Goal: Transaction & Acquisition: Purchase product/service

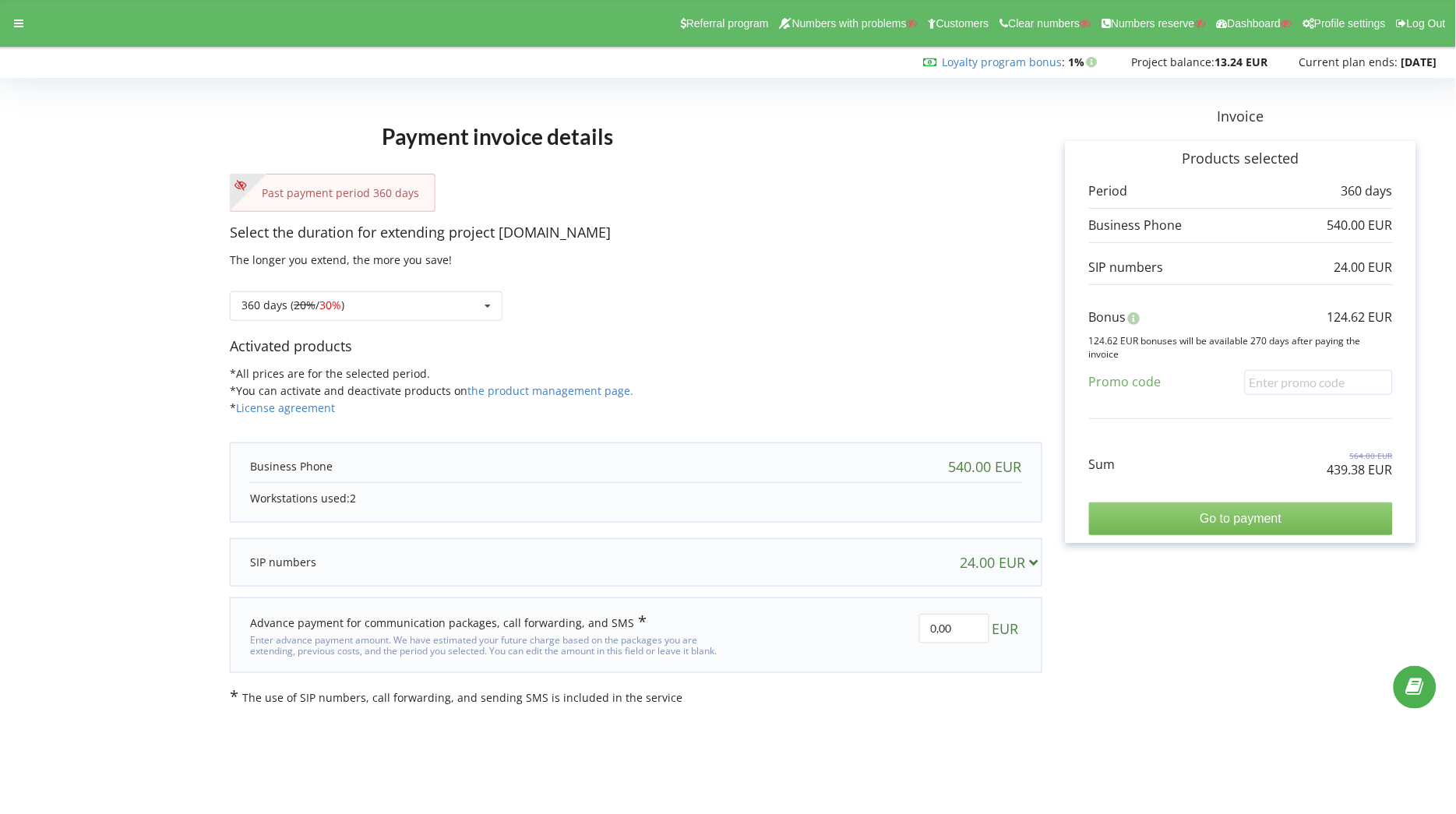
click at [1235, 522] on input "Go to payment" at bounding box center [1241, 518] width 304 height 33
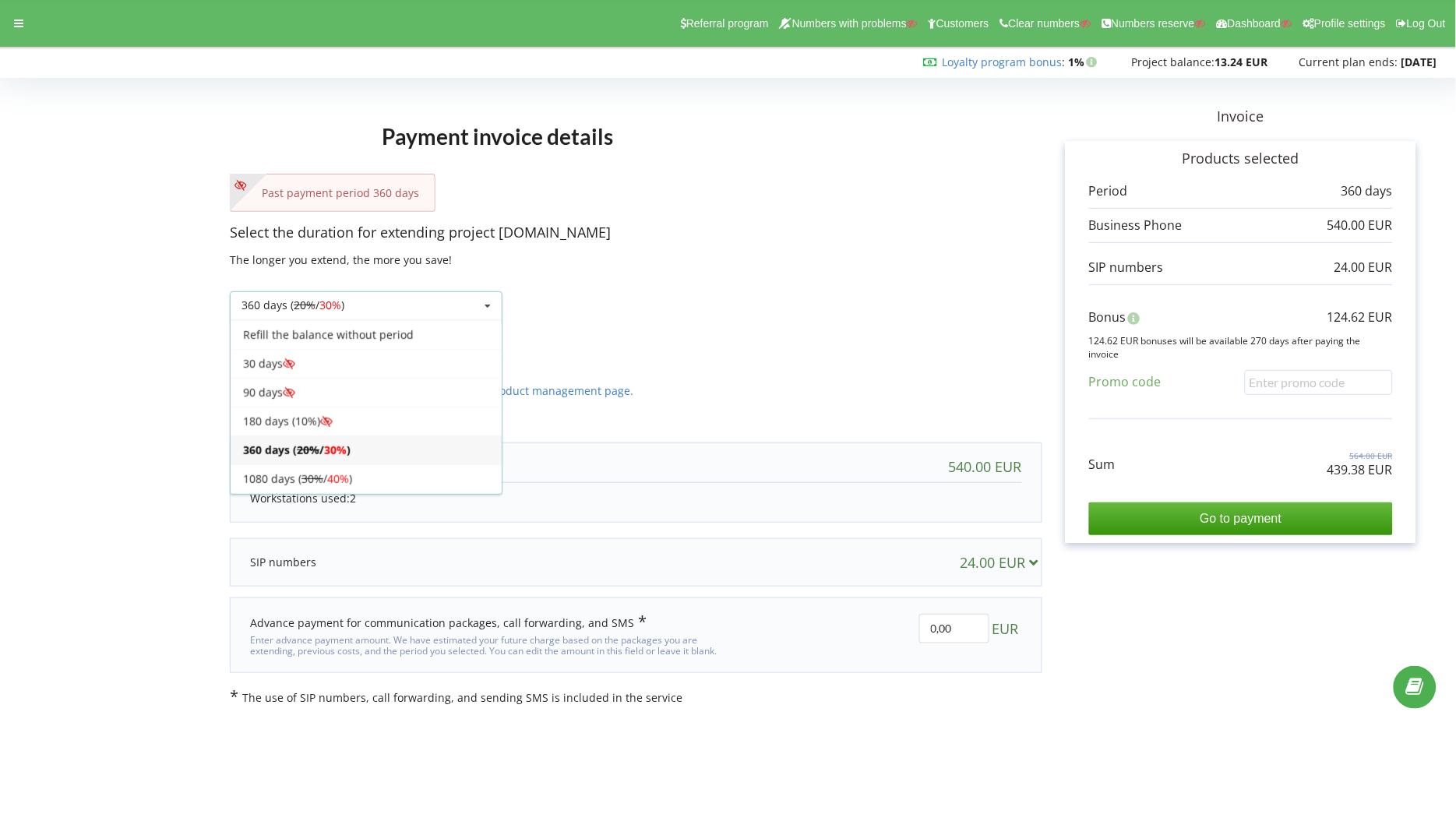
scroll to position [28, 0]
click at [343, 441] on div "Refill the balance without period 30 days 20% / 30% 30% / 40%" at bounding box center [366, 407] width 273 height 174
click at [343, 441] on div "1080 days ( 30% / 40% )" at bounding box center [366, 450] width 271 height 29
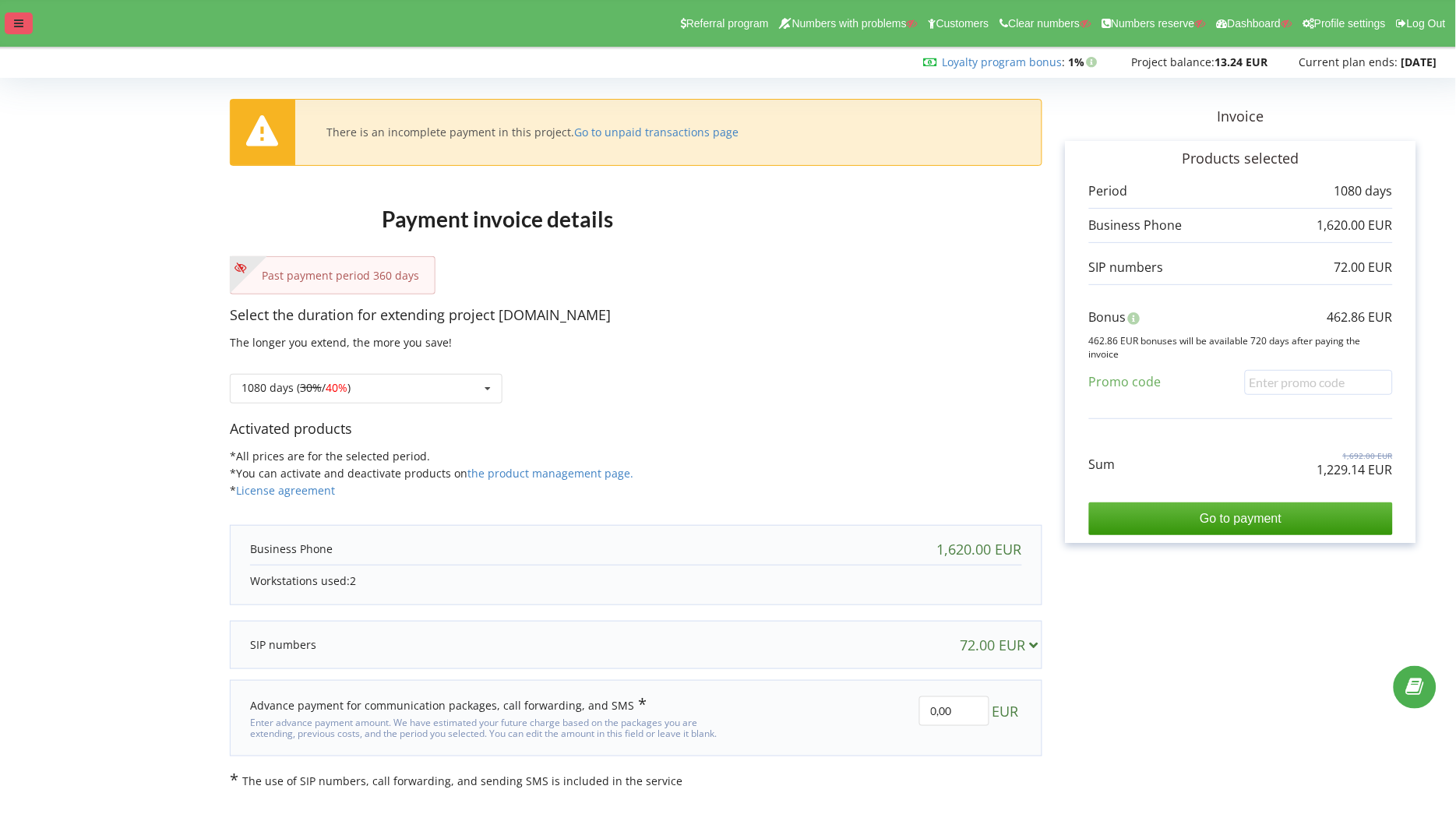
click at [27, 25] on div at bounding box center [19, 24] width 28 height 22
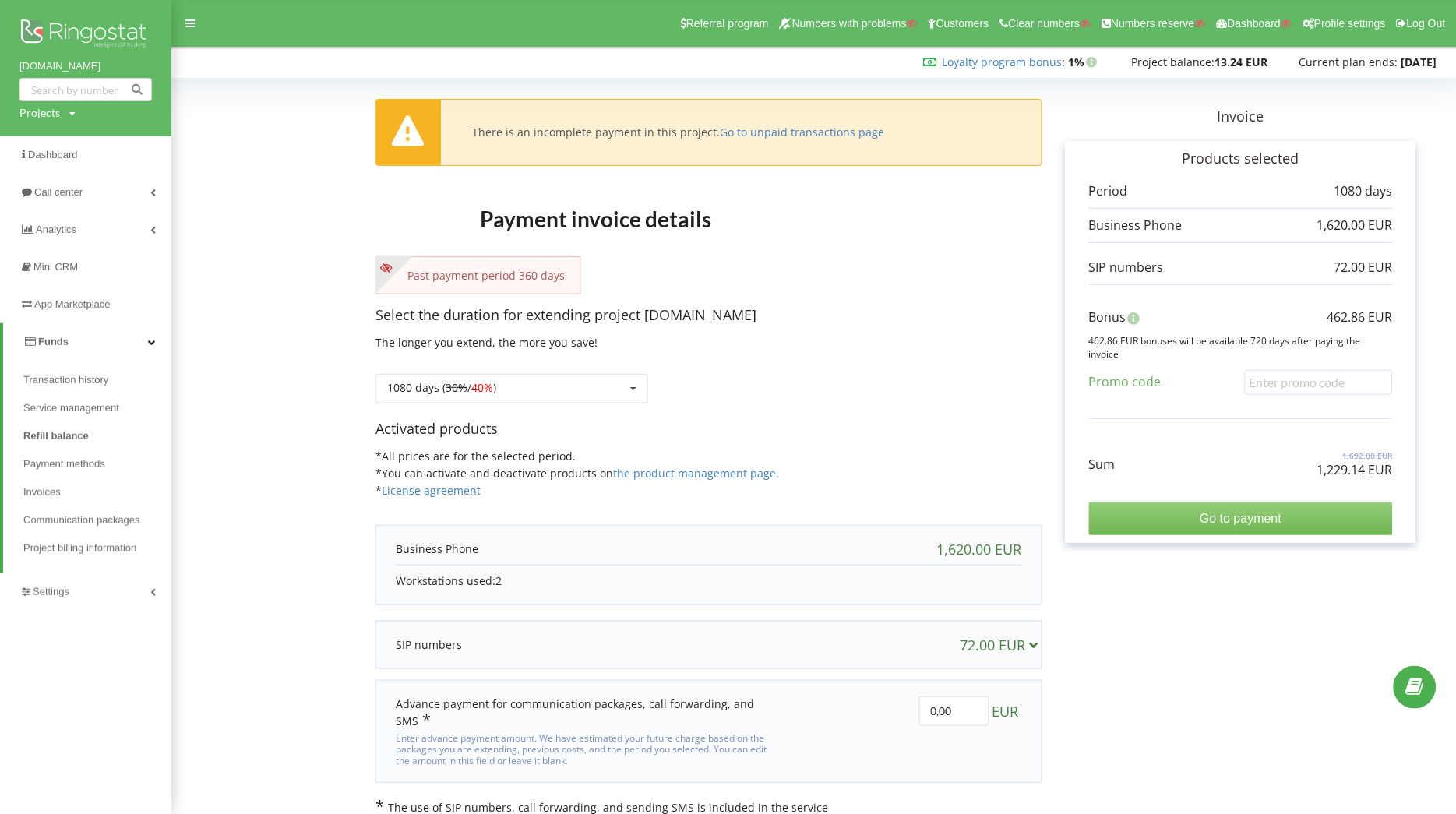
click at [1306, 510] on input "Go to payment" at bounding box center [1241, 518] width 304 height 33
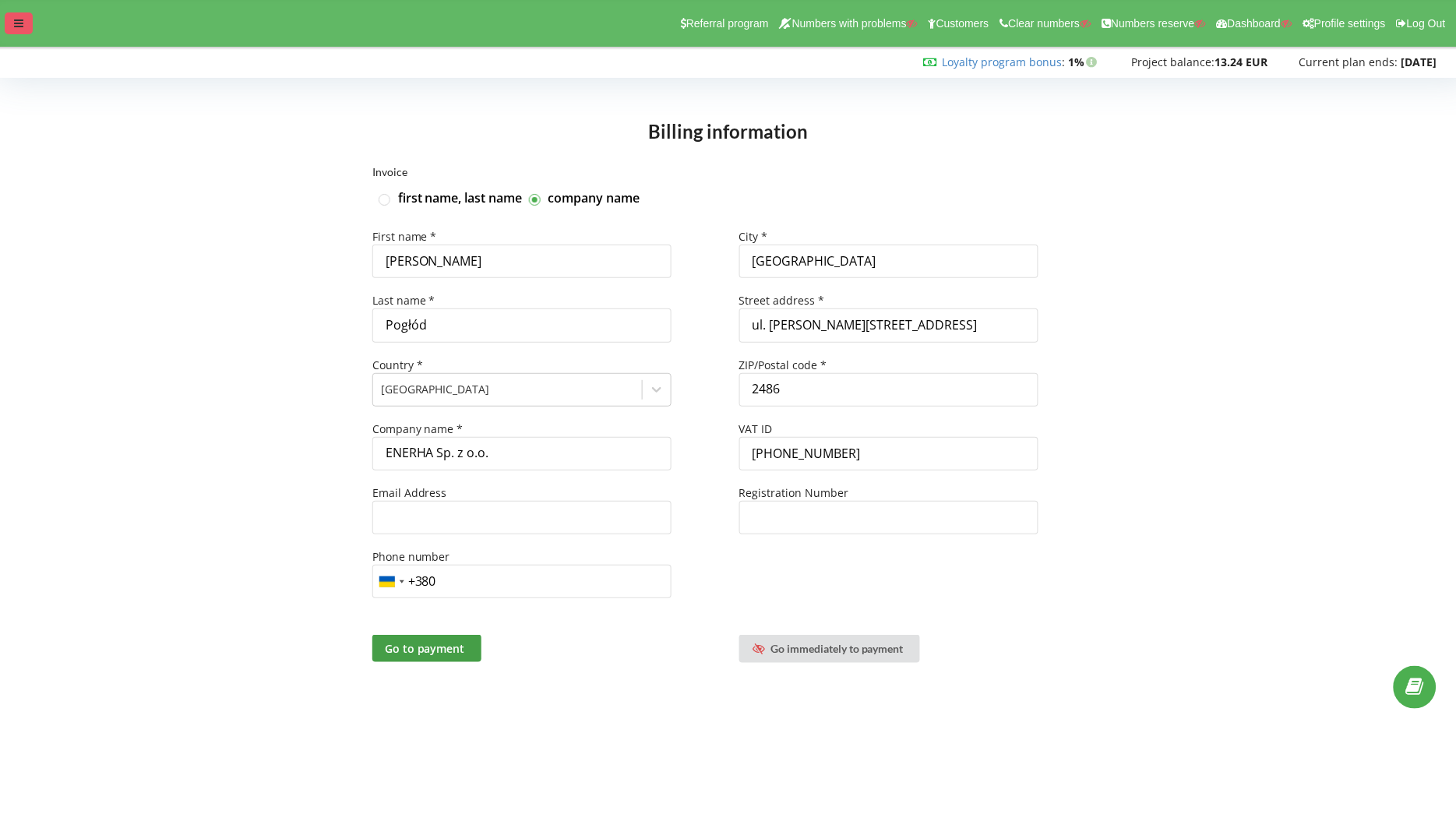
click at [23, 14] on div at bounding box center [19, 24] width 28 height 22
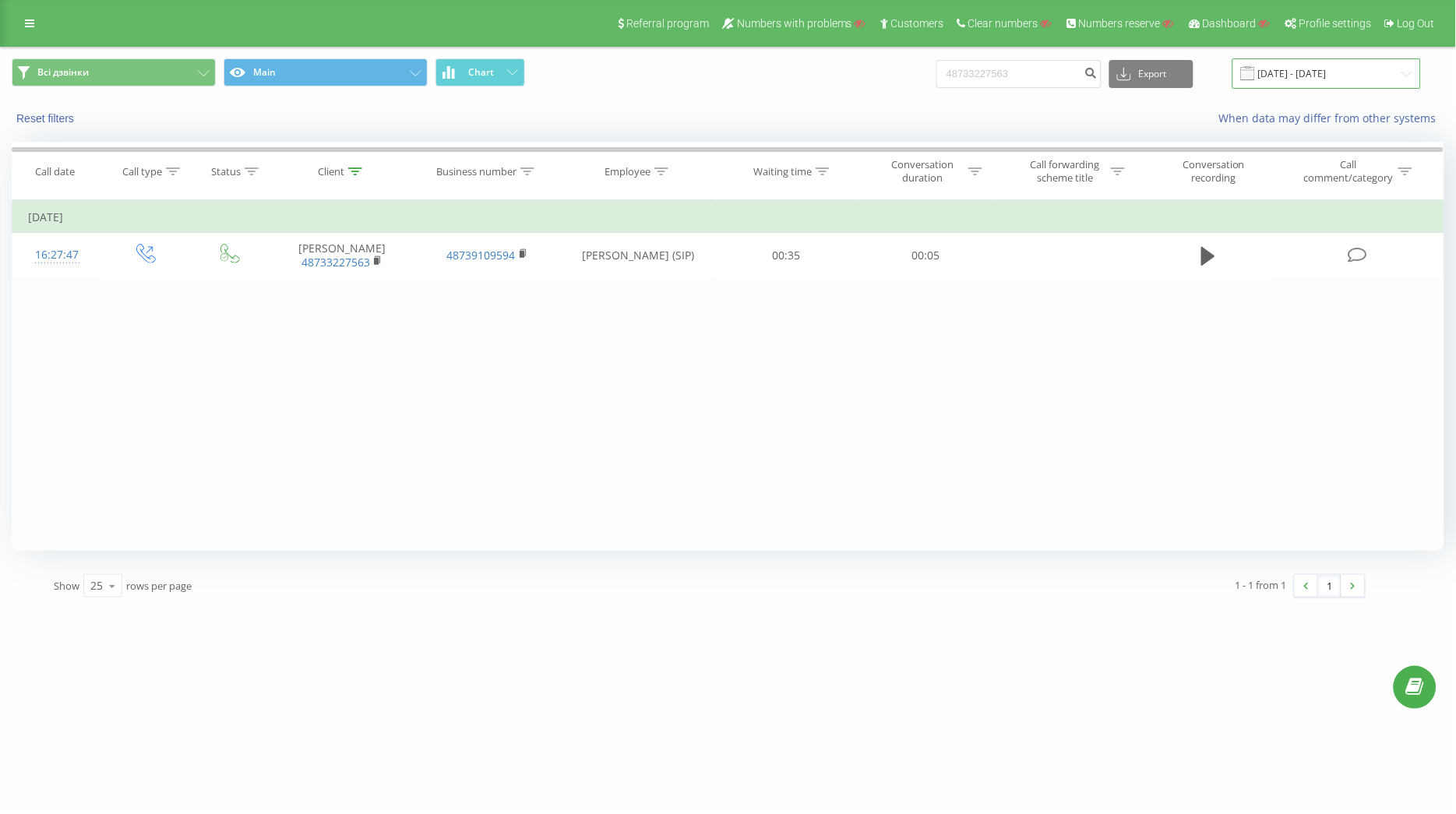
click at [1317, 87] on input "[DATE] - [DATE]" at bounding box center [1326, 73] width 188 height 31
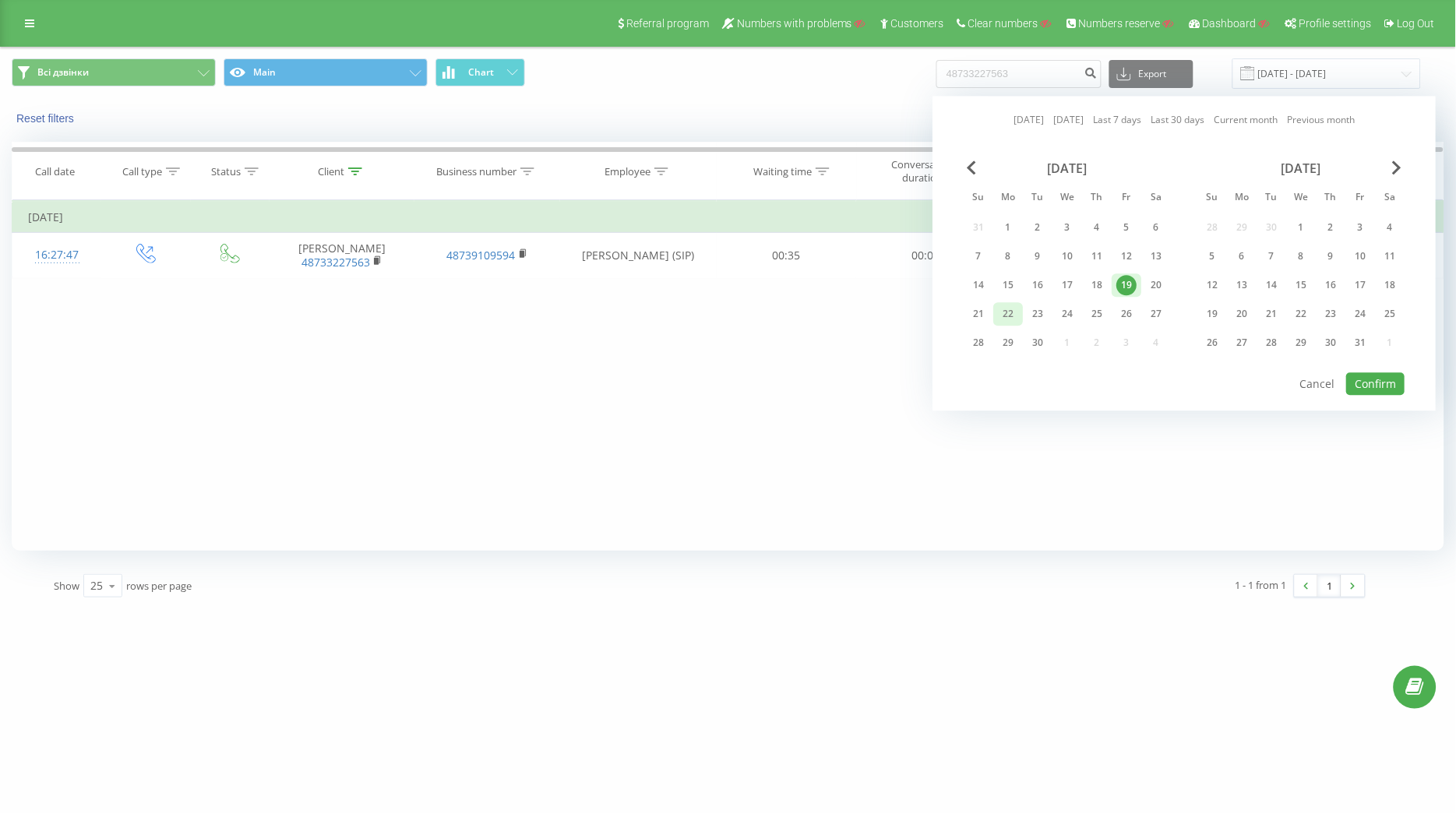
click at [1008, 311] on div "22" at bounding box center [1008, 313] width 21 height 21
click at [1388, 377] on button "Confirm" at bounding box center [1375, 383] width 58 height 23
type input "22.09.2025 - 22.09.2025"
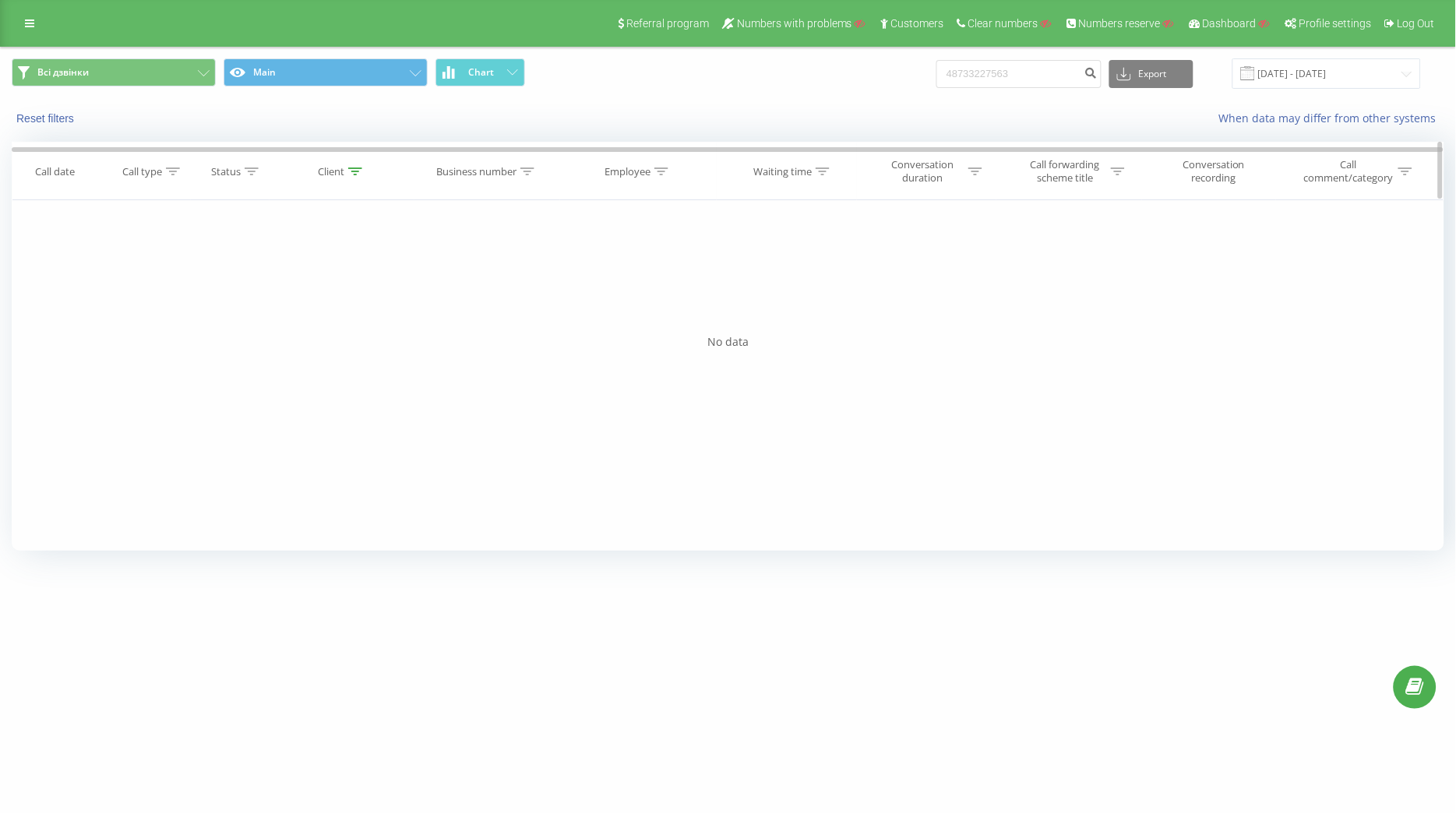
click at [348, 170] on icon at bounding box center [355, 171] width 14 height 8
click at [325, 308] on button "Cancel" at bounding box center [306, 314] width 66 height 20
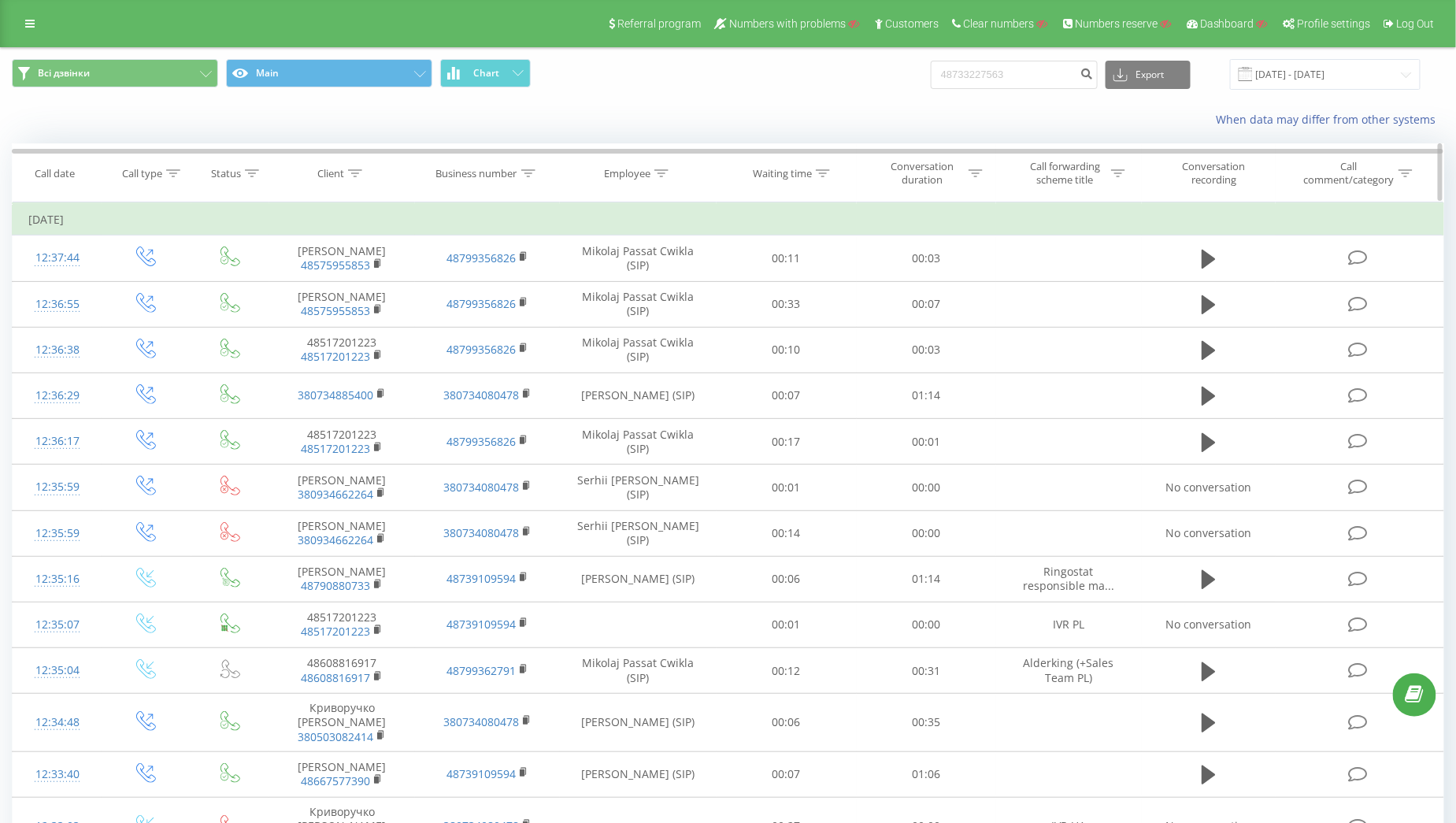
click at [670, 175] on div "Employee" at bounding box center [638, 173] width 156 height 13
click at [641, 282] on input "text" at bounding box center [638, 286] width 139 height 28
type input "Cesna"
click at [652, 321] on span "OK" at bounding box center [672, 317] width 44 height 25
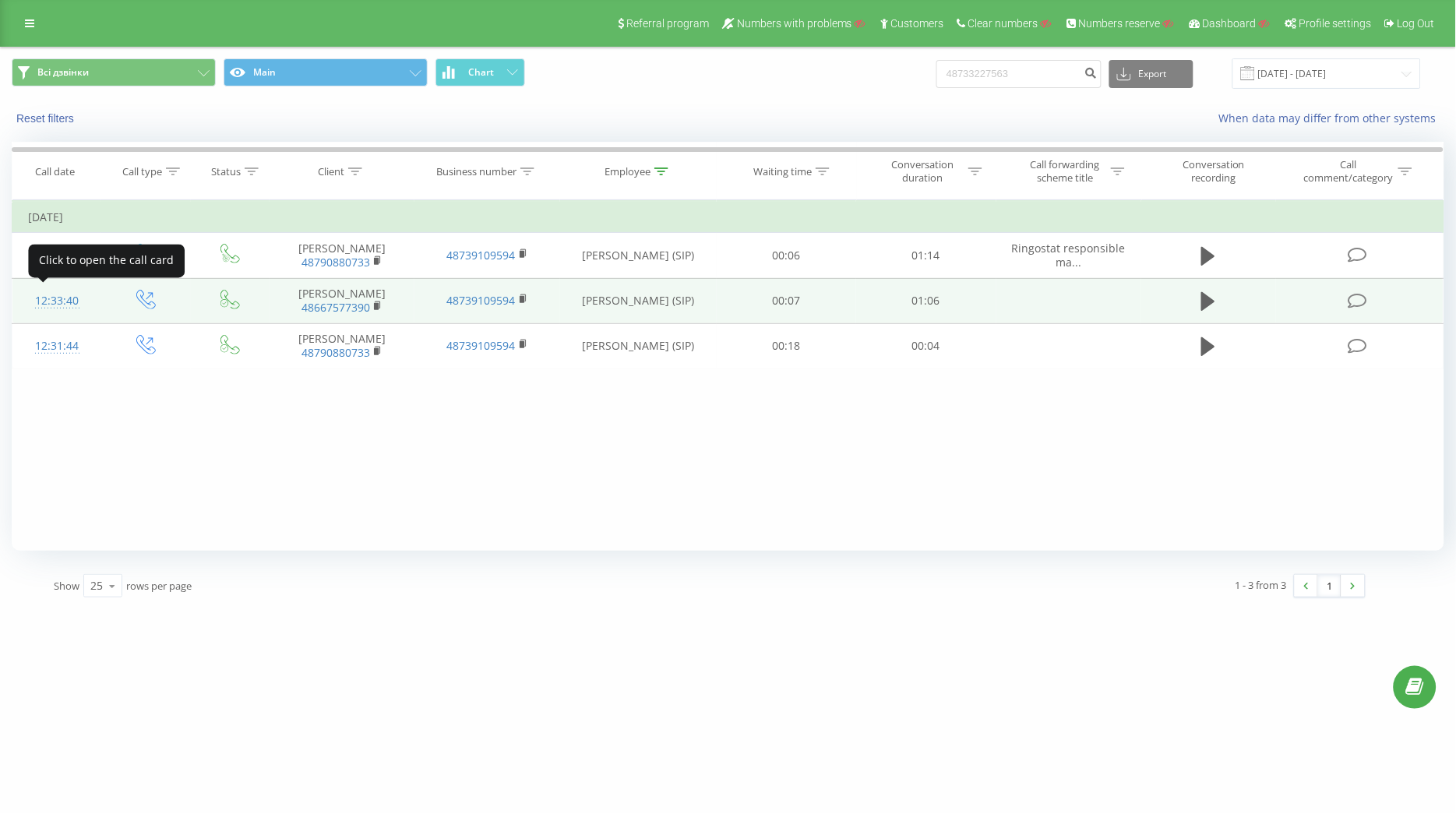
click at [63, 292] on div "12:33:40" at bounding box center [56, 301] width 57 height 31
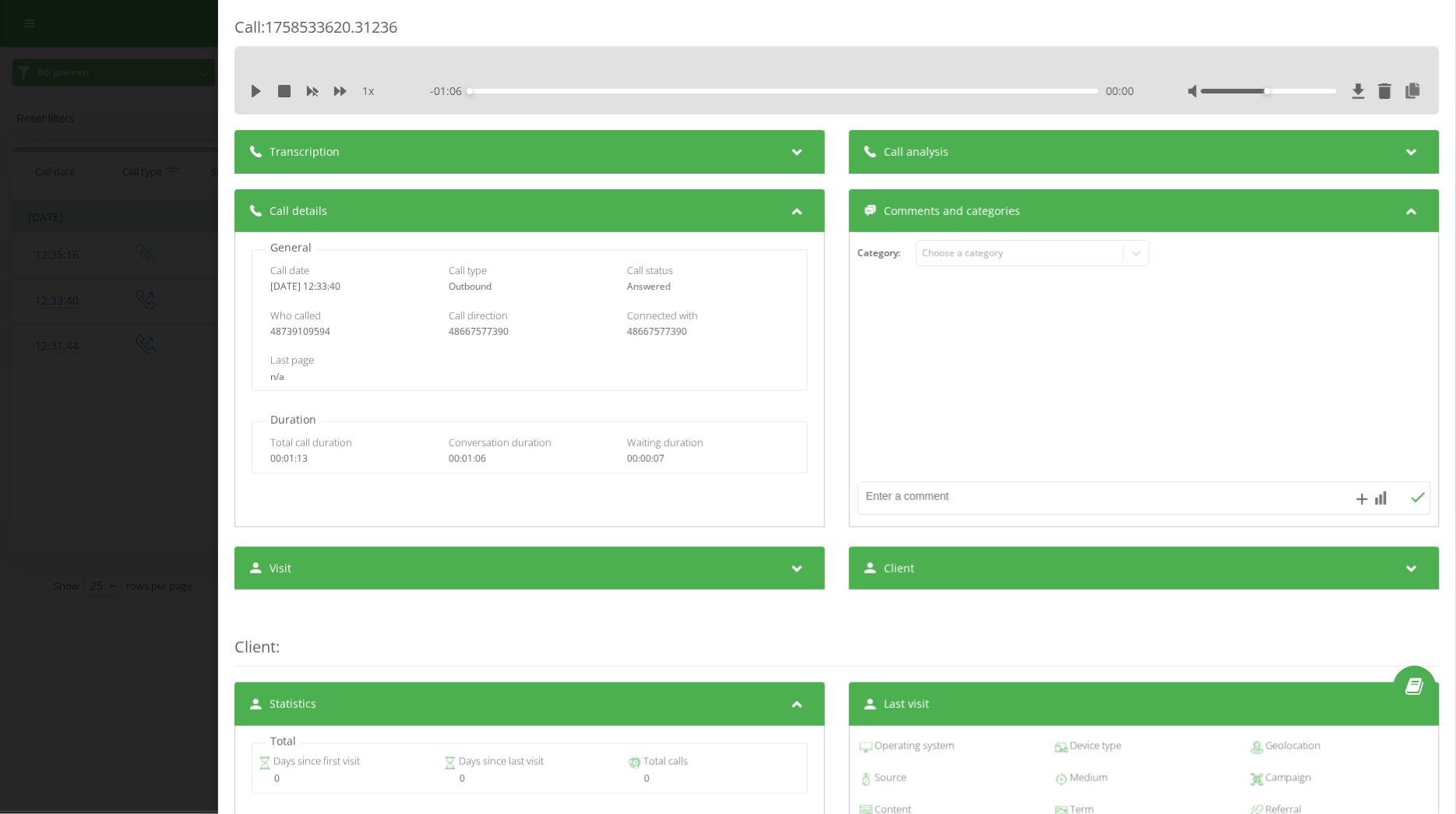
click at [147, 328] on div "Call : 1758533620.31236 1 x - 01:06 00:00 00:00 Transcription For AI analysis o…" at bounding box center [728, 407] width 1456 height 814
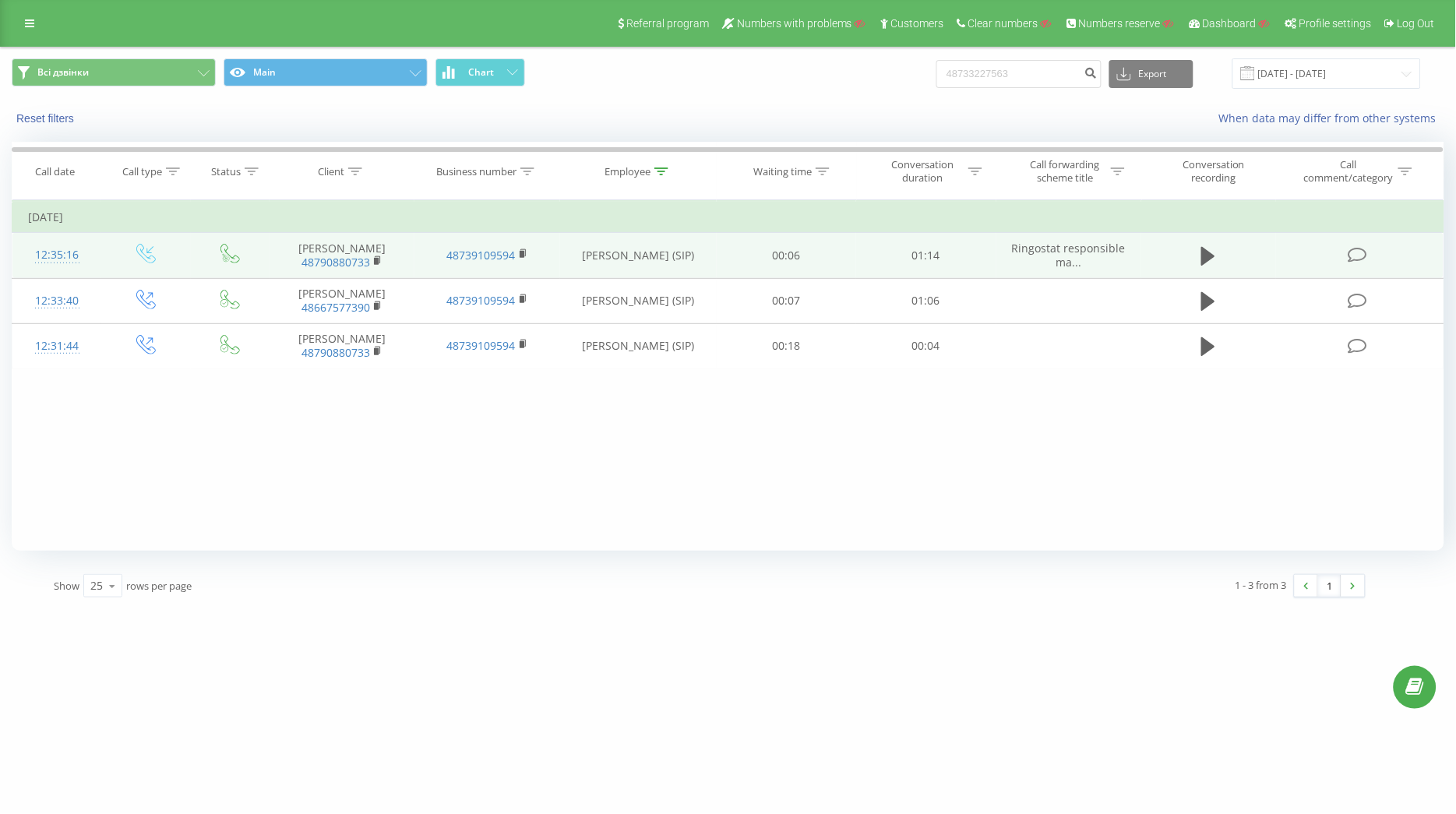
click at [52, 245] on div "12:35:16" at bounding box center [56, 254] width 57 height 31
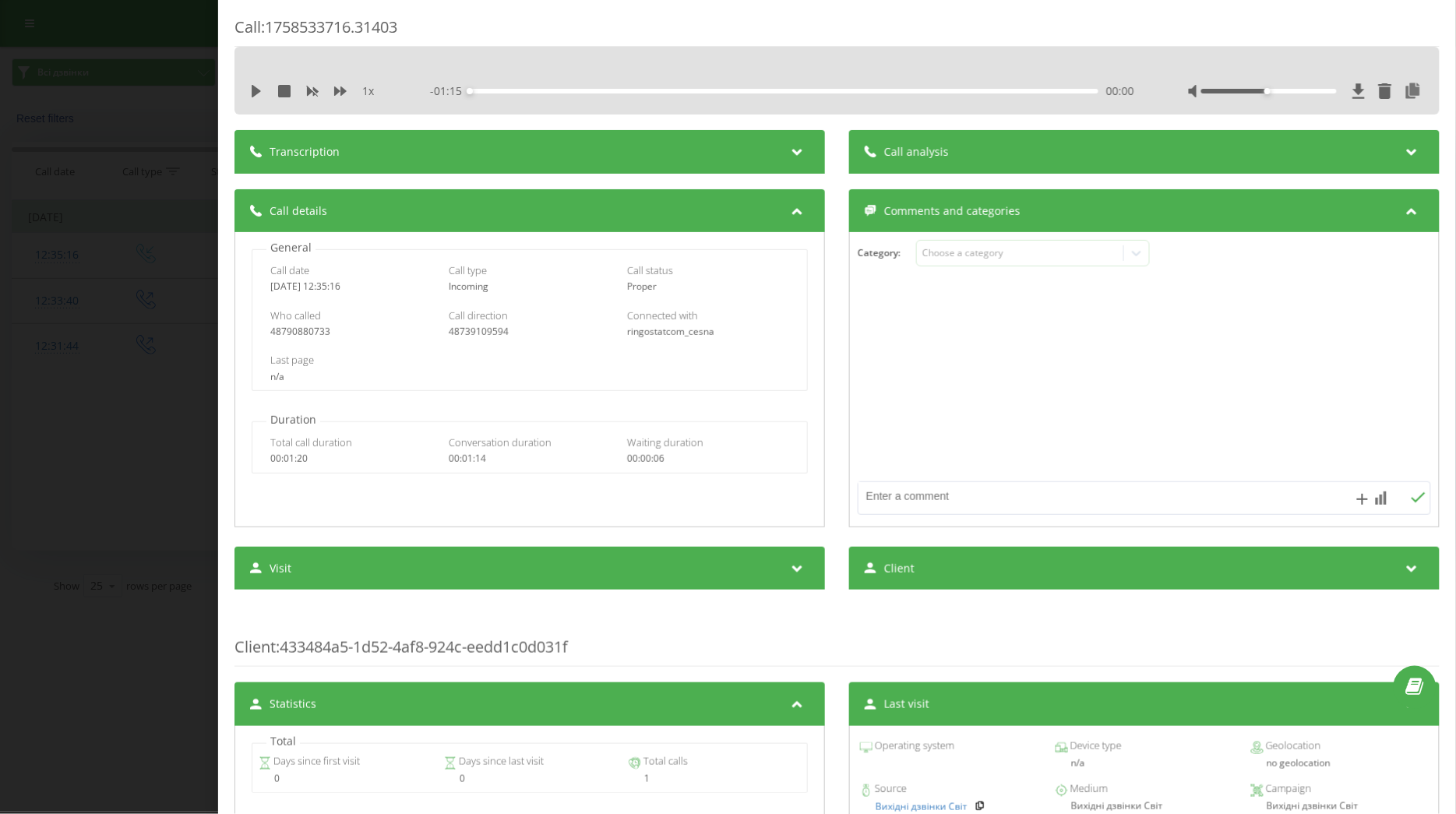
click at [65, 268] on div "Call : 1758533716.31403 1 x - 01:15 00:00 00:00 Transcription For AI analysis o…" at bounding box center [728, 407] width 1456 height 814
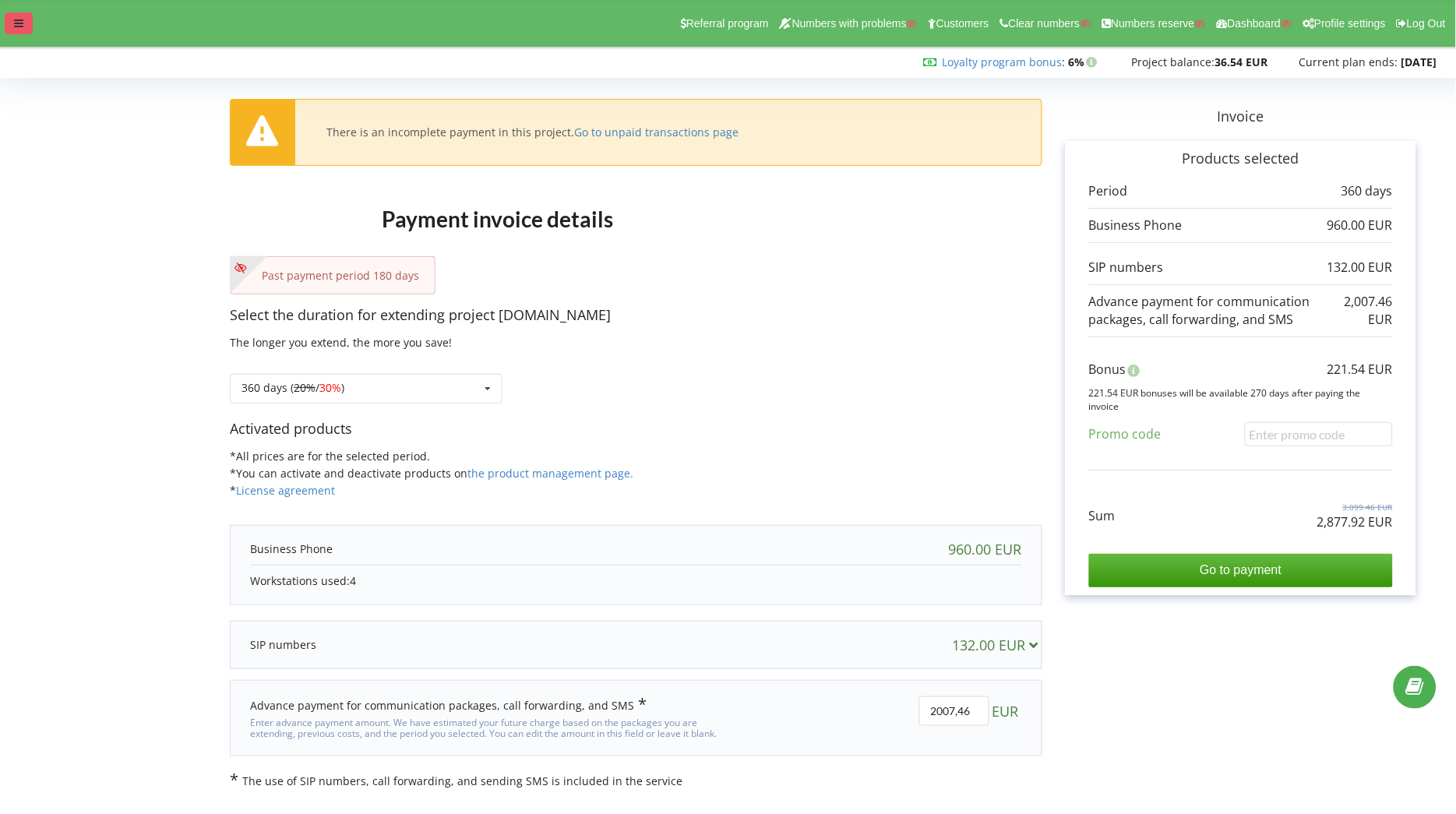
click at [25, 20] on div at bounding box center [19, 24] width 28 height 22
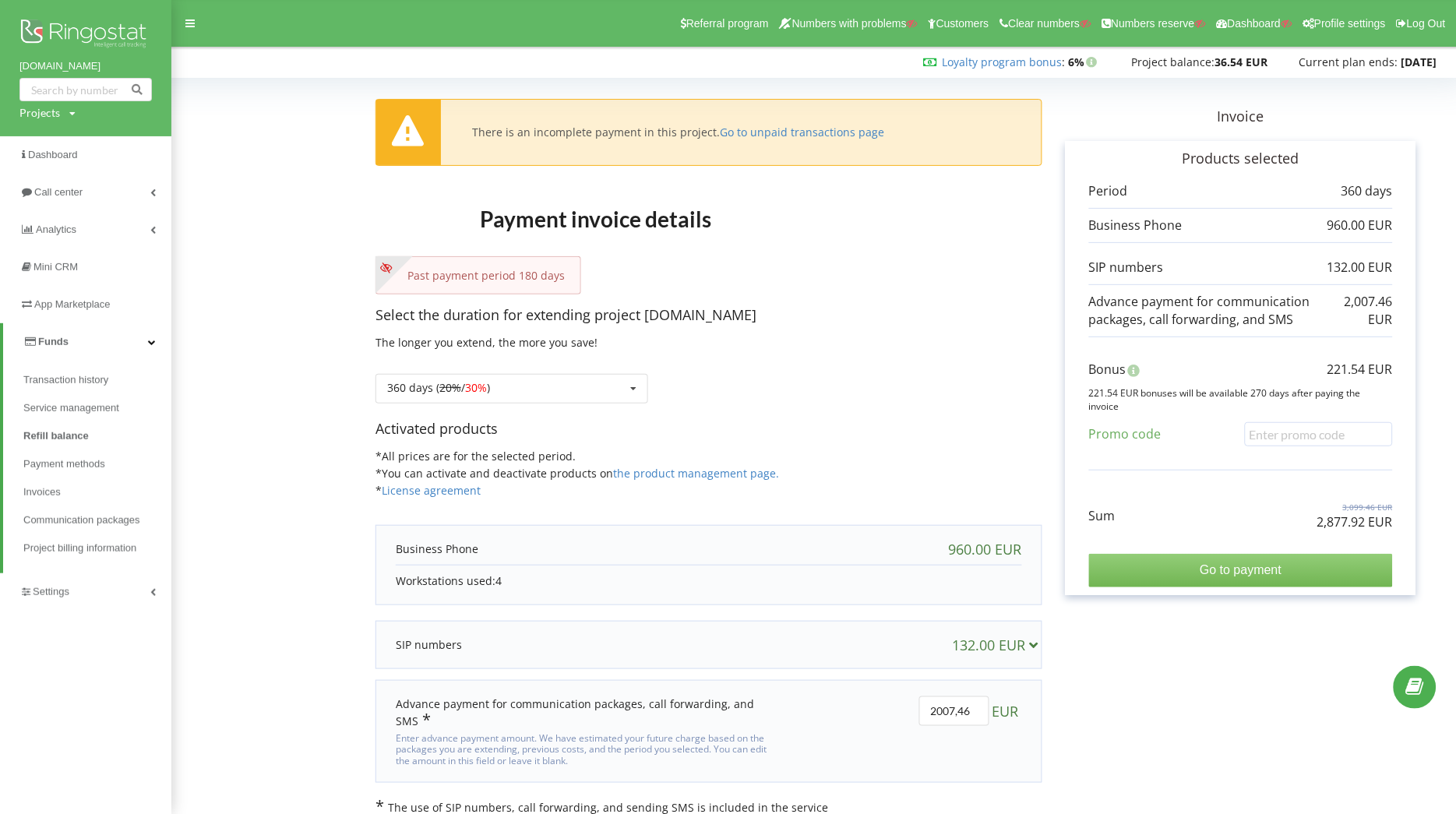
click at [1355, 578] on input "Go to payment" at bounding box center [1241, 570] width 304 height 33
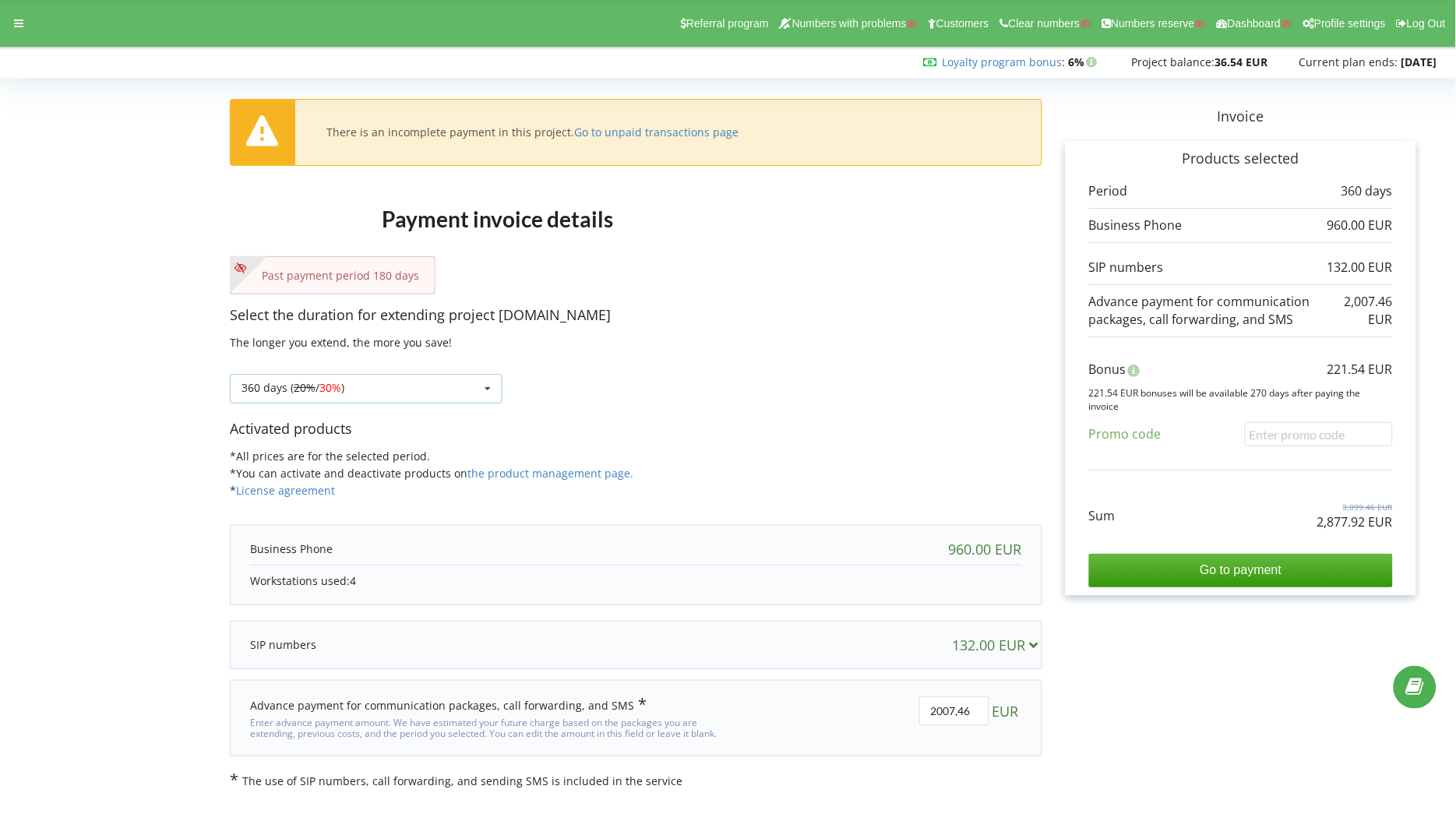
click at [457, 390] on div "360 days ( 20% / 30% ) Refill the balance without period 30 days 20% / 30% 30%" at bounding box center [366, 388] width 273 height 30
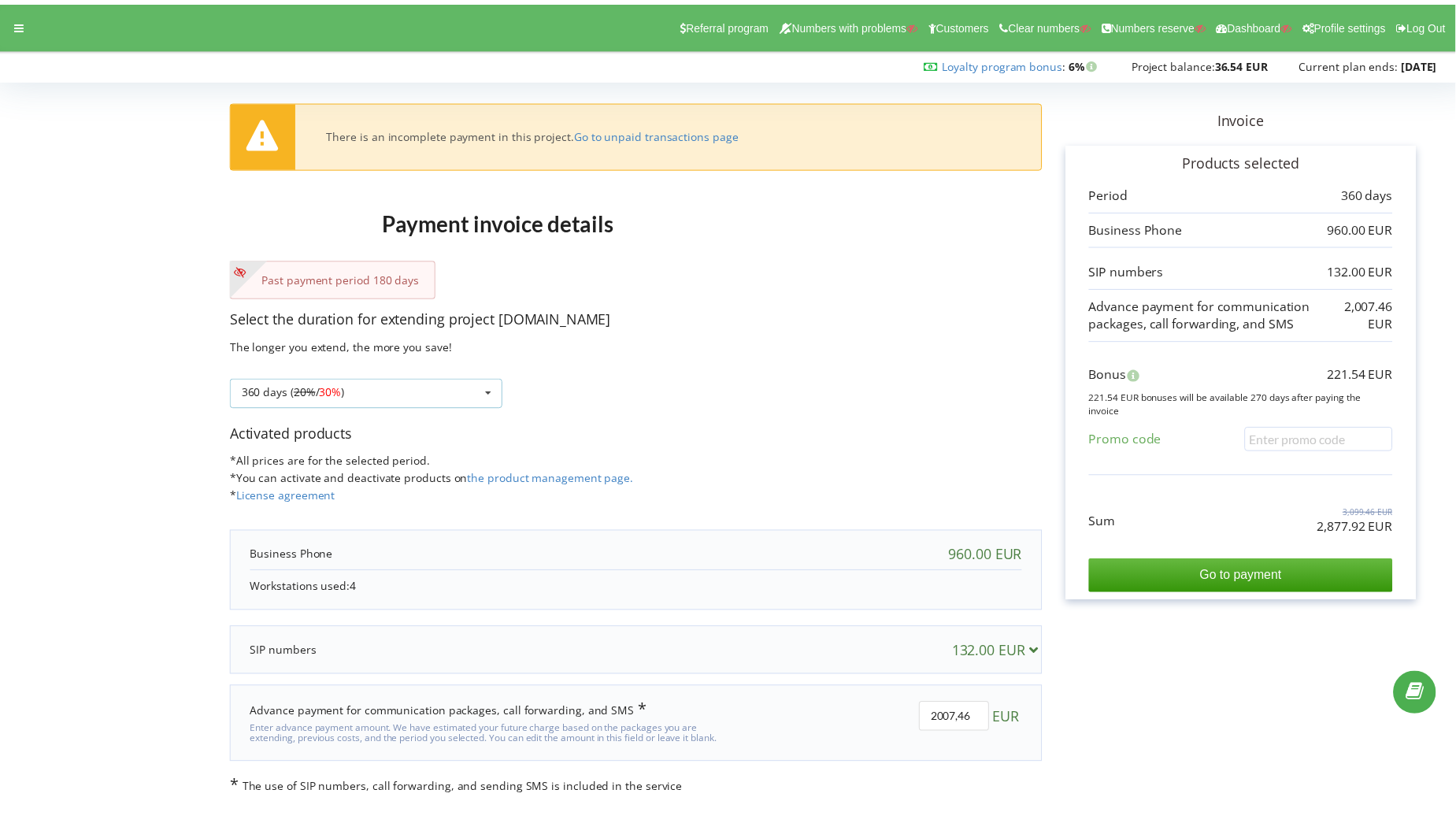
scroll to position [28, 0]
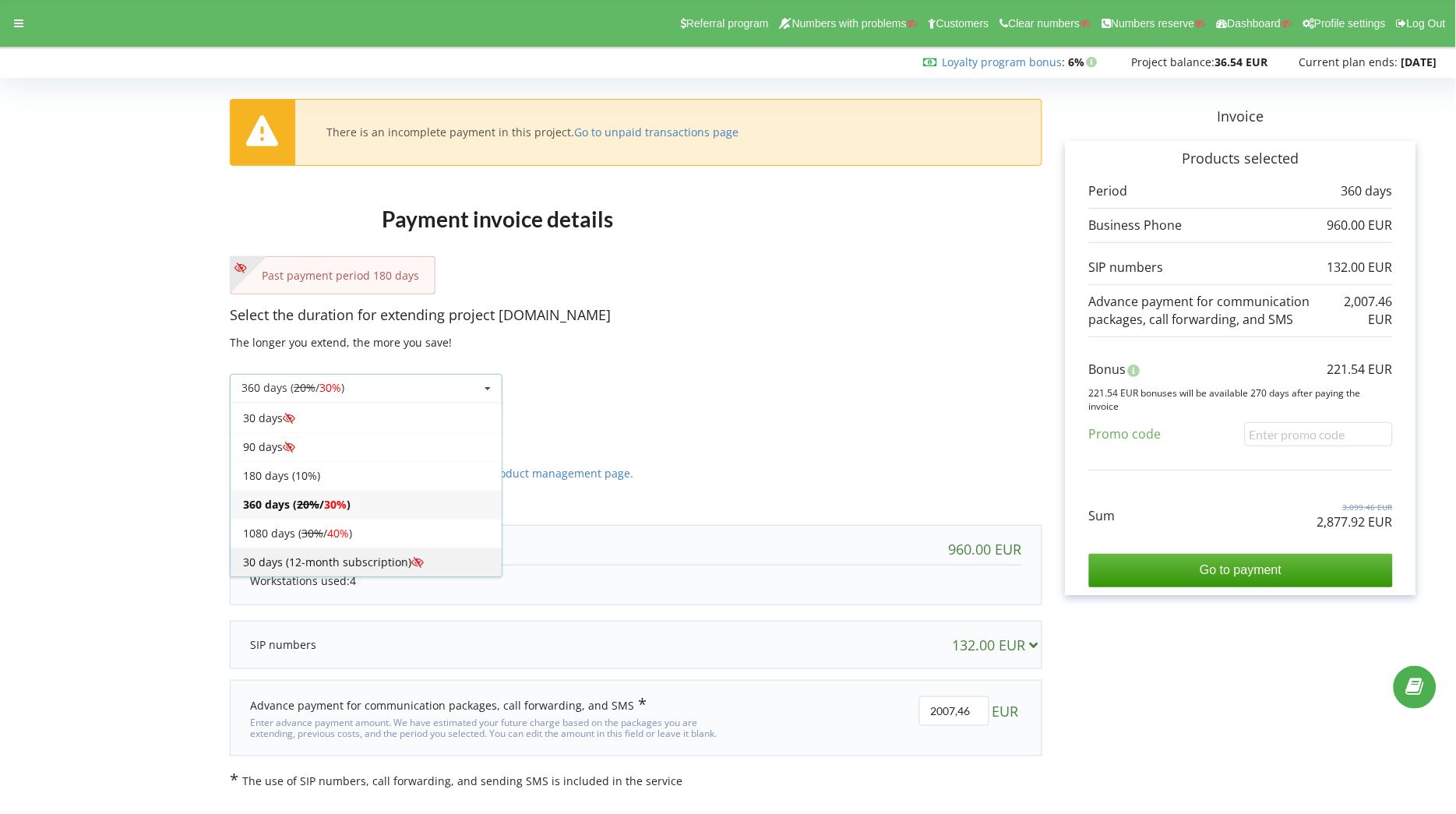
click at [381, 562] on div "30 days (12-month subscription)" at bounding box center [366, 562] width 271 height 29
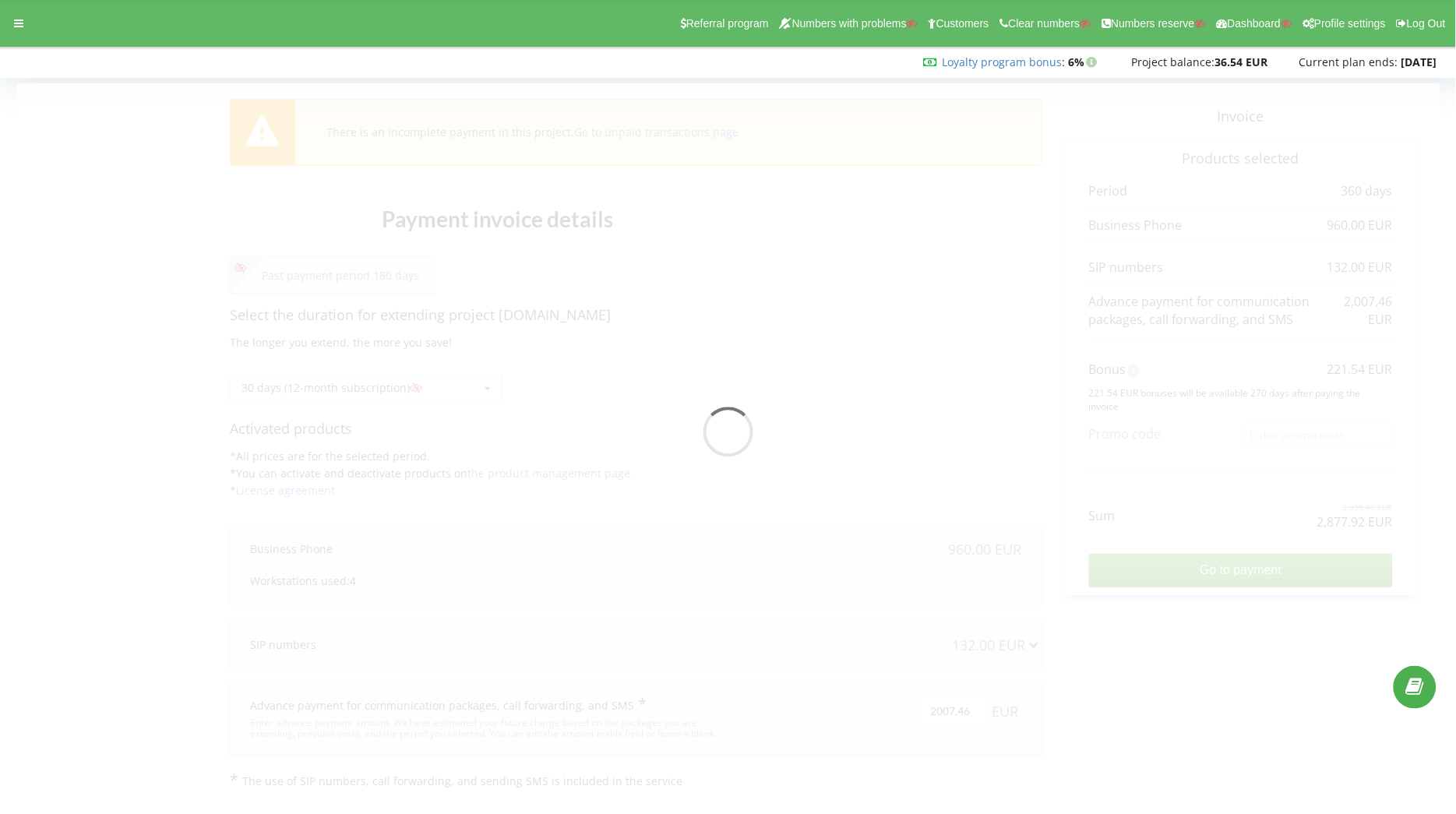
click at [458, 378] on div at bounding box center [728, 437] width 1423 height 706
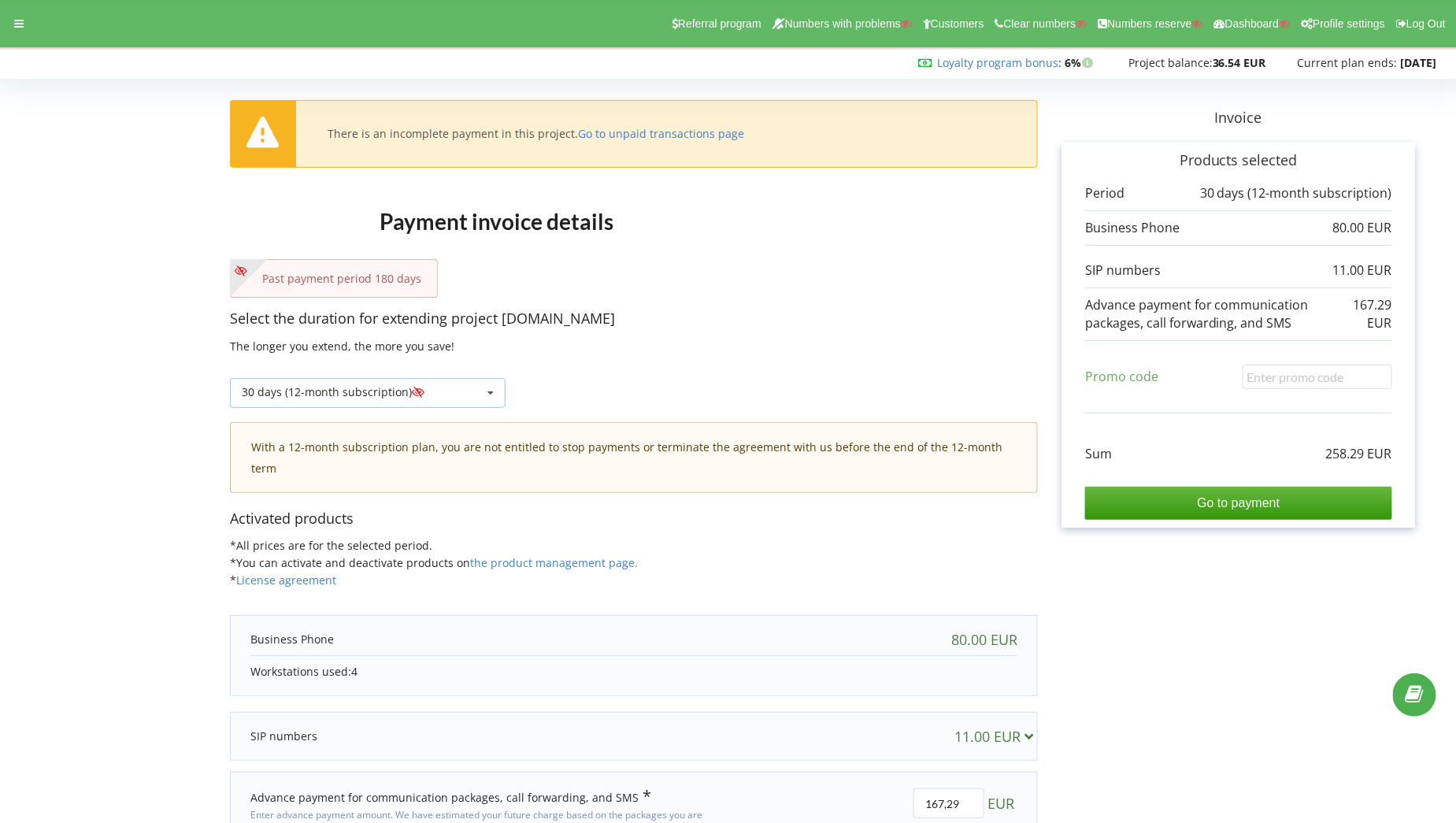
click at [464, 383] on div "30 days (12-month subscription) Refill the balance without period 20% / 30% 30%…" at bounding box center [368, 393] width 276 height 30
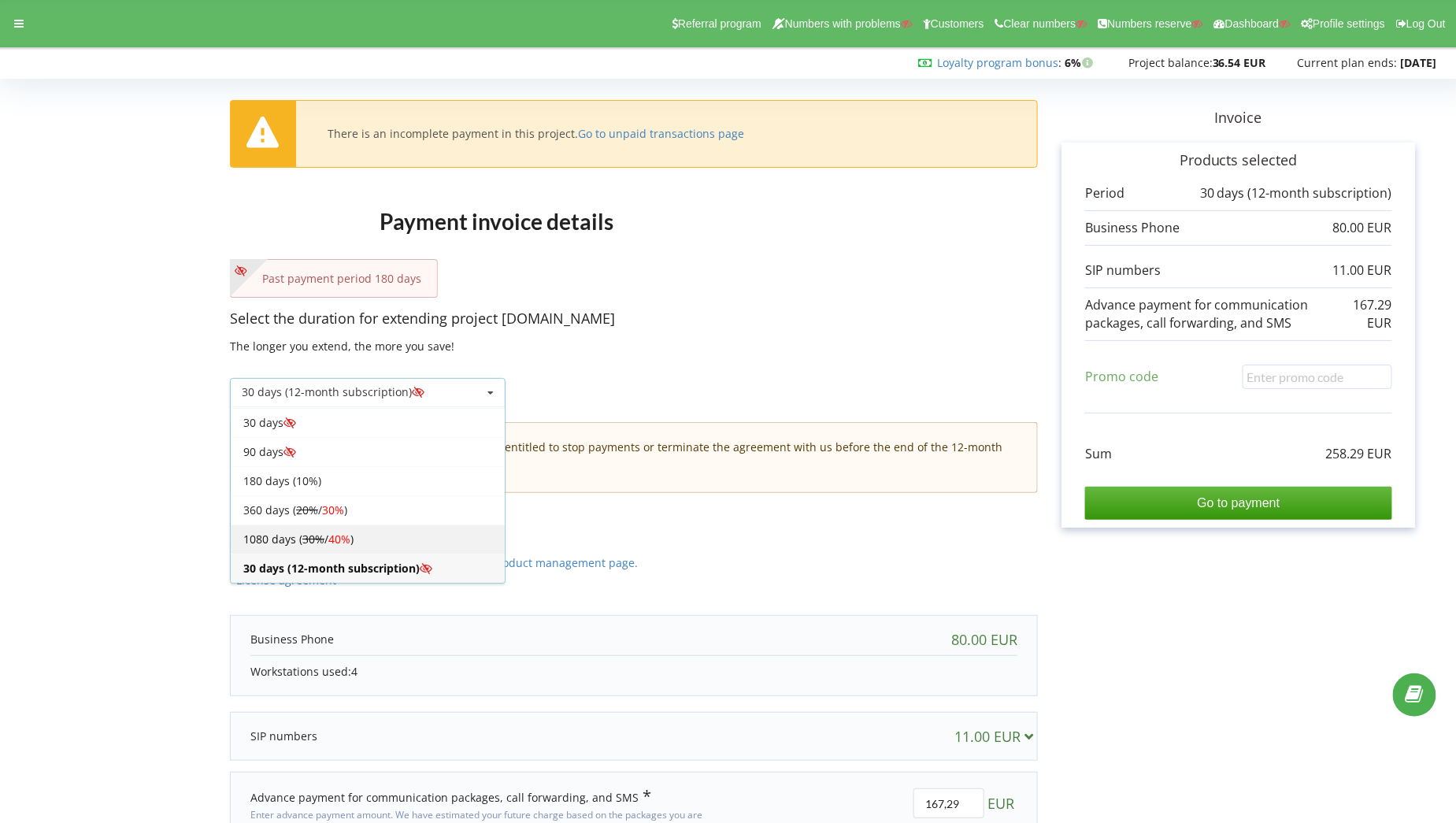
click at [406, 536] on div "1080 days ( 30% / 40% )" at bounding box center [368, 538] width 274 height 29
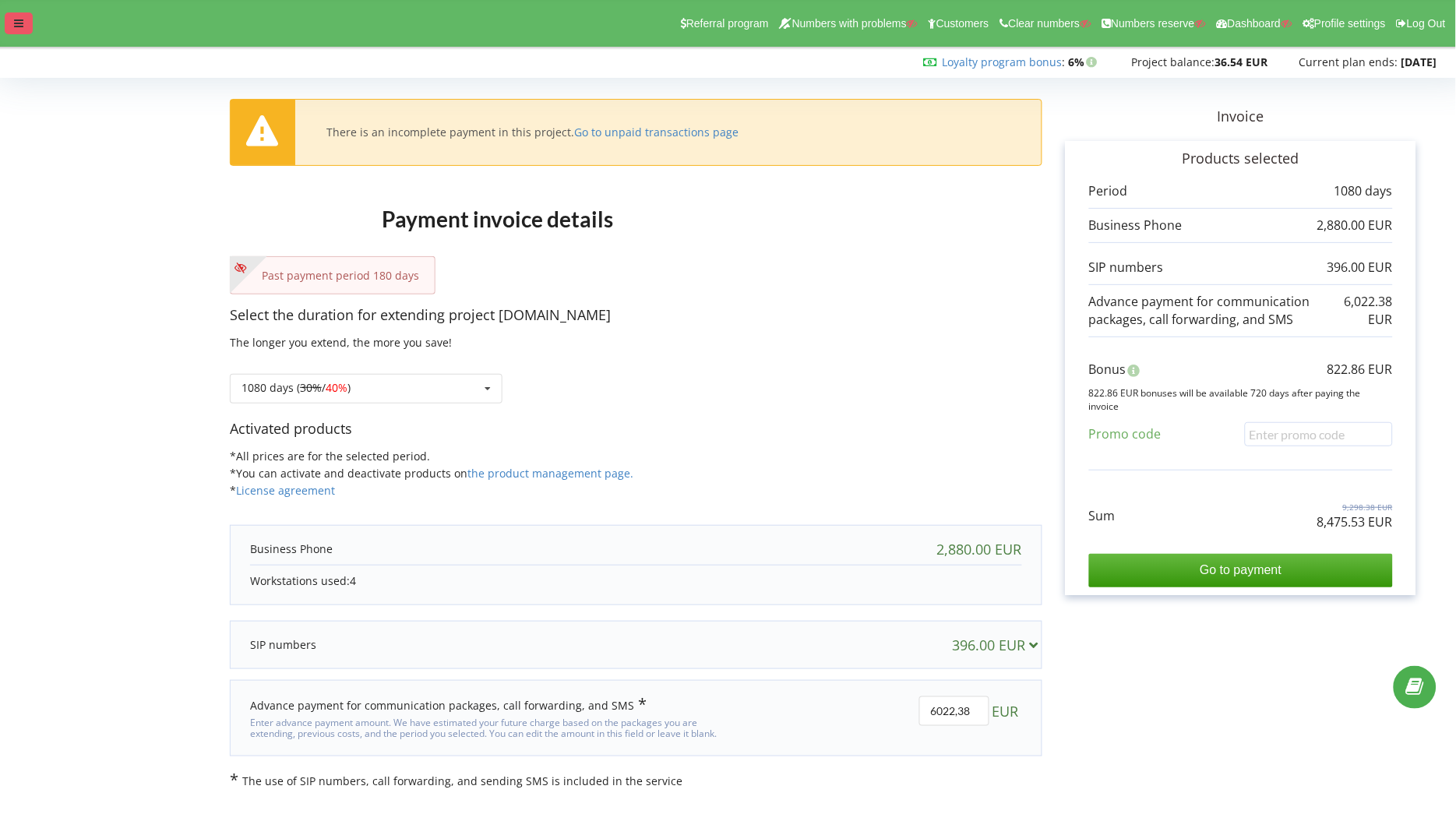
click at [25, 17] on div at bounding box center [19, 24] width 28 height 22
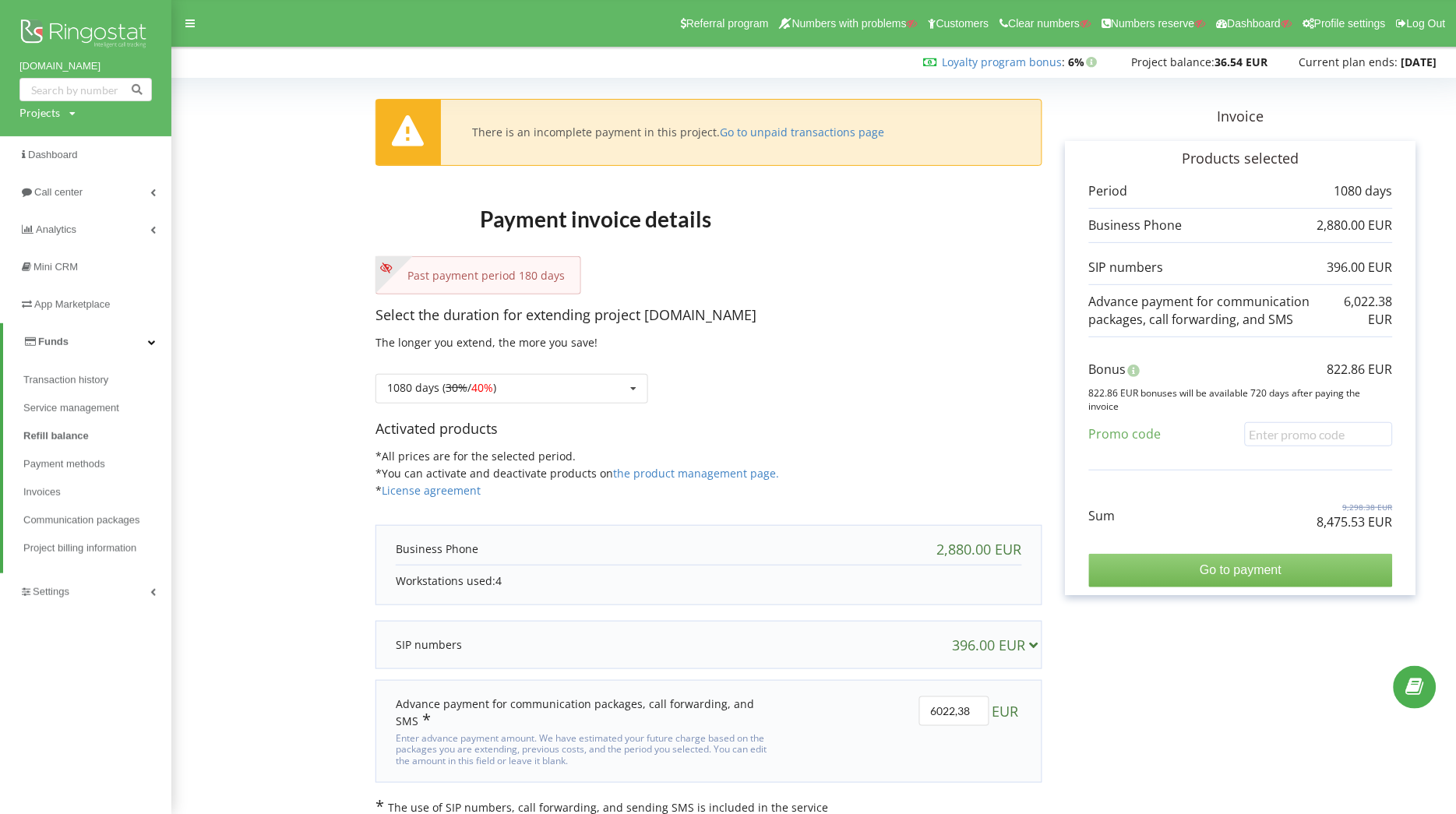
click at [1232, 575] on input "Go to payment" at bounding box center [1241, 570] width 304 height 33
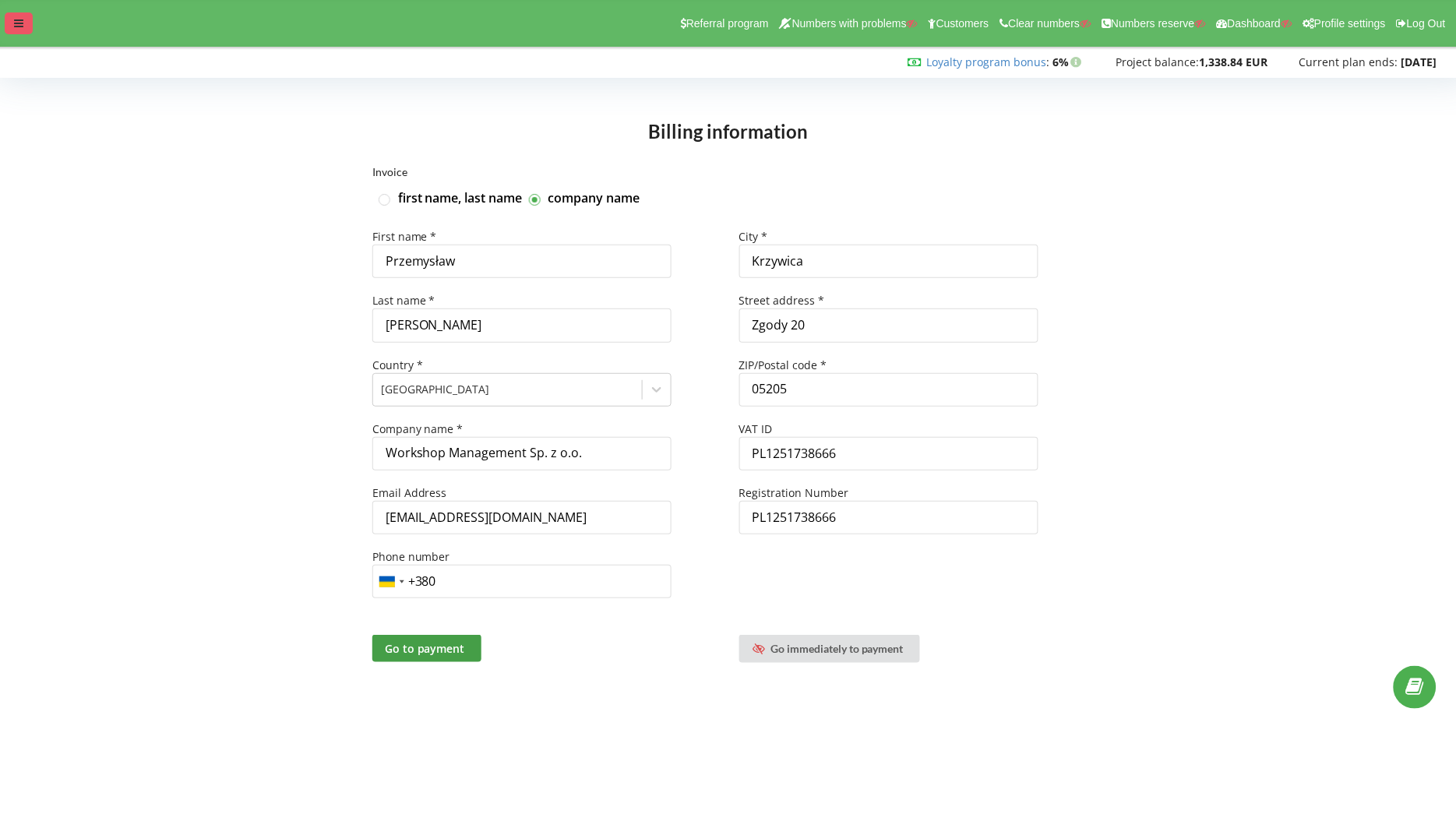
click at [25, 32] on div at bounding box center [19, 24] width 28 height 22
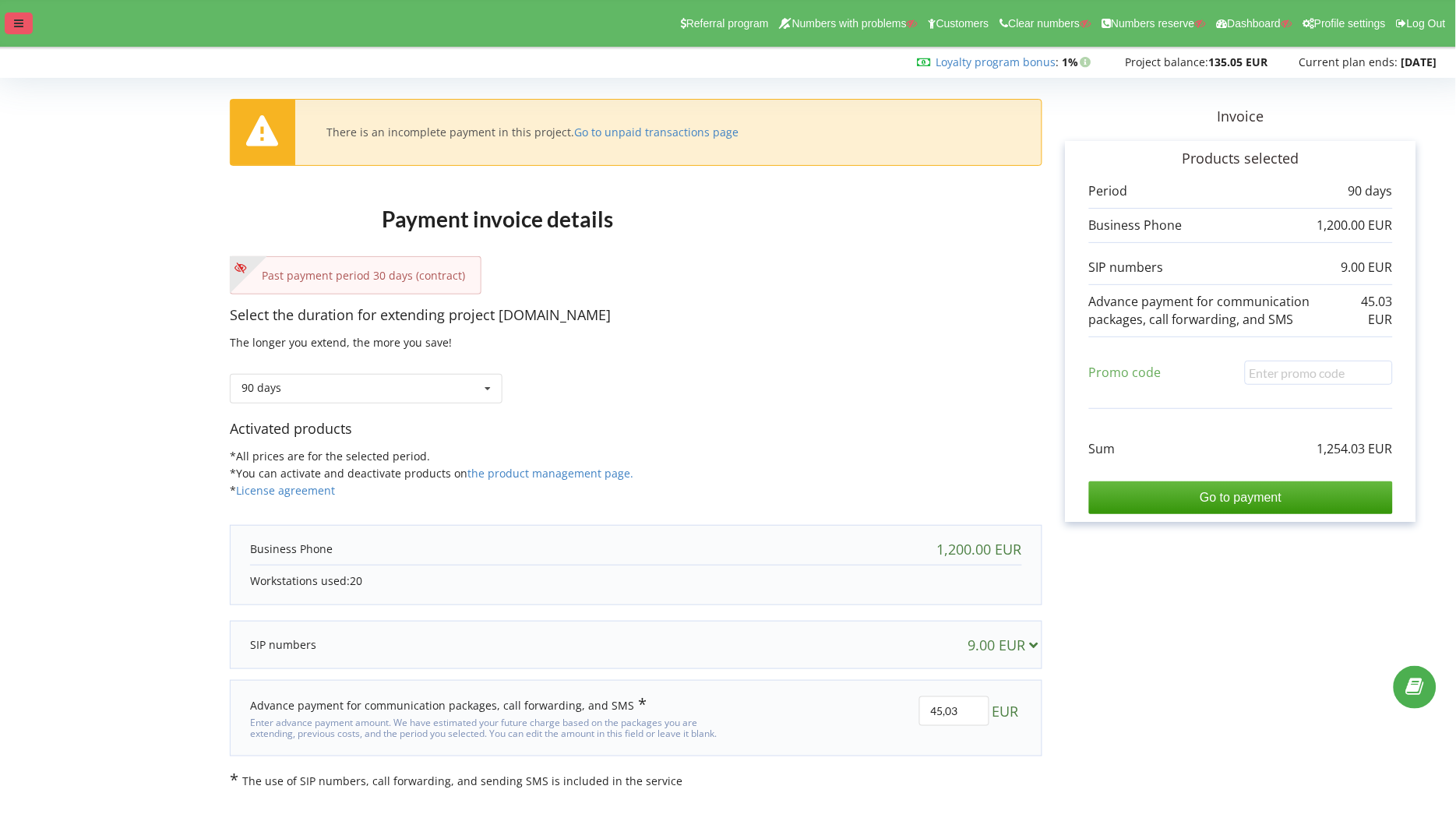
click at [16, 25] on icon at bounding box center [18, 23] width 9 height 11
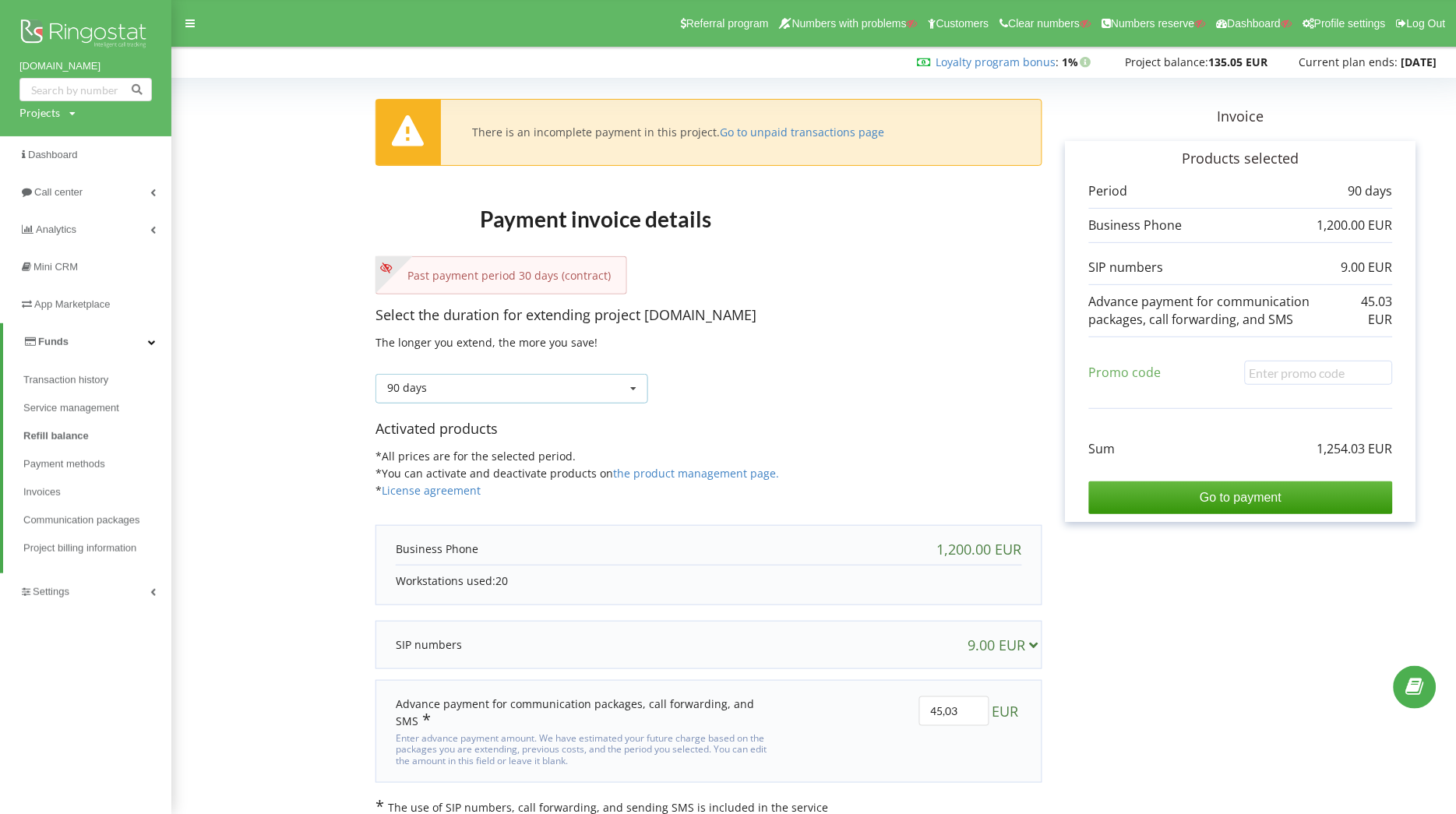
click at [616, 397] on div "90 days Refill the balance without period 30 days 20% / 30% 30% / 40%" at bounding box center [512, 388] width 273 height 30
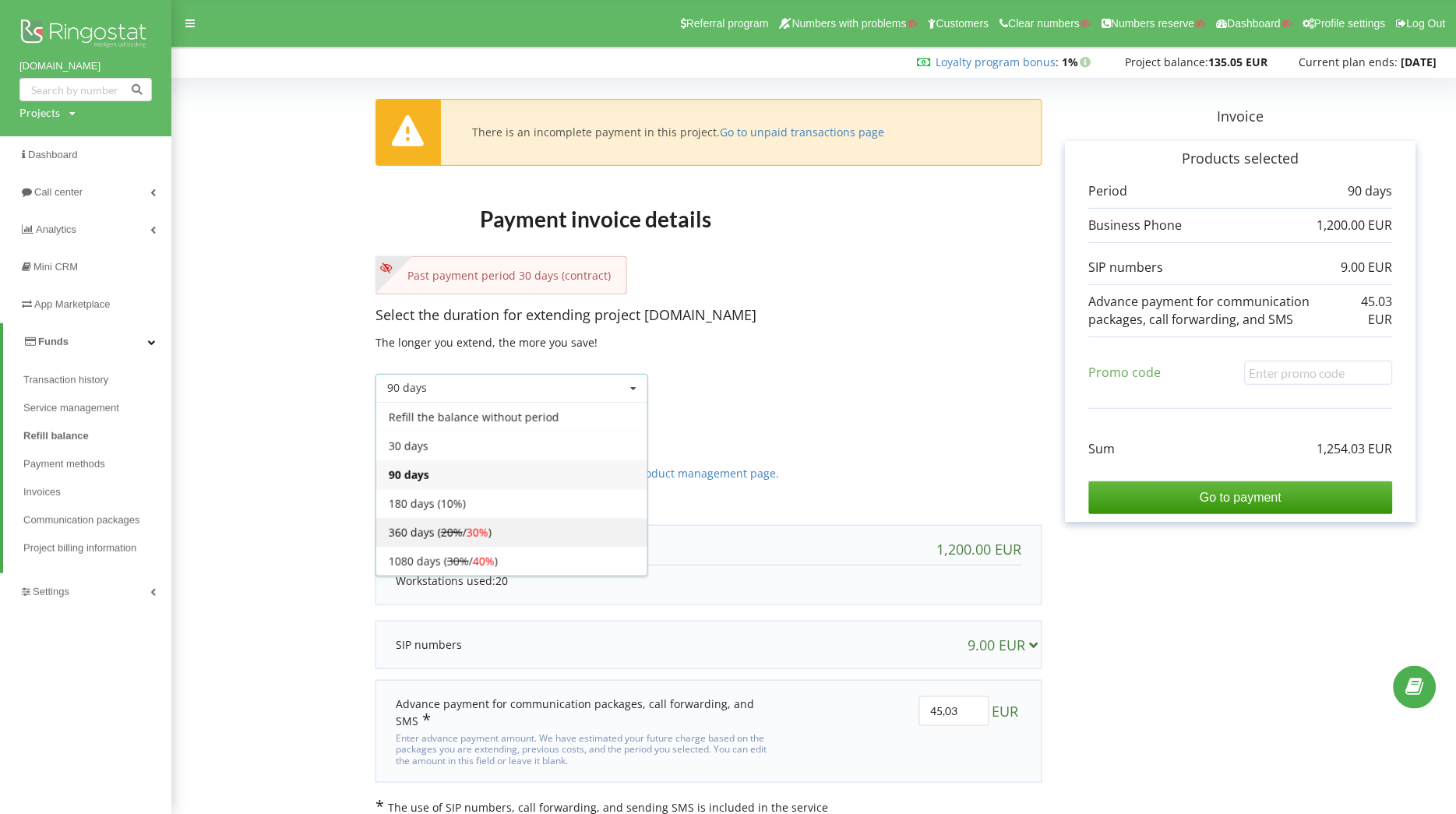
click at [463, 531] on div "360 days ( 20% / 30% )" at bounding box center [512, 532] width 271 height 29
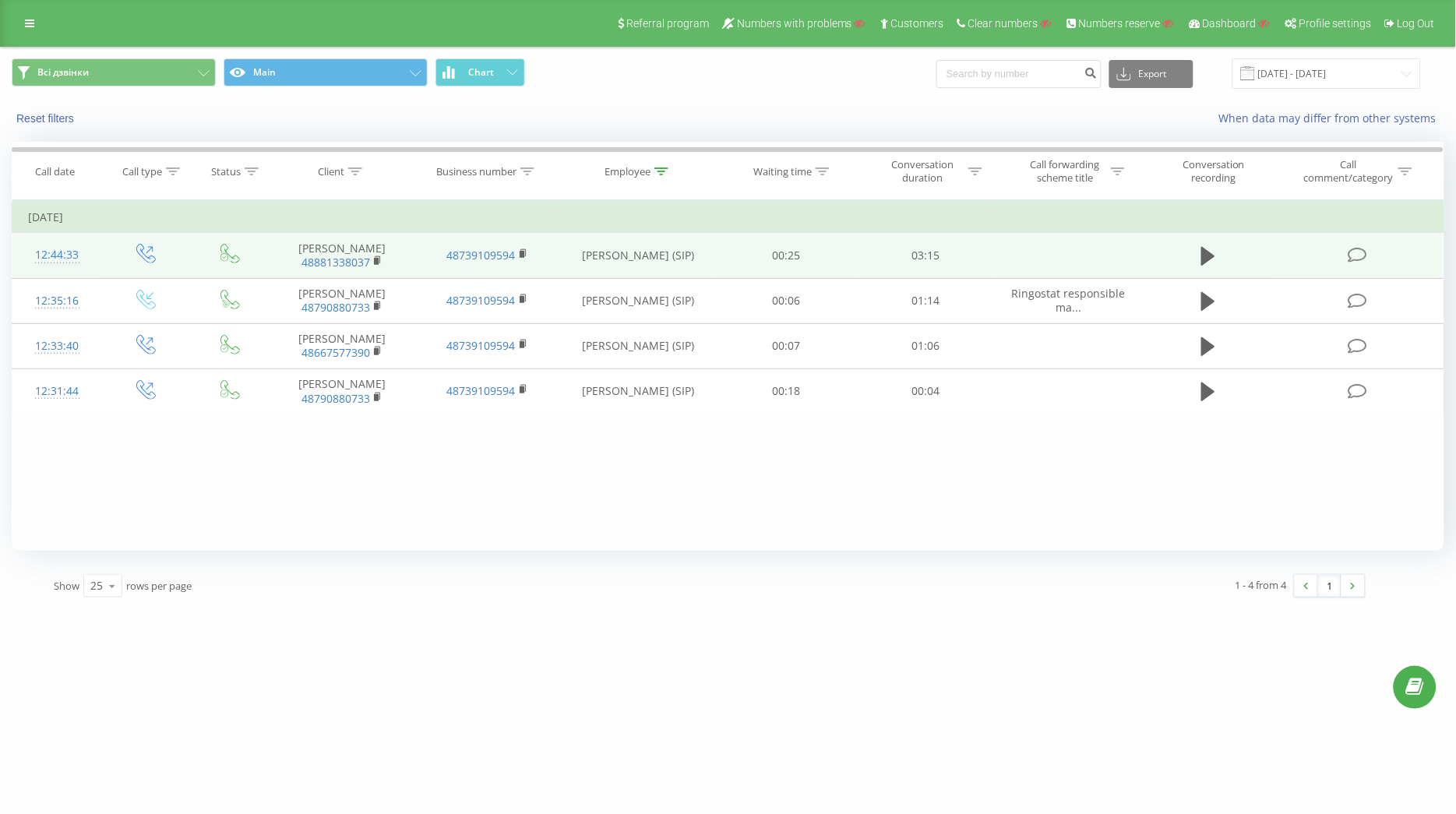
click at [57, 255] on div "12:44:33" at bounding box center [56, 254] width 57 height 31
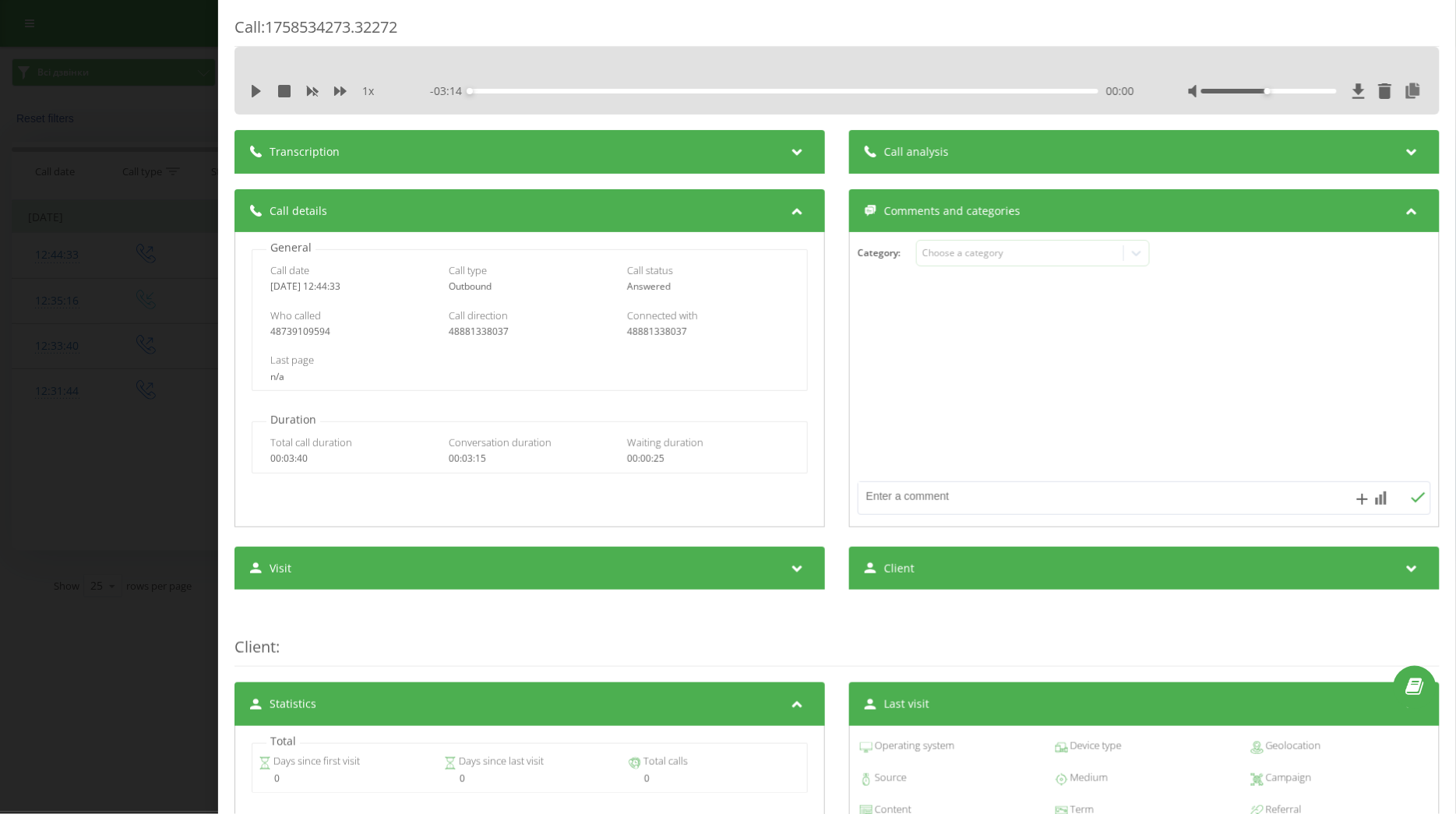
click at [157, 229] on div "Call : 1758534273.32272 1 x - 03:14 00:00 00:00 Transcription For AI analysis o…" at bounding box center [728, 407] width 1456 height 814
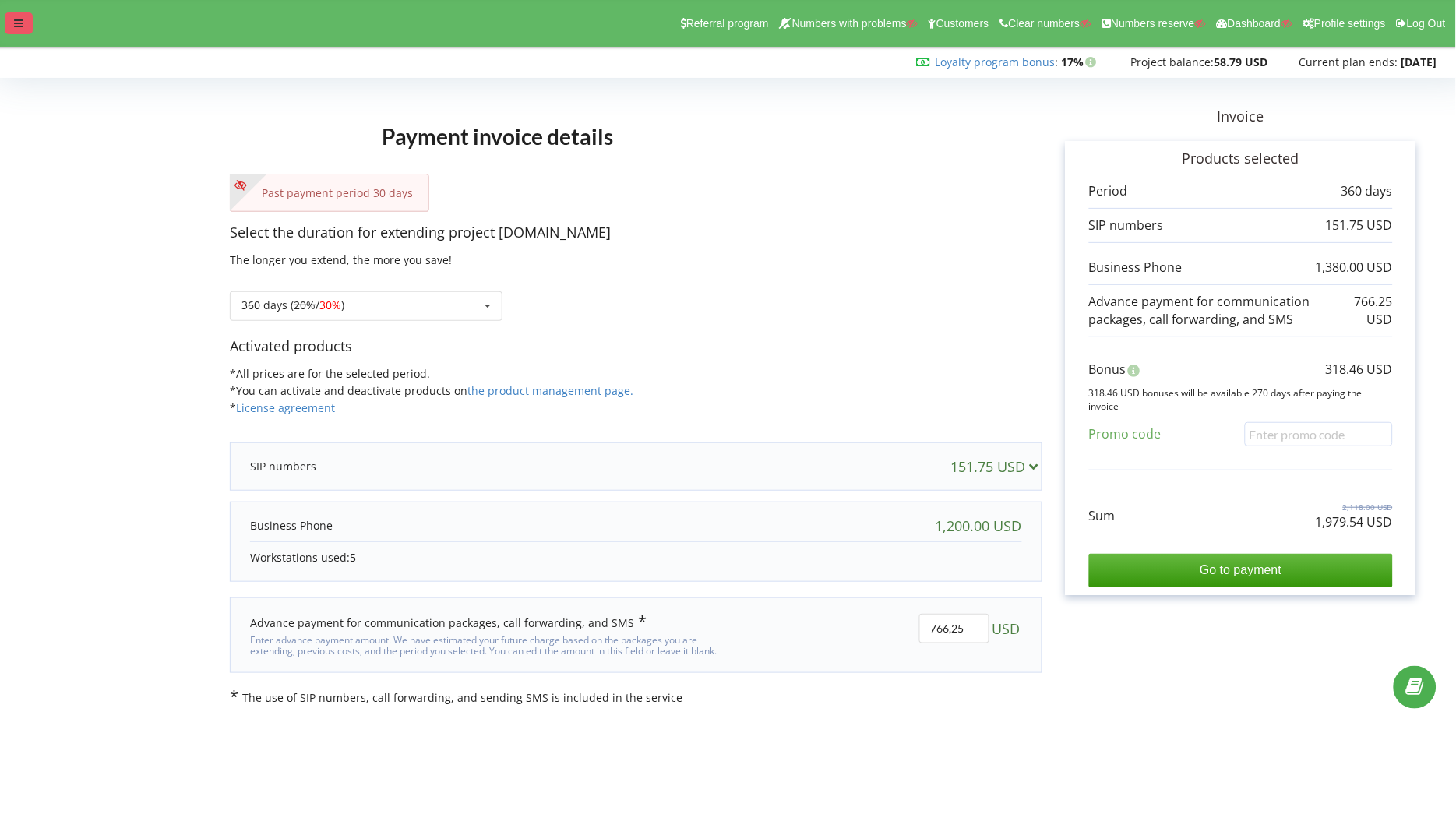
click at [21, 21] on icon at bounding box center [18, 23] width 9 height 11
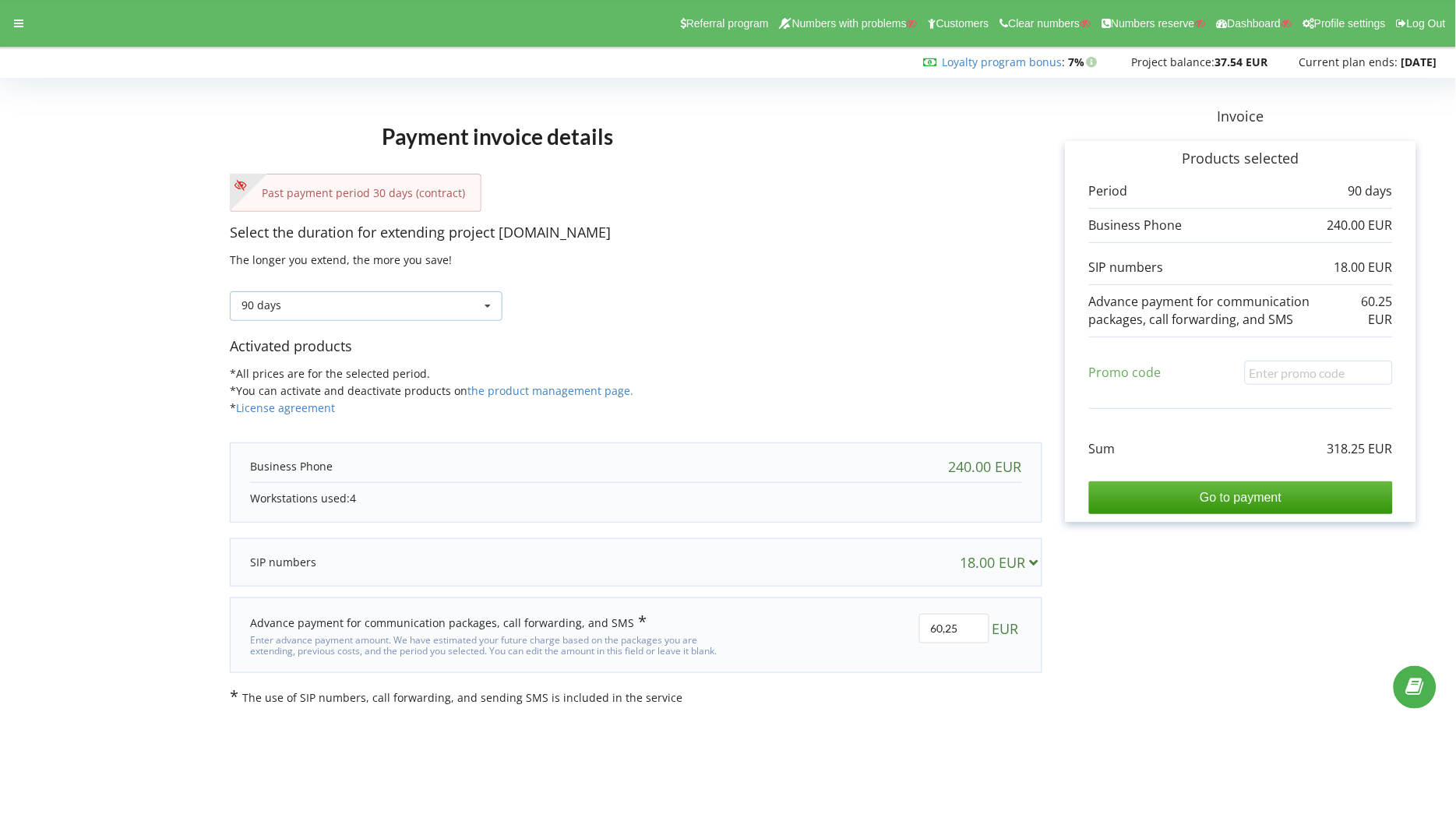
click at [474, 296] on div "90 days Refill the balance without period 30 days 20% / 30% 30% / 40%" at bounding box center [366, 306] width 273 height 30
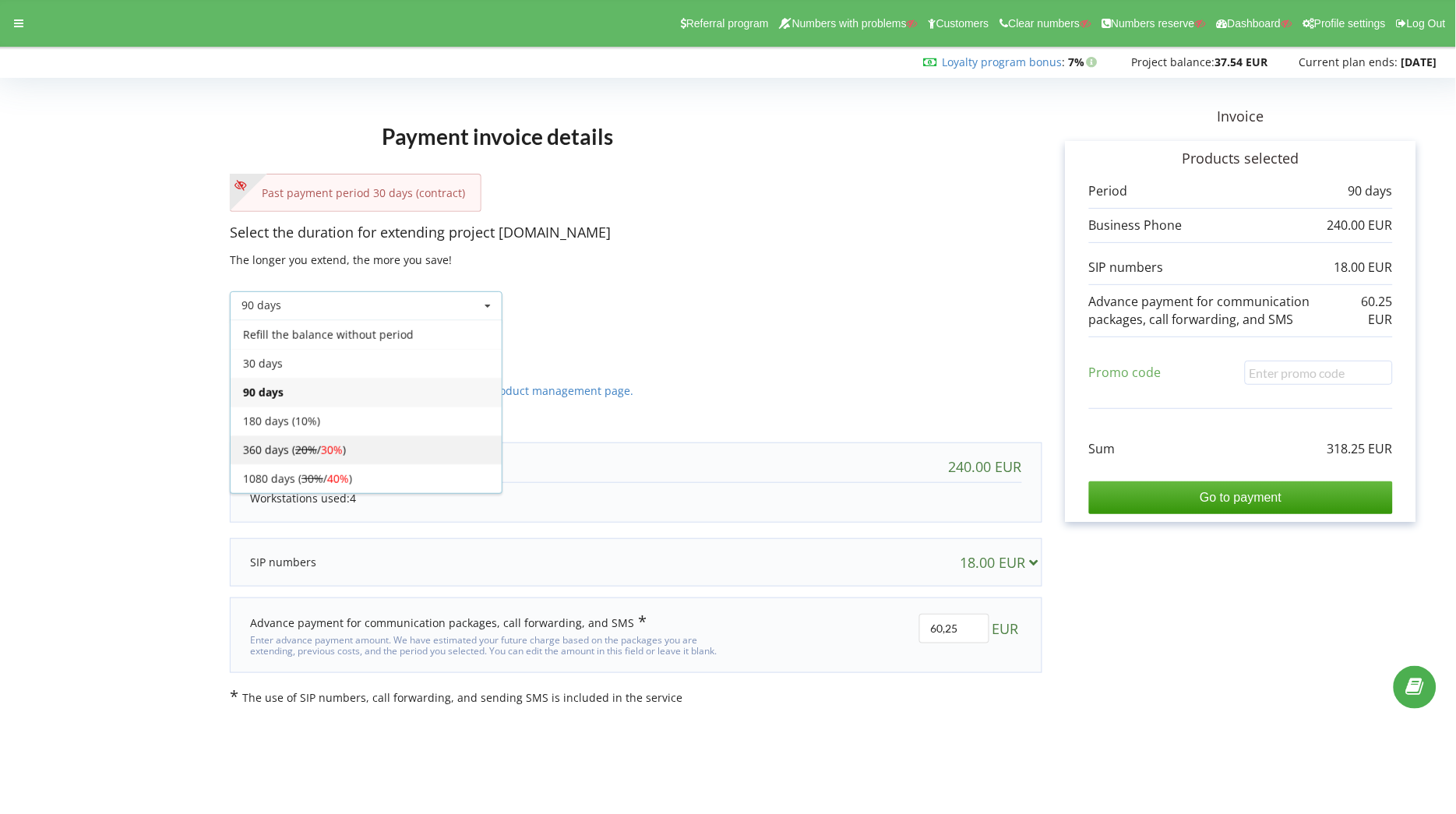
click at [332, 442] on span "30%" at bounding box center [332, 449] width 22 height 15
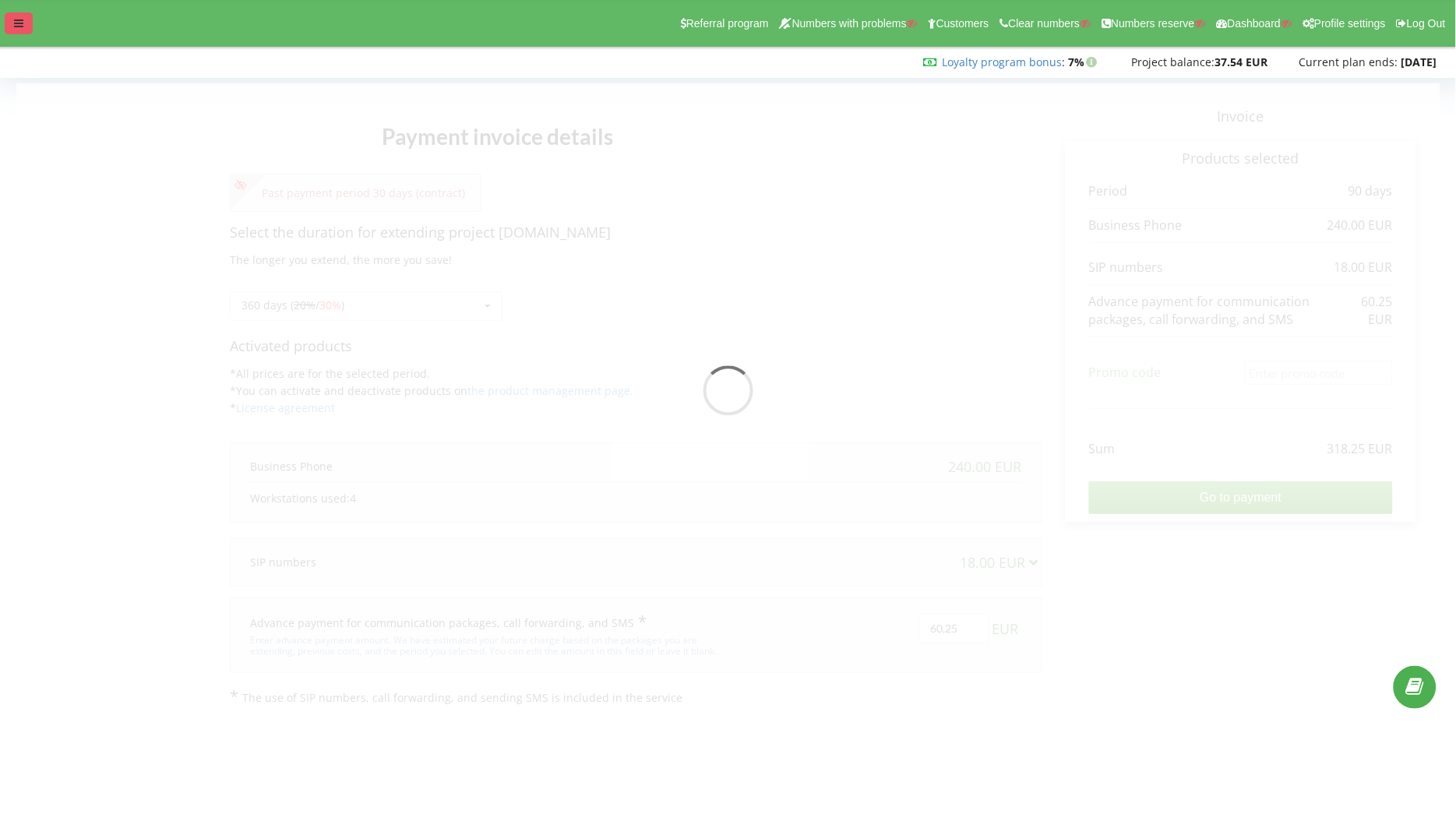
click at [32, 17] on div at bounding box center [19, 24] width 28 height 22
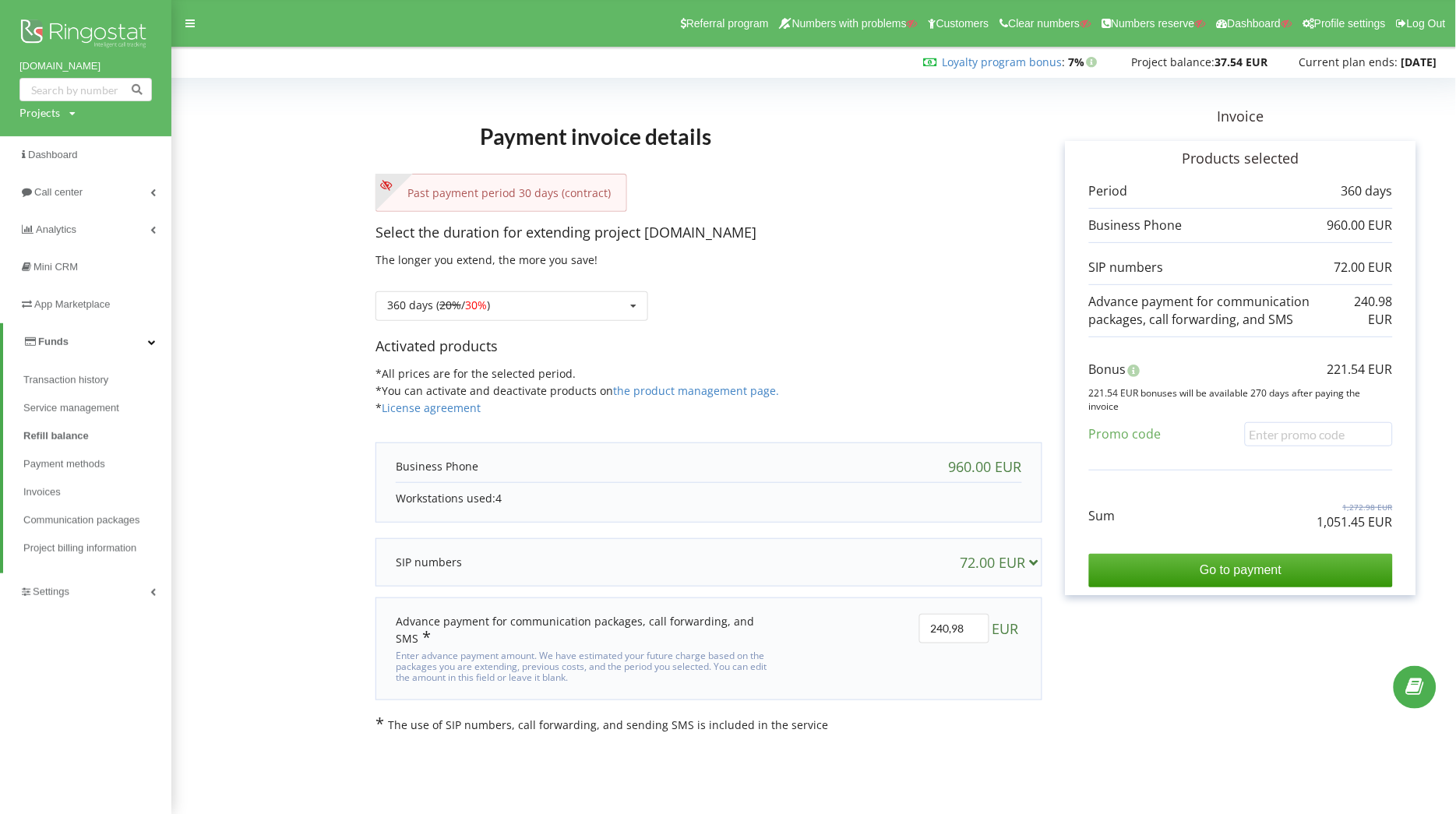
click at [855, 230] on p "Select the duration for extending project db99.pl" at bounding box center [709, 233] width 667 height 21
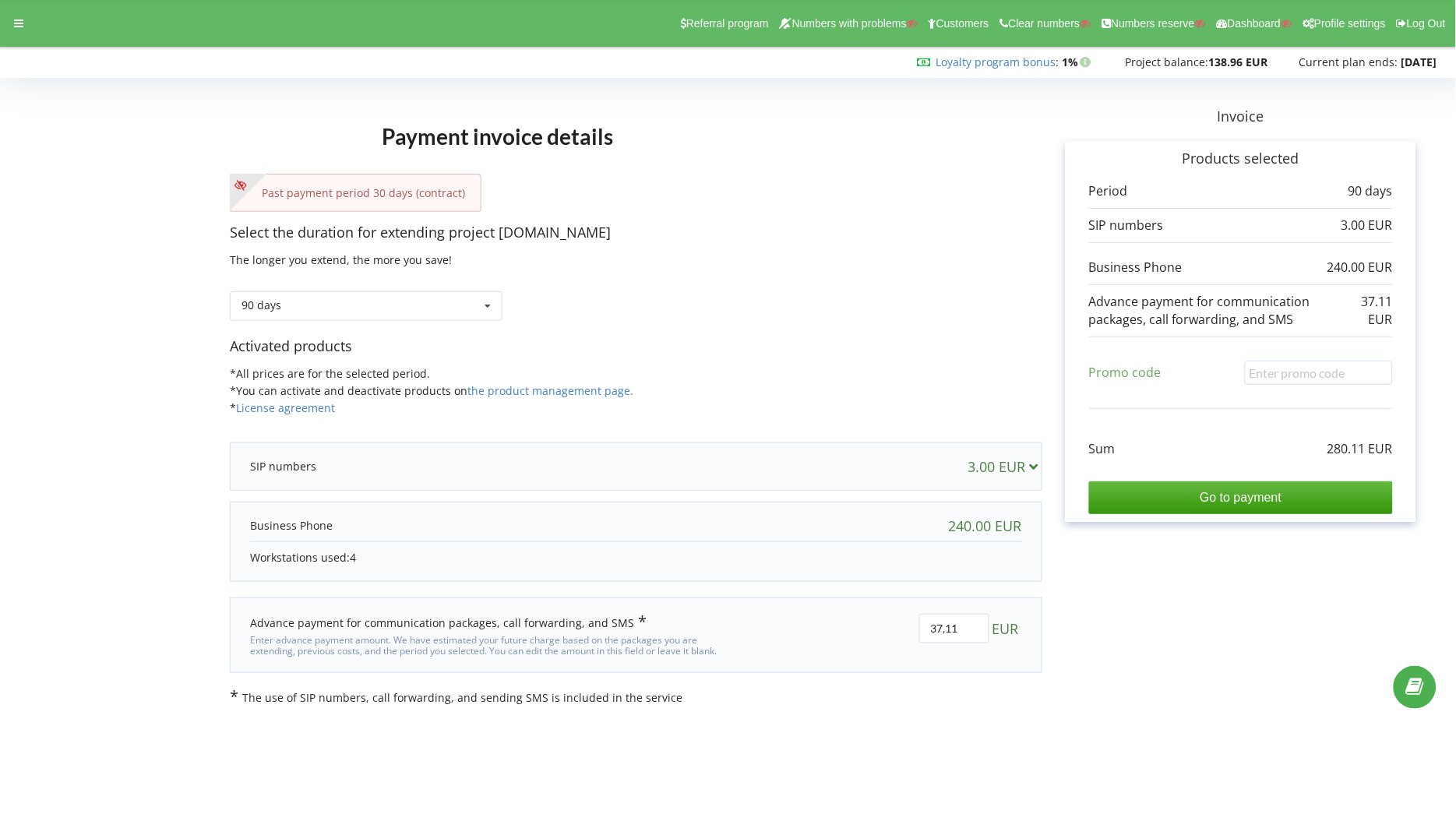
click at [33, 30] on div "Referral program Numbers with problems Customers Clear numbers Numbers reserve …" at bounding box center [728, 23] width 1478 height 46
click at [9, 28] on div at bounding box center [19, 24] width 28 height 22
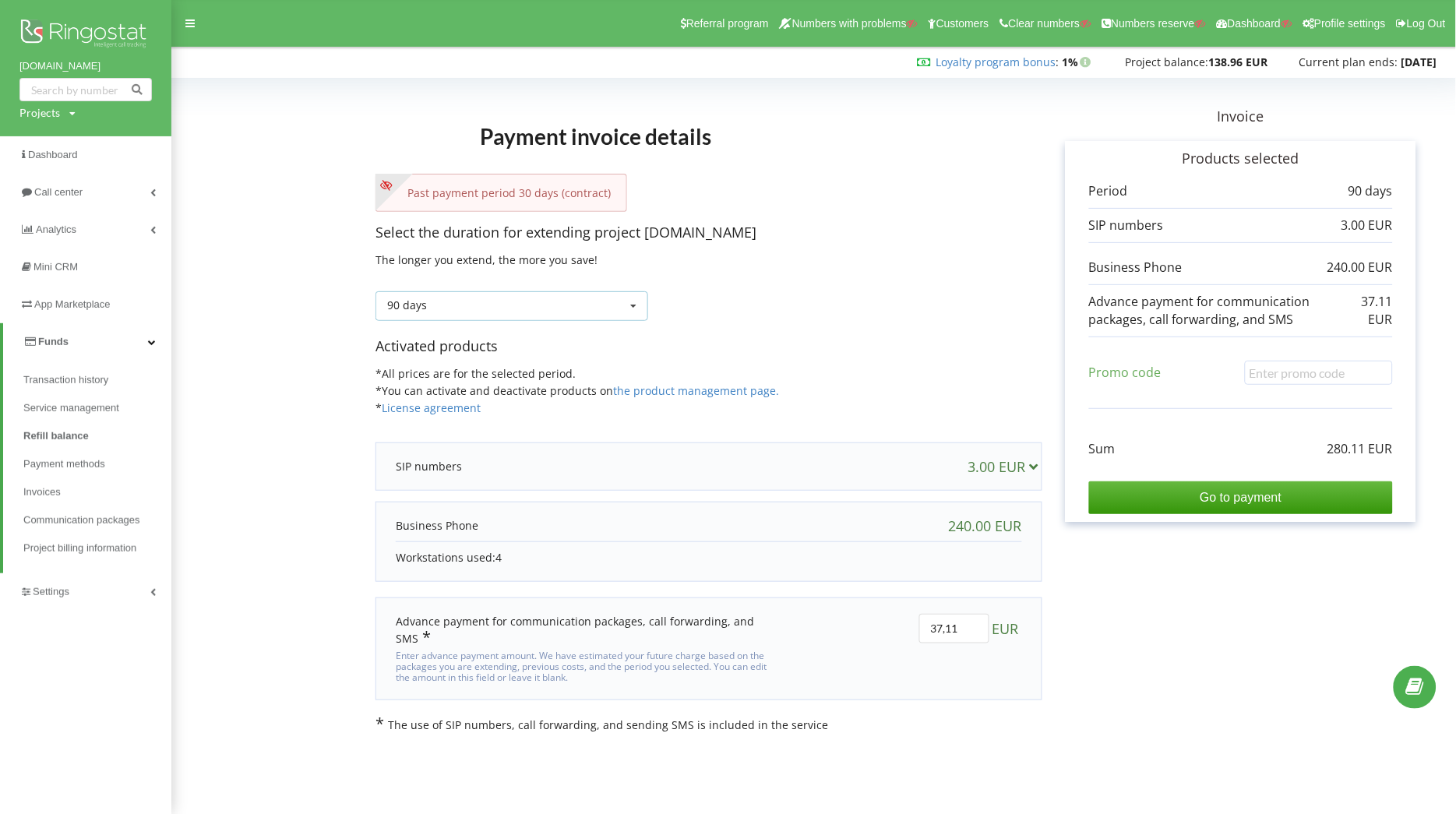
click at [639, 309] on icon at bounding box center [634, 305] width 24 height 29
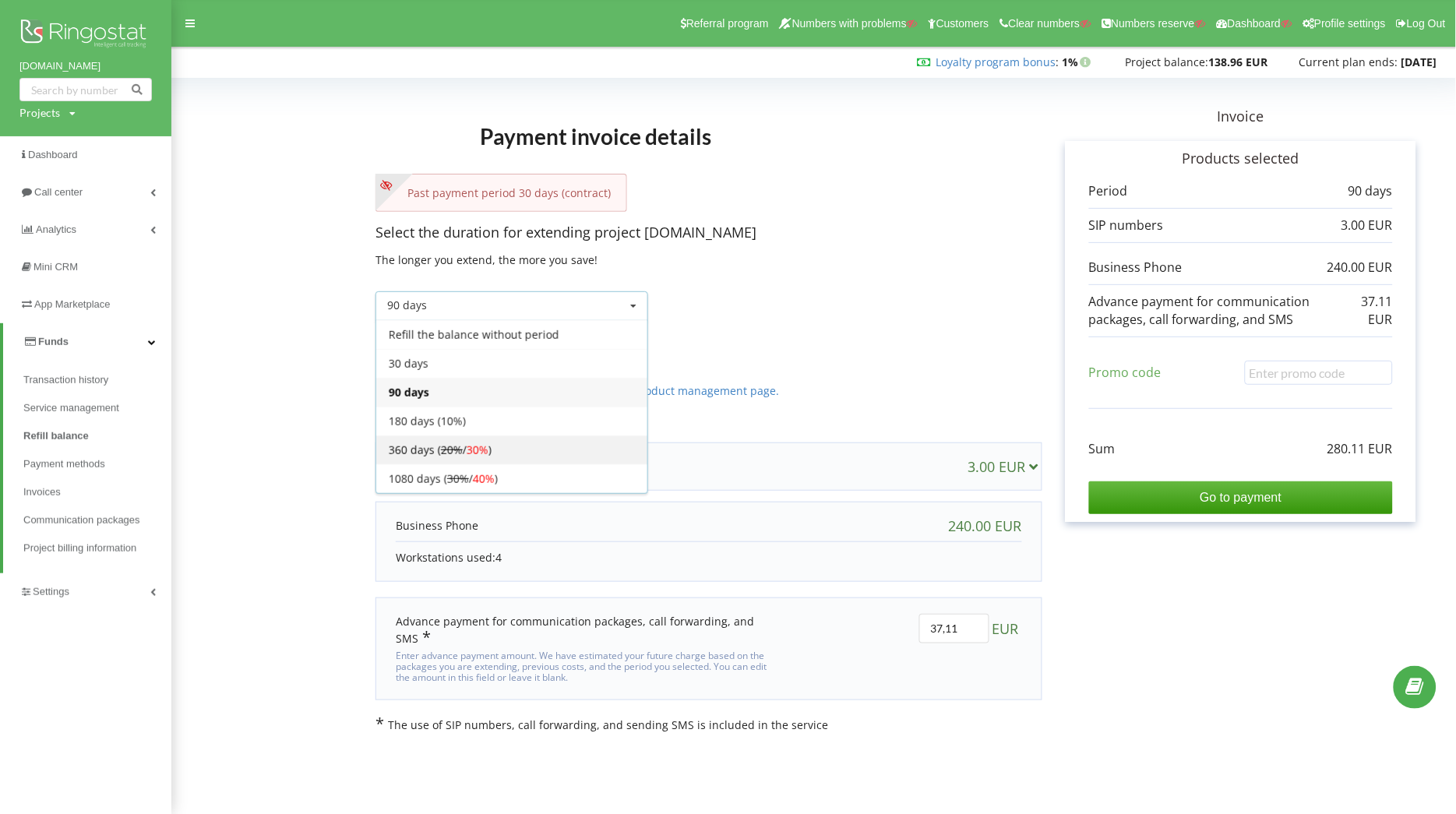
click at [493, 444] on div "360 days ( 20% / 30% )" at bounding box center [512, 449] width 271 height 29
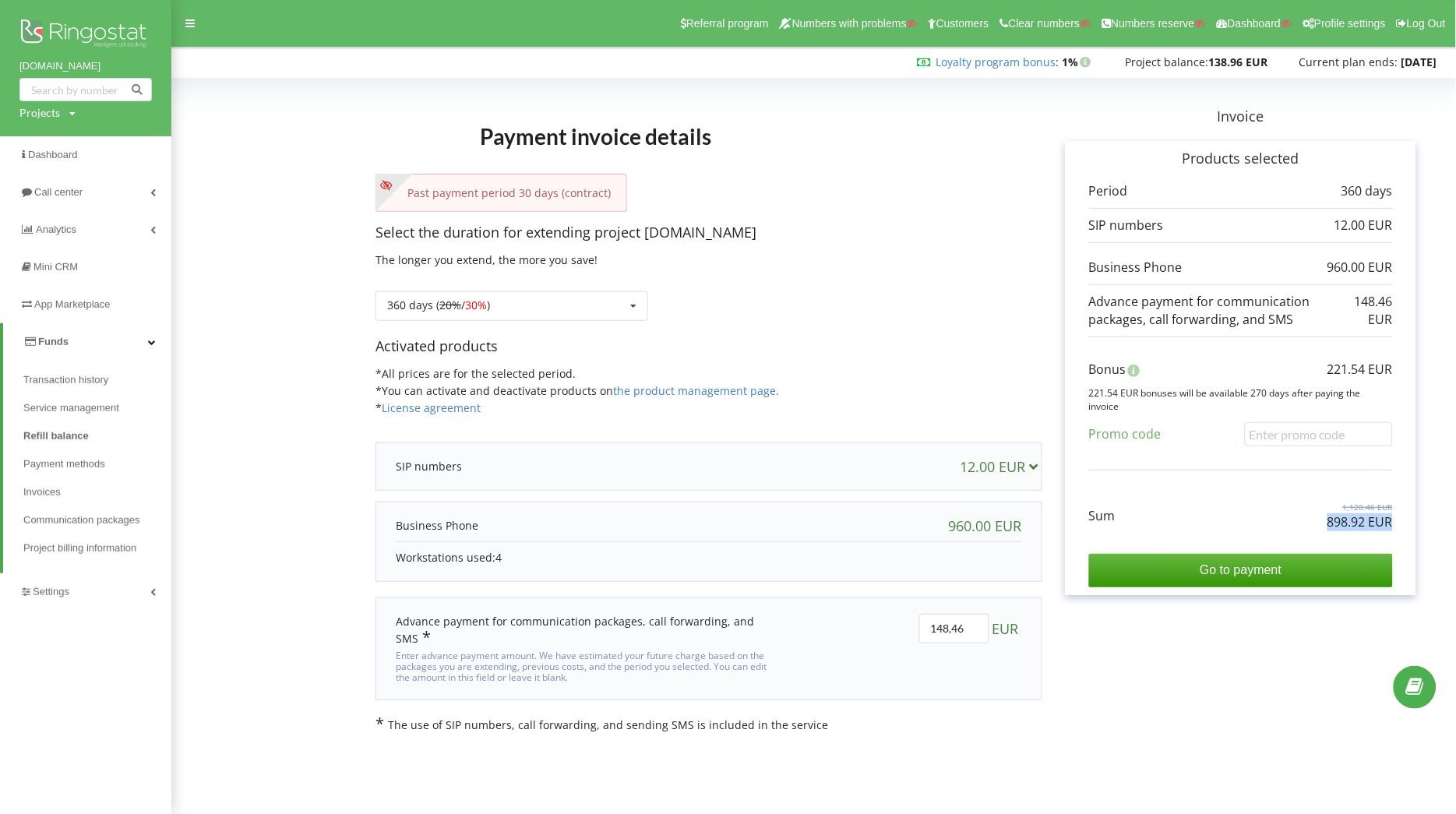
drag, startPoint x: 1424, startPoint y: 492, endPoint x: 1444, endPoint y: 556, distance: 67.1
click at [1444, 556] on div "Payment invoice details Past payment period 30 days (contract) Select the durat…" at bounding box center [813, 408] width 1284 height 682
click at [1155, 493] on div "Sum 1,120.46 EUR 898.92 EUR" at bounding box center [1241, 504] width 304 height 52
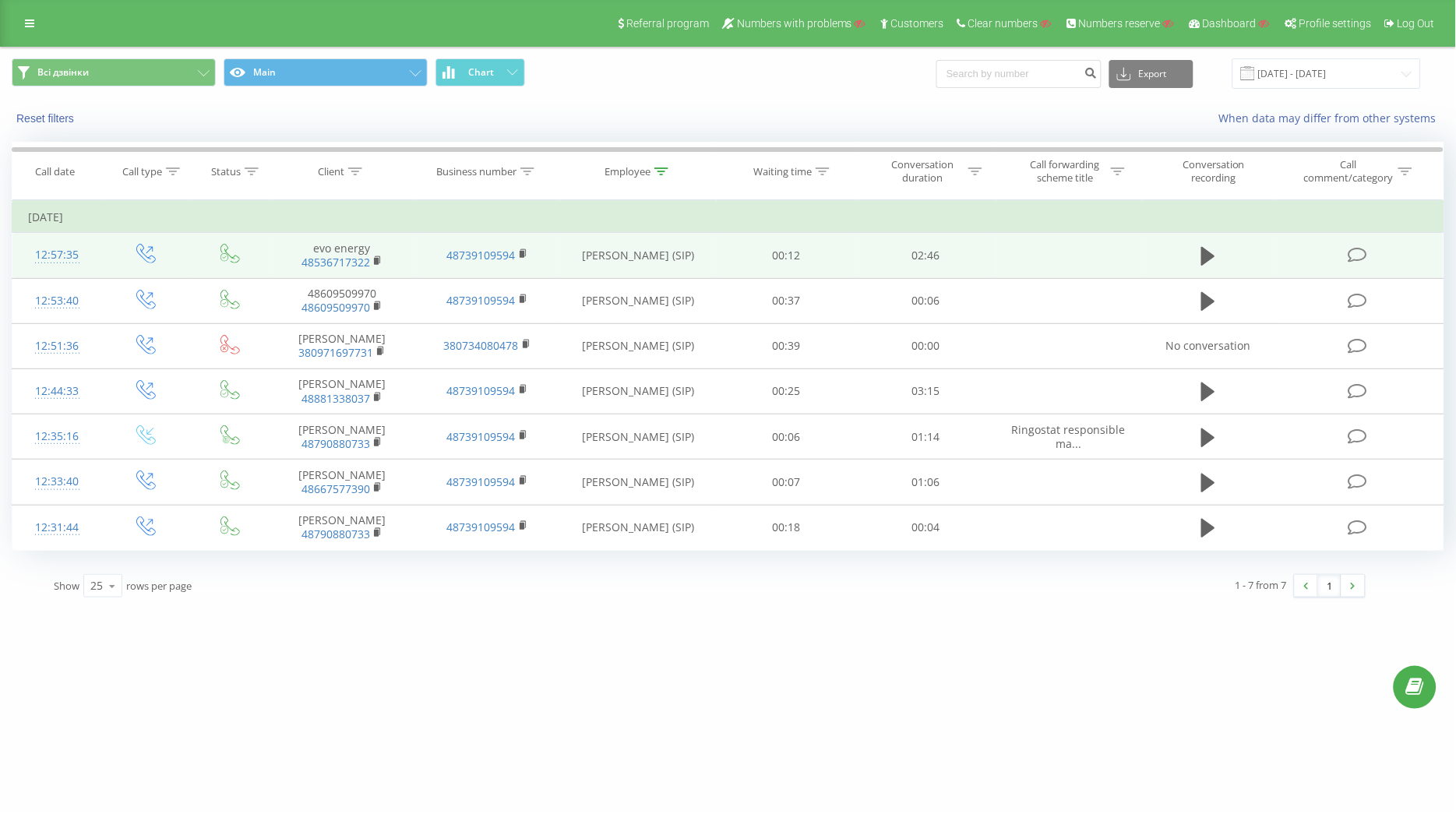
click at [85, 250] on div "12:57:35" at bounding box center [56, 254] width 57 height 31
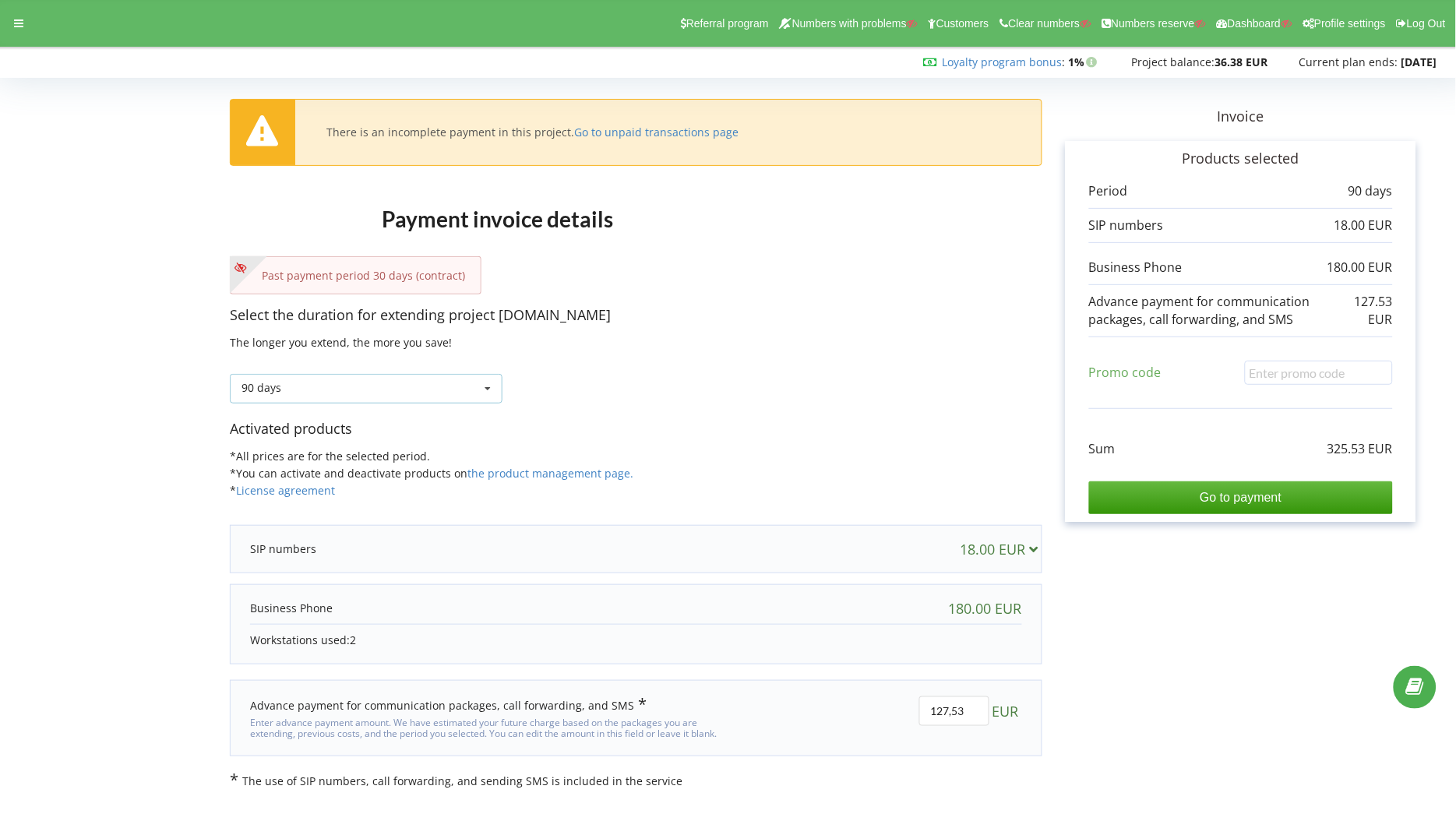
click at [457, 399] on div "90 days Refill the balance without period 30 days 20% / 30% 30% / 40%" at bounding box center [366, 388] width 273 height 30
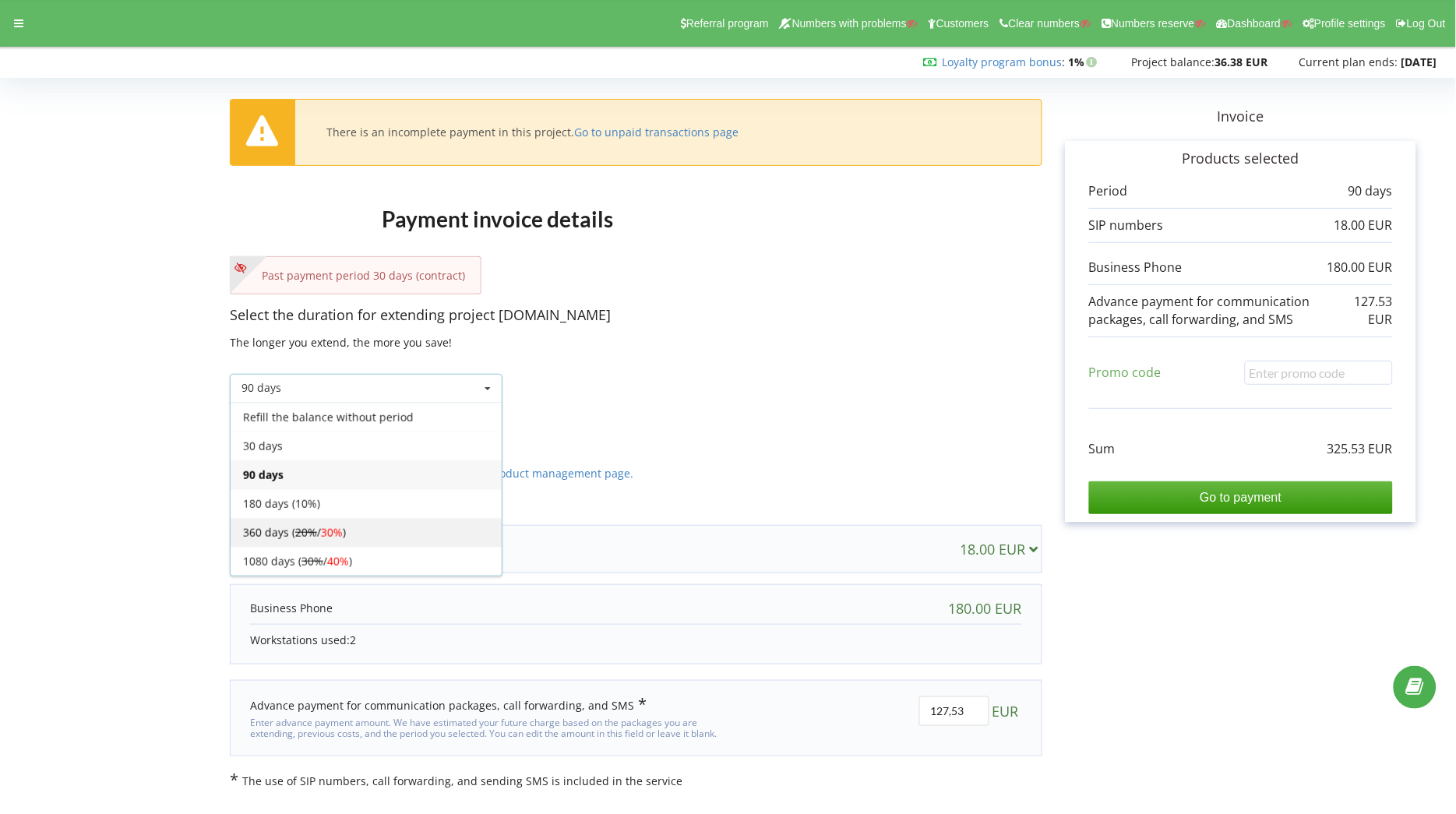
click at [324, 527] on div "360 days ( 20% / 30% )" at bounding box center [366, 532] width 271 height 29
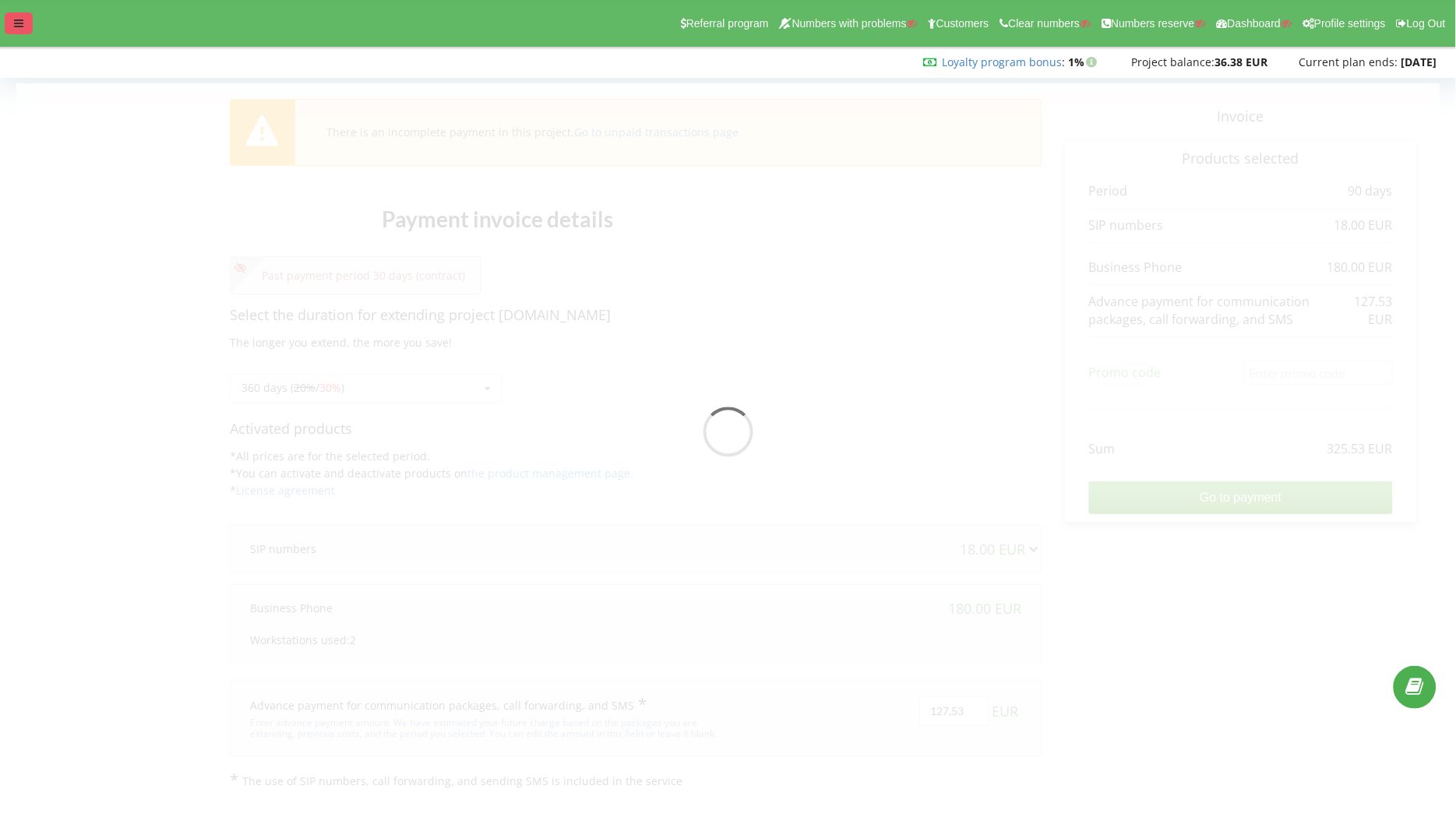
click at [21, 31] on div at bounding box center [19, 24] width 28 height 22
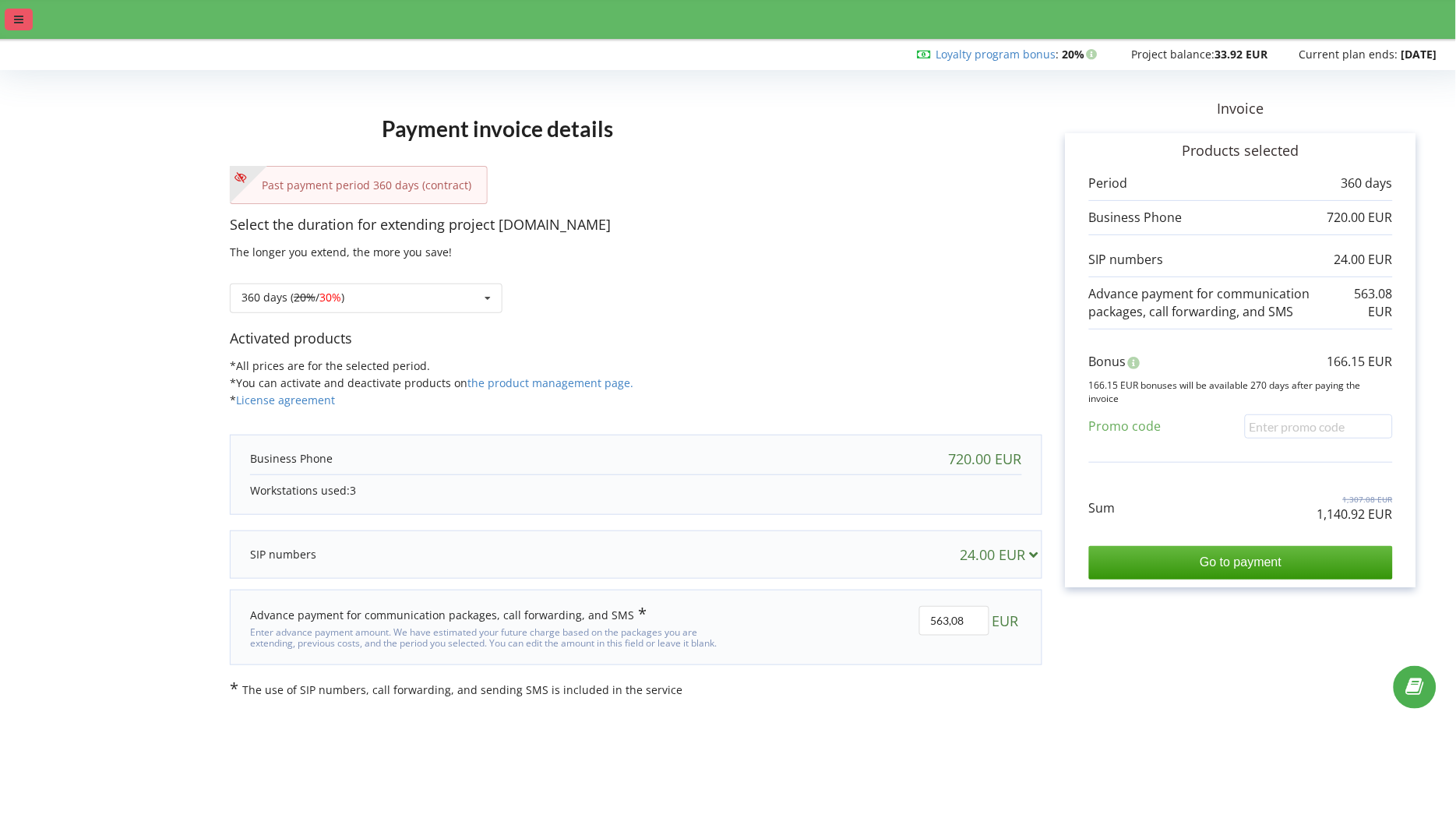
click at [14, 24] on icon at bounding box center [18, 19] width 9 height 11
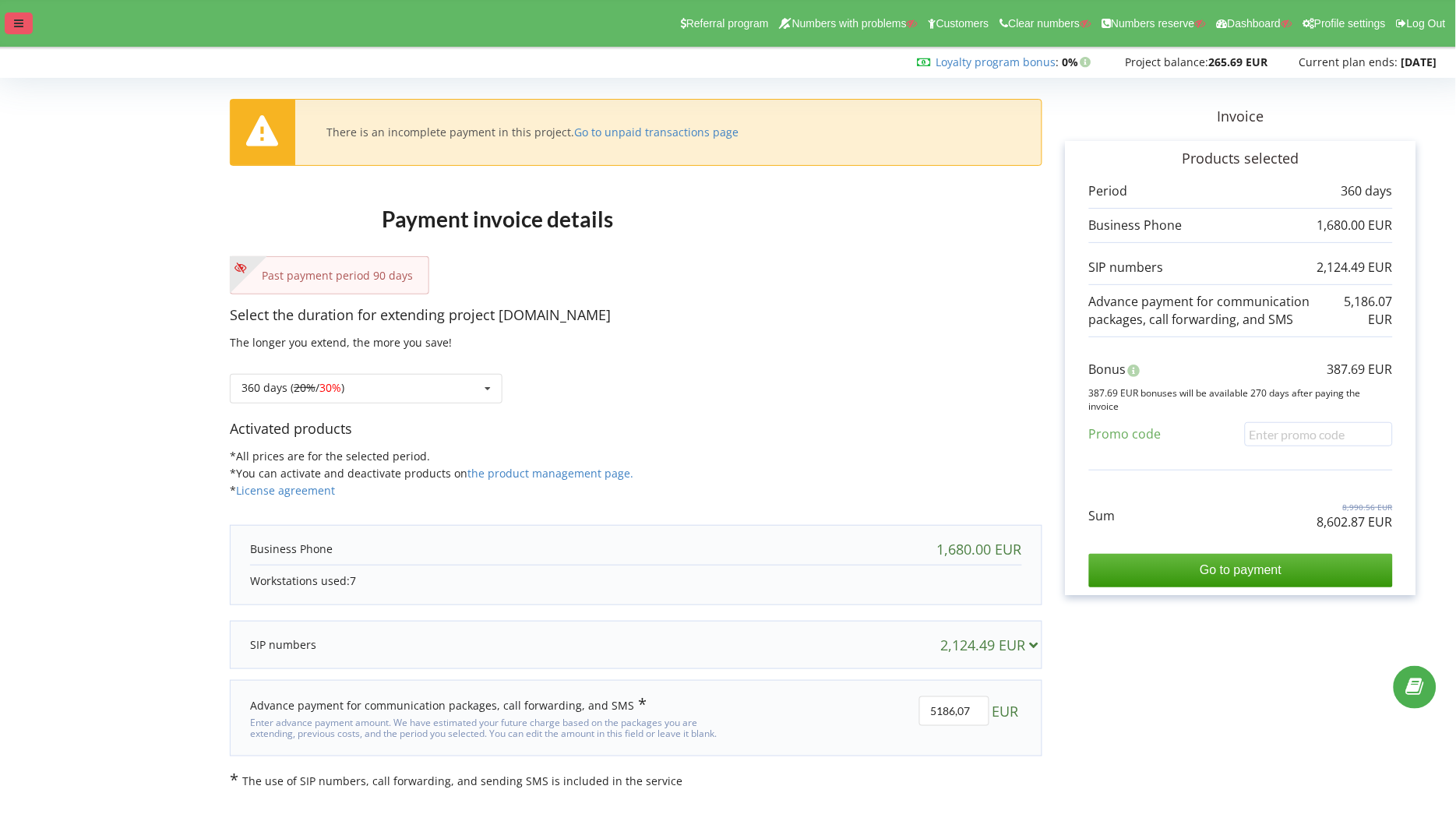
click at [11, 21] on div at bounding box center [19, 24] width 28 height 22
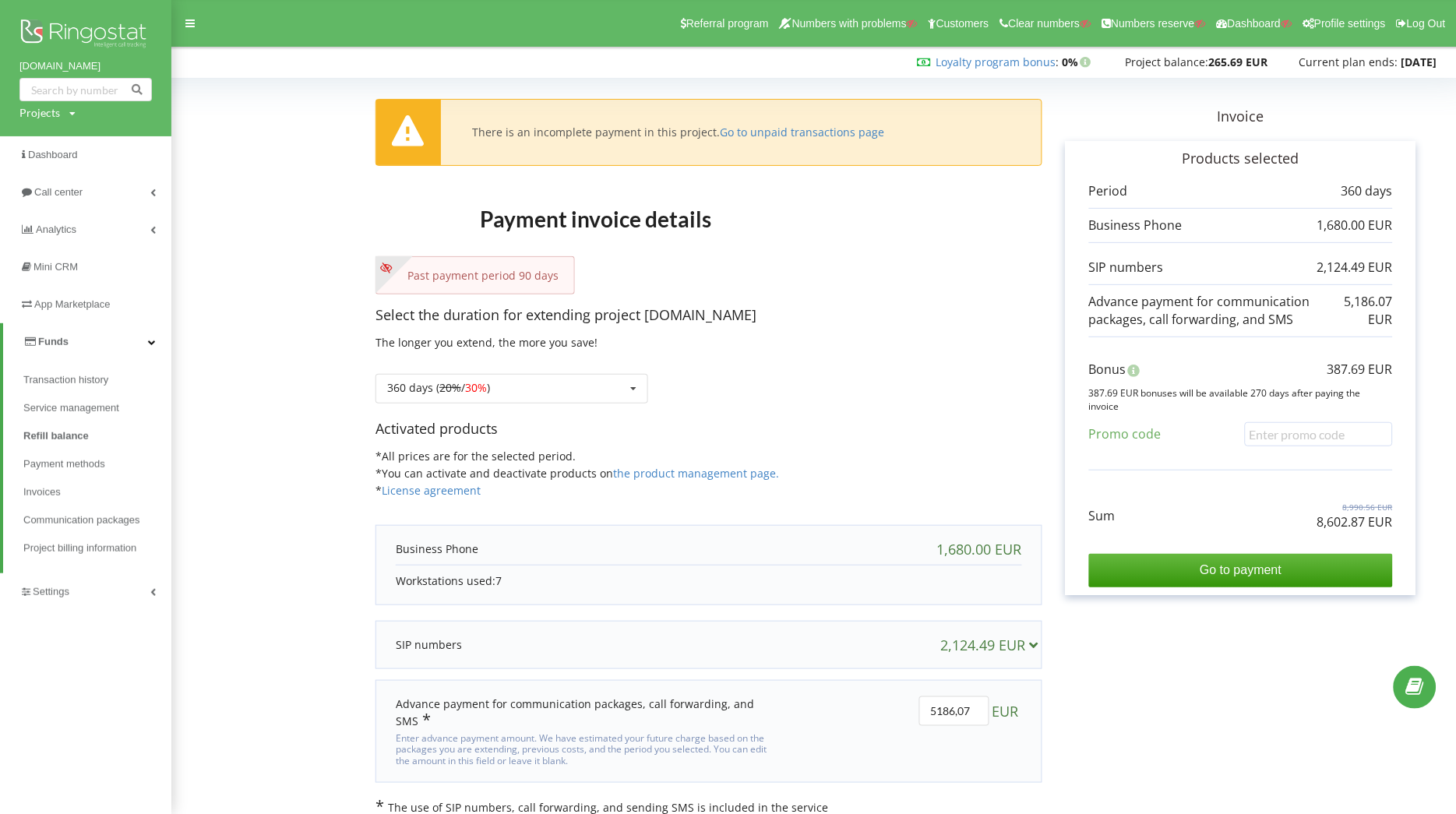
click at [57, 116] on div "Projects" at bounding box center [39, 113] width 40 height 16
click at [71, 147] on input "text" at bounding box center [67, 145] width 78 height 23
paste input "evroprom.com"
type input "evroprom.com"
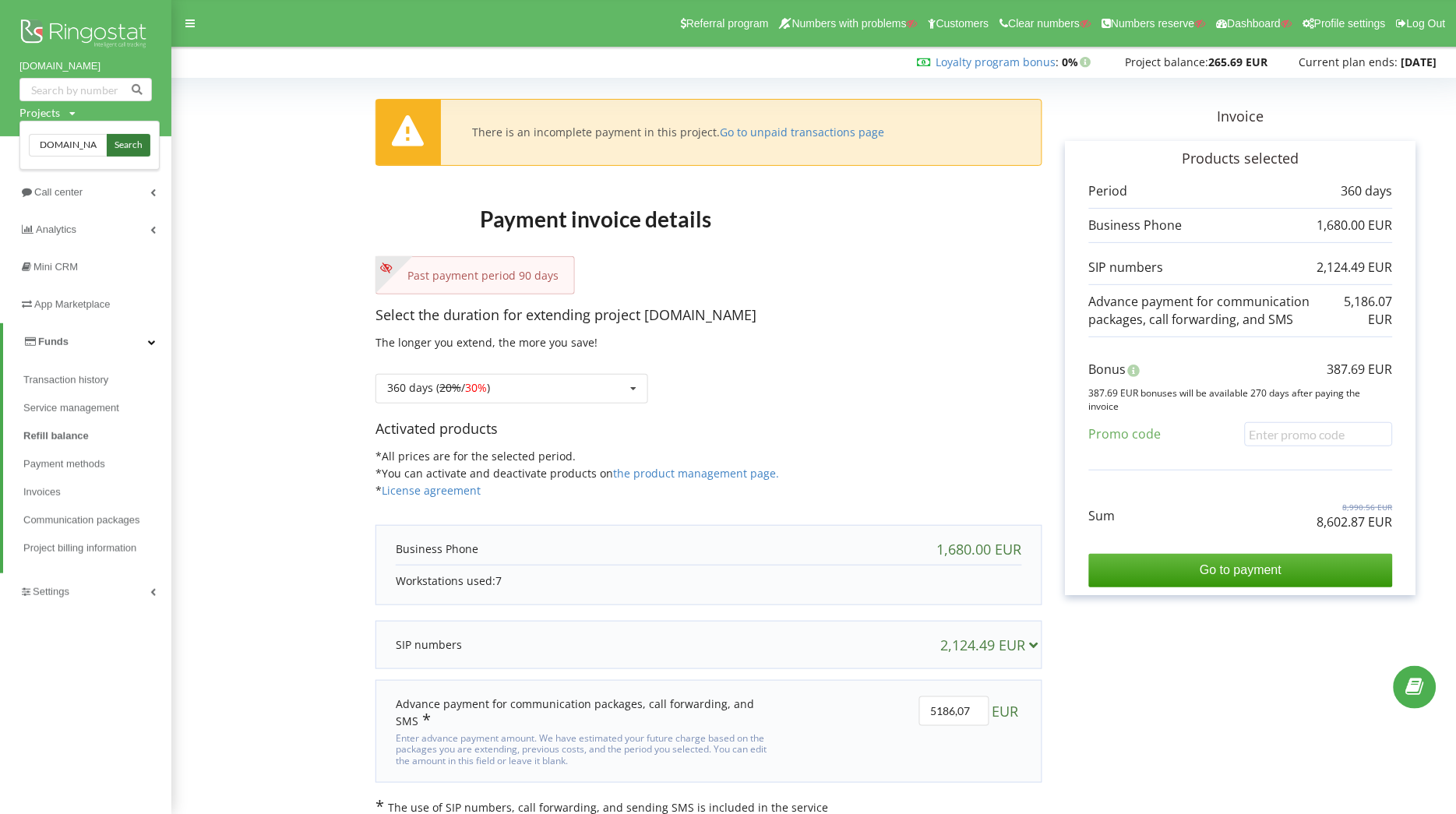
click at [129, 146] on span "Search" at bounding box center [128, 146] width 28 height 14
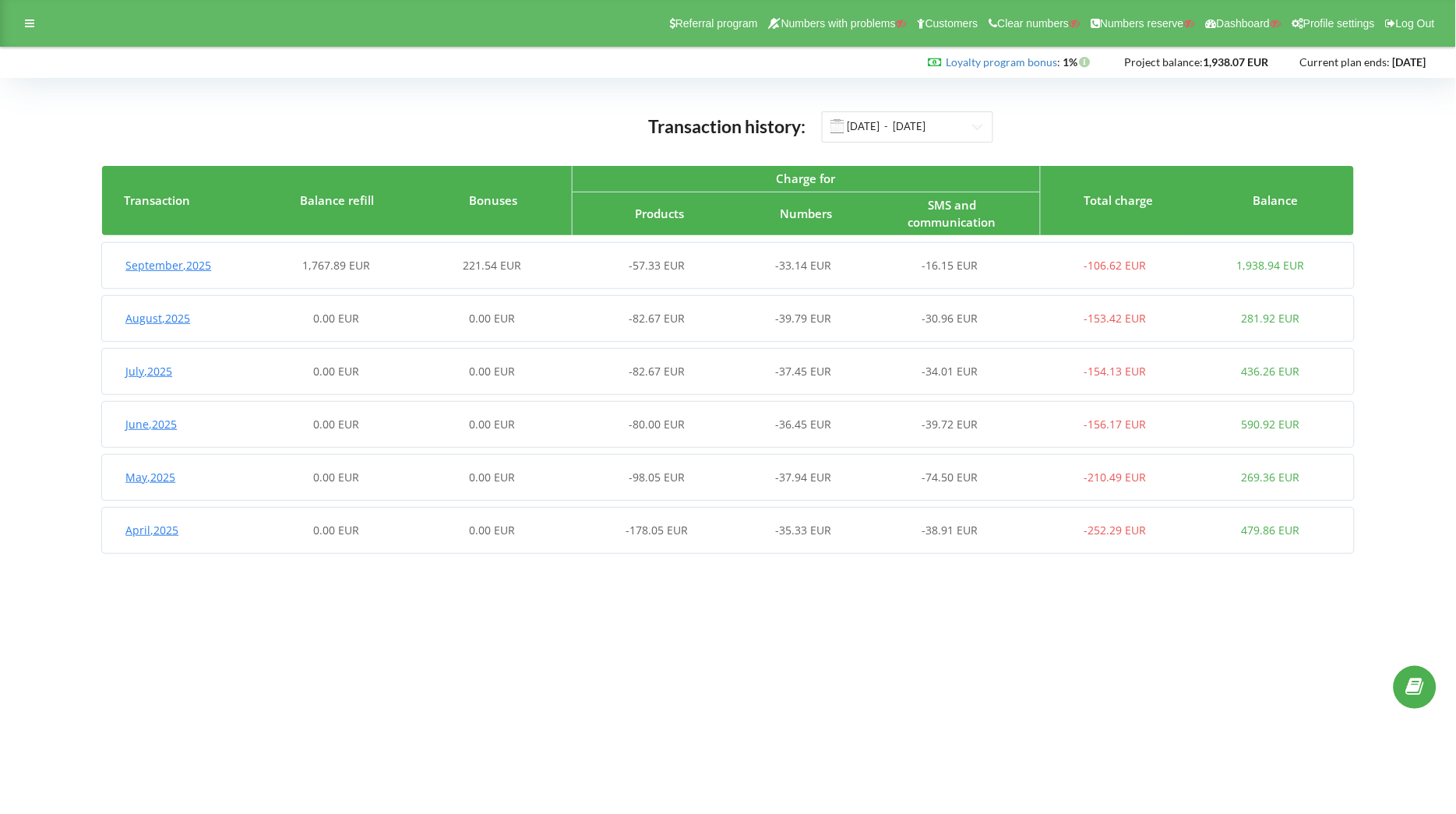
click at [403, 255] on div "[DATE] 1,767.89 EUR 221.54 EUR -57.33 EUR -33.14 EUR -16.15 EUR -106.62 EUR 1,9…" at bounding box center [726, 266] width 1247 height 37
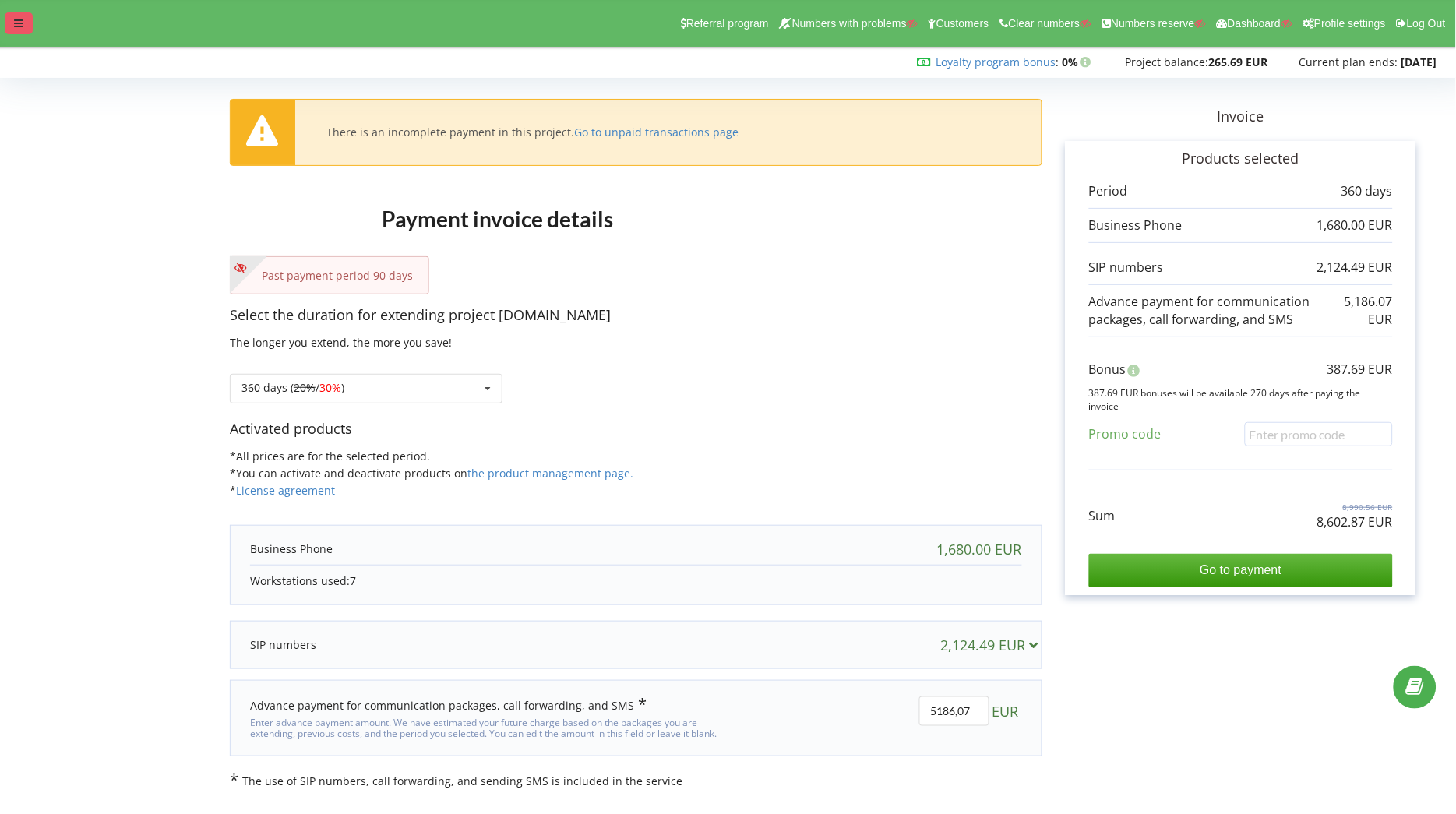
click at [21, 24] on icon at bounding box center [18, 23] width 9 height 11
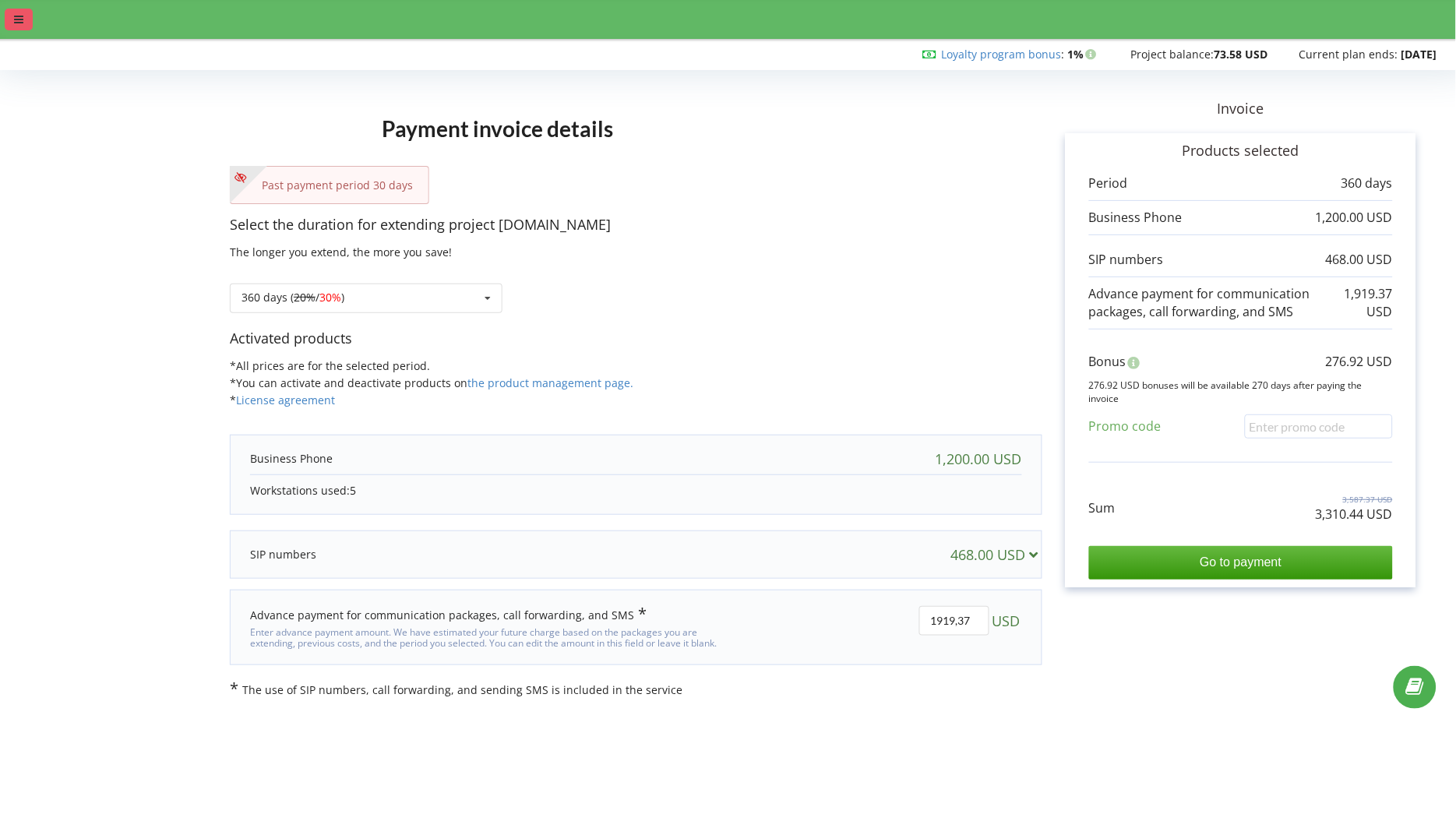
click at [18, 25] on icon at bounding box center [18, 19] width 9 height 11
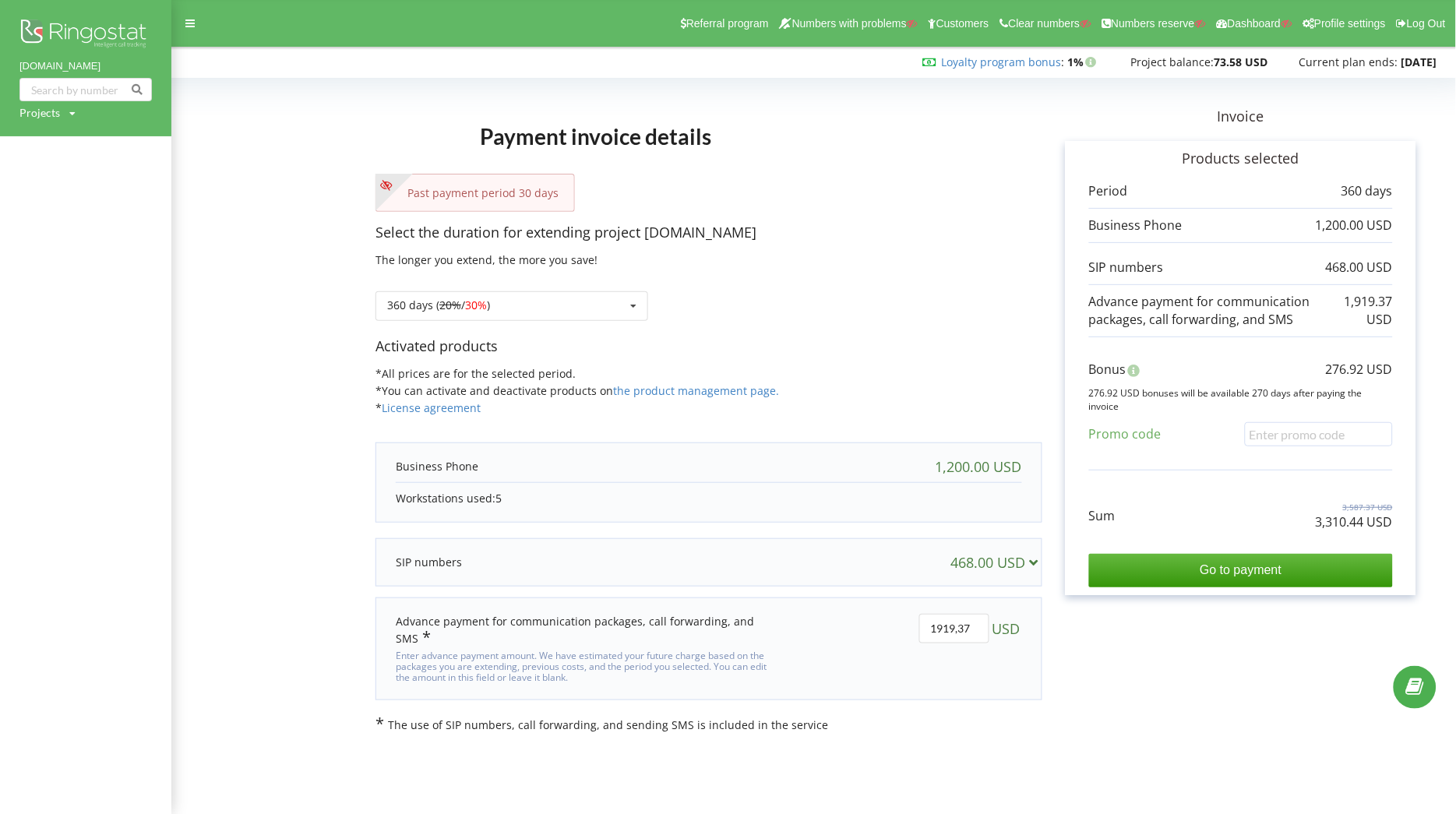
click at [50, 110] on div "Projects" at bounding box center [39, 113] width 40 height 16
click at [68, 143] on input "text" at bounding box center [67, 145] width 78 height 23
paste input "linktr.ee"
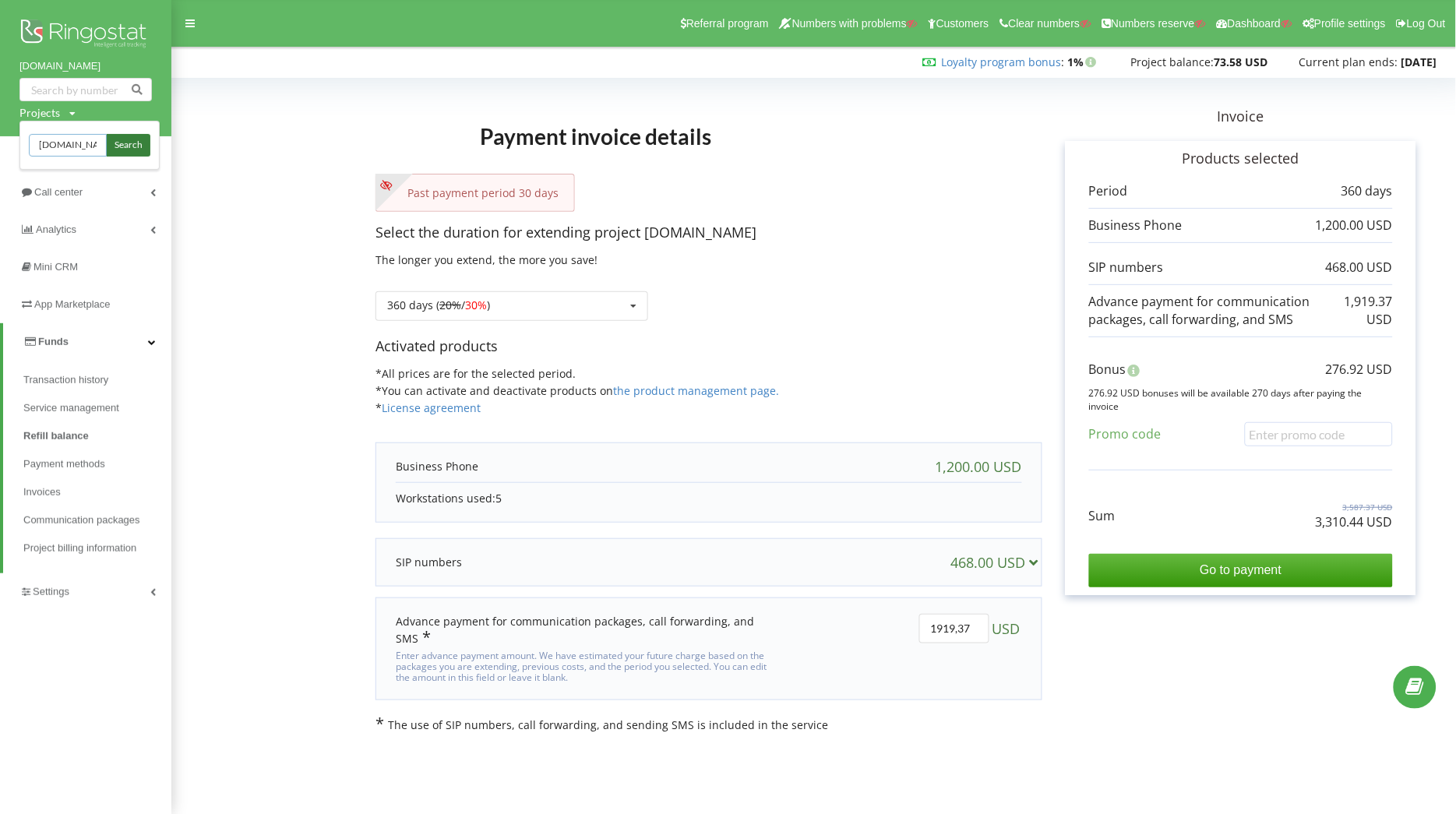
type input "linktr.ee"
click at [128, 143] on span "Search" at bounding box center [128, 146] width 28 height 14
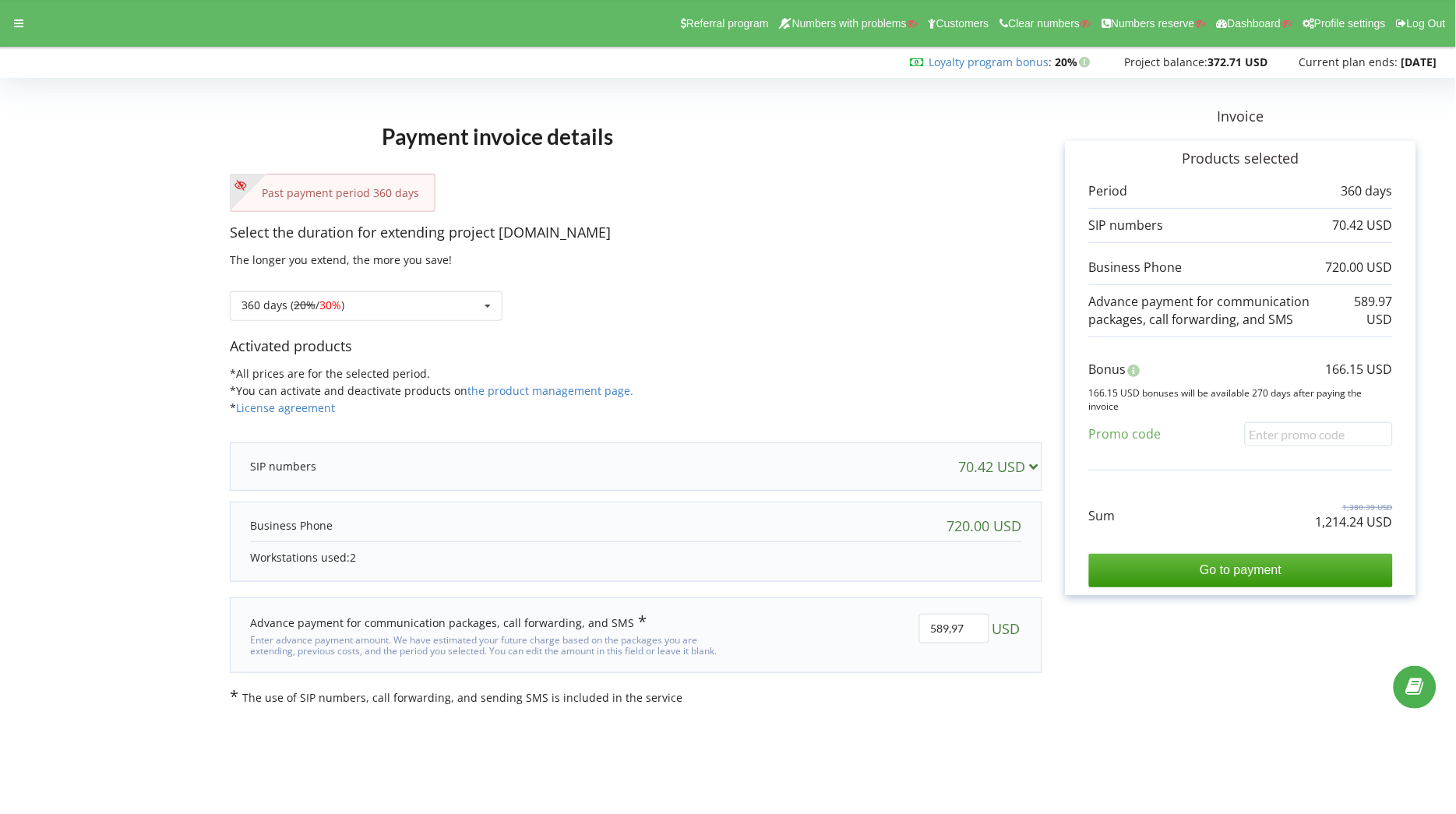
click at [708, 105] on h1 "Payment invoice details" at bounding box center [498, 136] width 536 height 75
click at [670, 366] on div "Activated products *All prices are for the selected period. *You can activate a…" at bounding box center [636, 383] width 812 height 95
click at [21, 35] on div "Referral program Numbers with problems Customers Clear numbers Numbers reserve …" at bounding box center [728, 23] width 1478 height 46
click at [21, 30] on div at bounding box center [19, 24] width 28 height 22
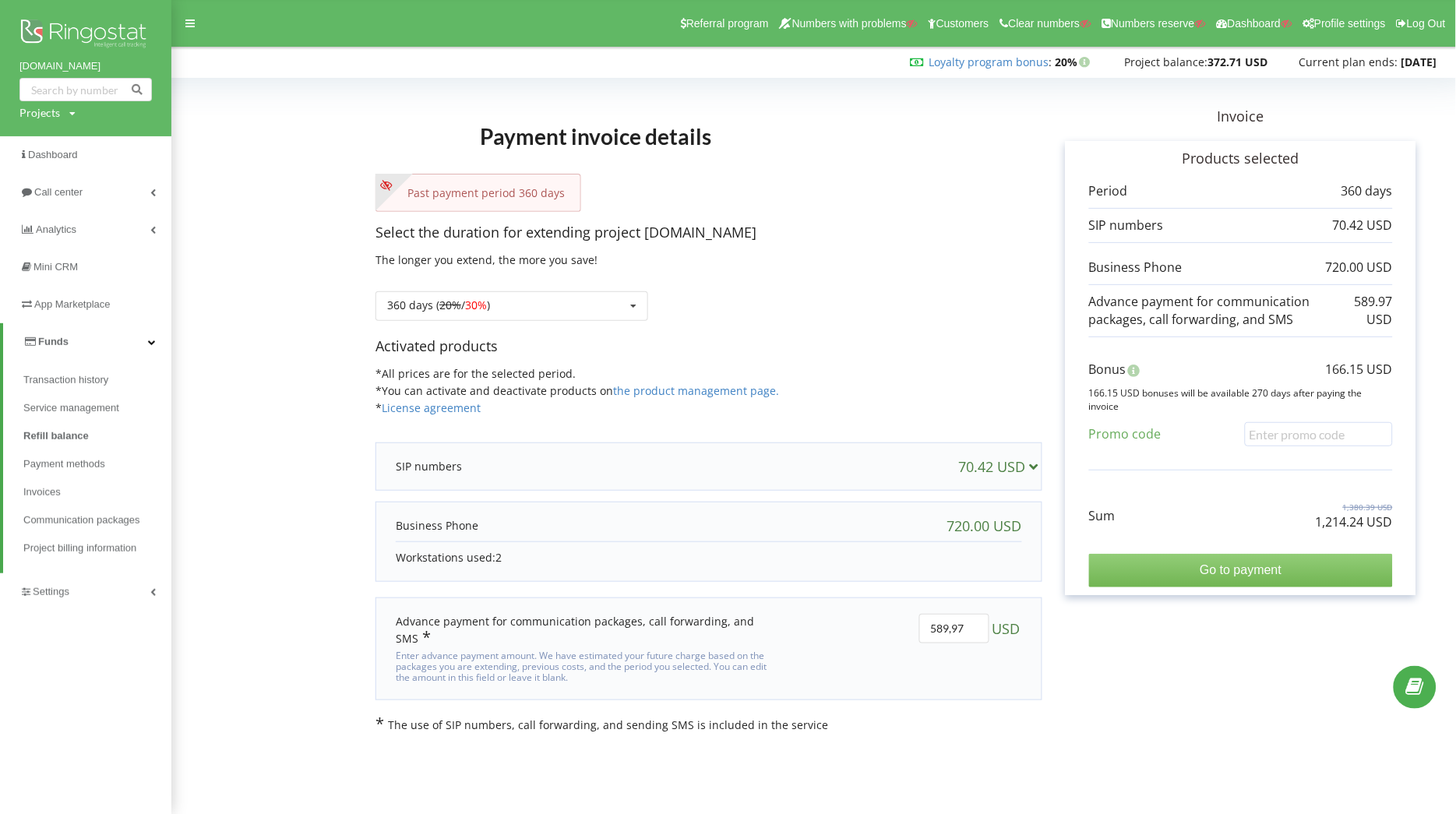
click at [1216, 563] on input "Go to payment" at bounding box center [1241, 570] width 304 height 33
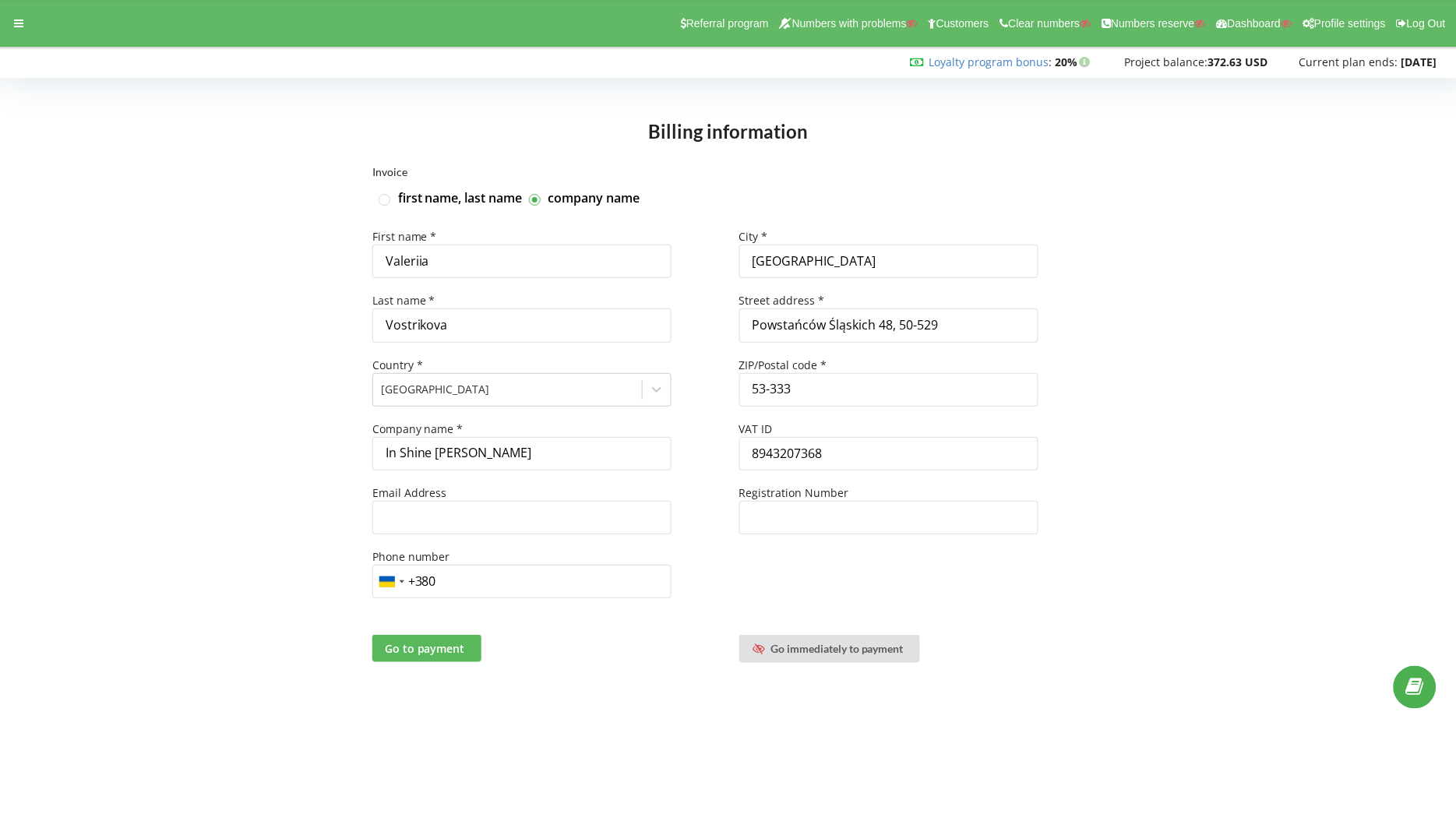
click at [426, 648] on span "Go to payment" at bounding box center [424, 648] width 80 height 15
click at [39, 30] on div "Referral program Numbers with problems Customers Clear numbers Numbers reserve …" at bounding box center [728, 23] width 1478 height 46
click at [15, 27] on icon at bounding box center [18, 23] width 9 height 11
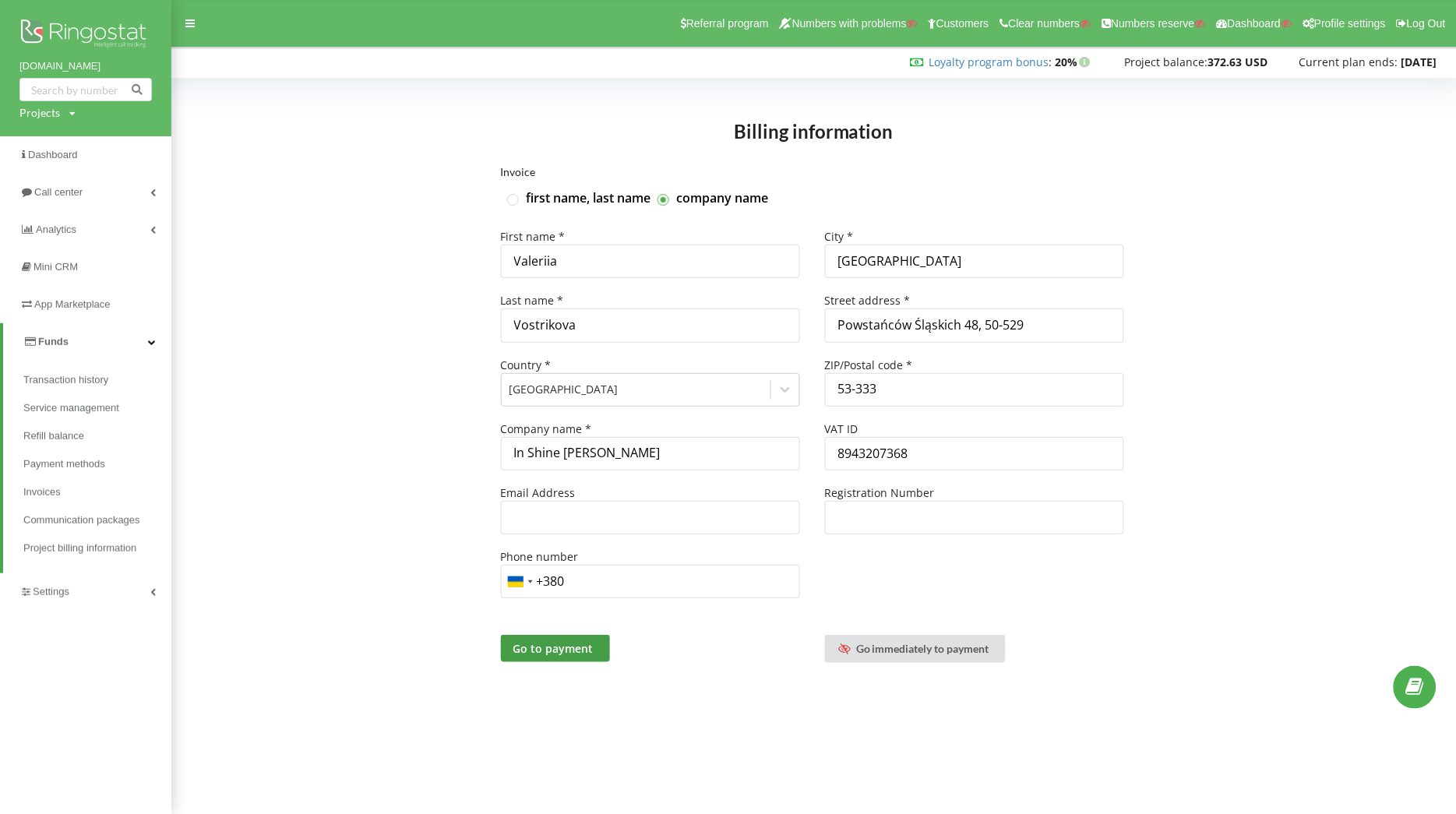
click at [519, 95] on div "Billing information" at bounding box center [813, 125] width 1252 height 84
click at [45, 113] on div "Projects" at bounding box center [39, 113] width 40 height 16
click at [65, 150] on input "text" at bounding box center [67, 145] width 78 height 23
paste input "93563"
type input "93563"
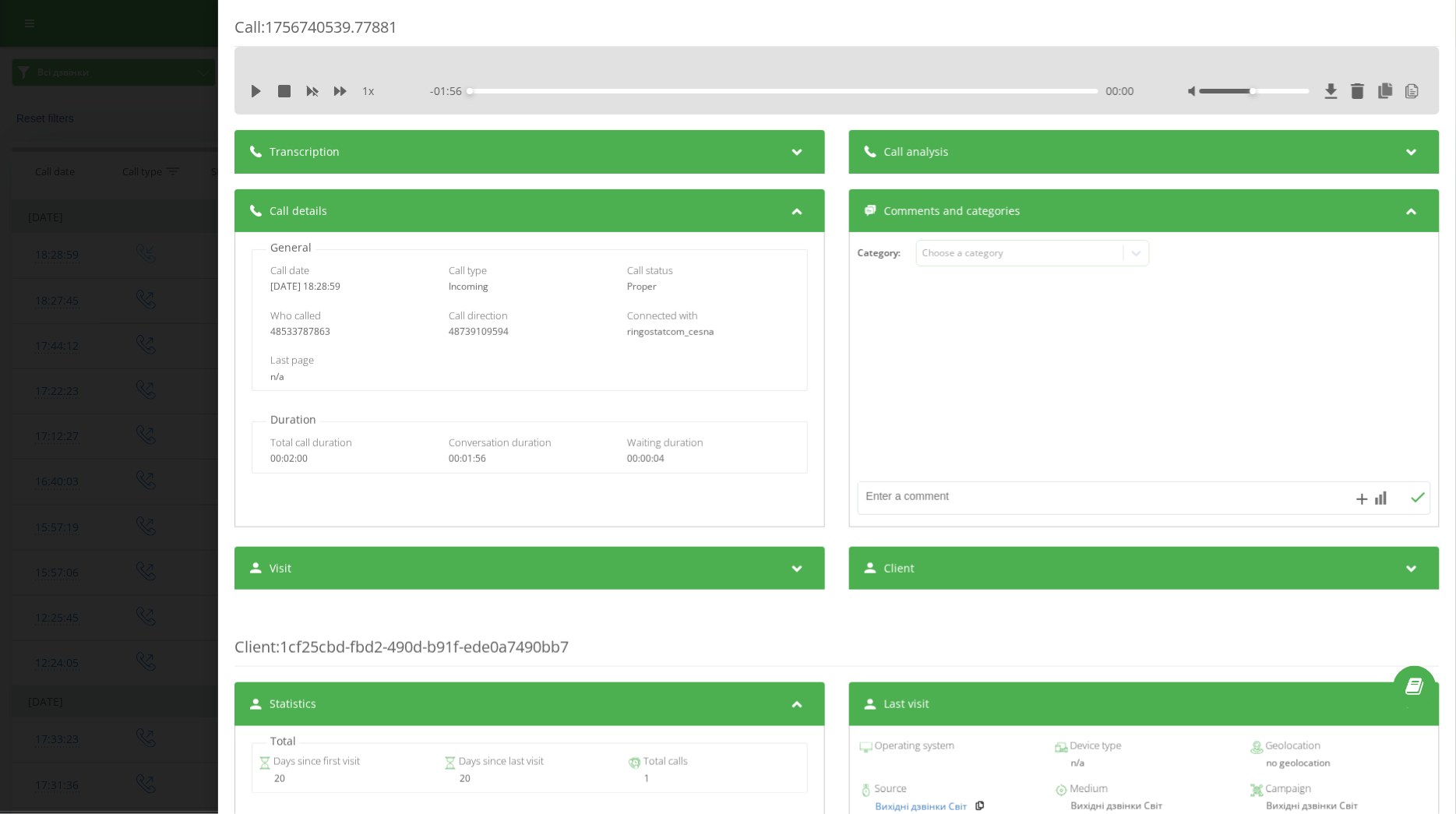
click at [463, 333] on div "48739109594" at bounding box center [529, 331] width 162 height 11
copy div "48739109594"
click at [314, 329] on div "48533787863" at bounding box center [351, 331] width 162 height 11
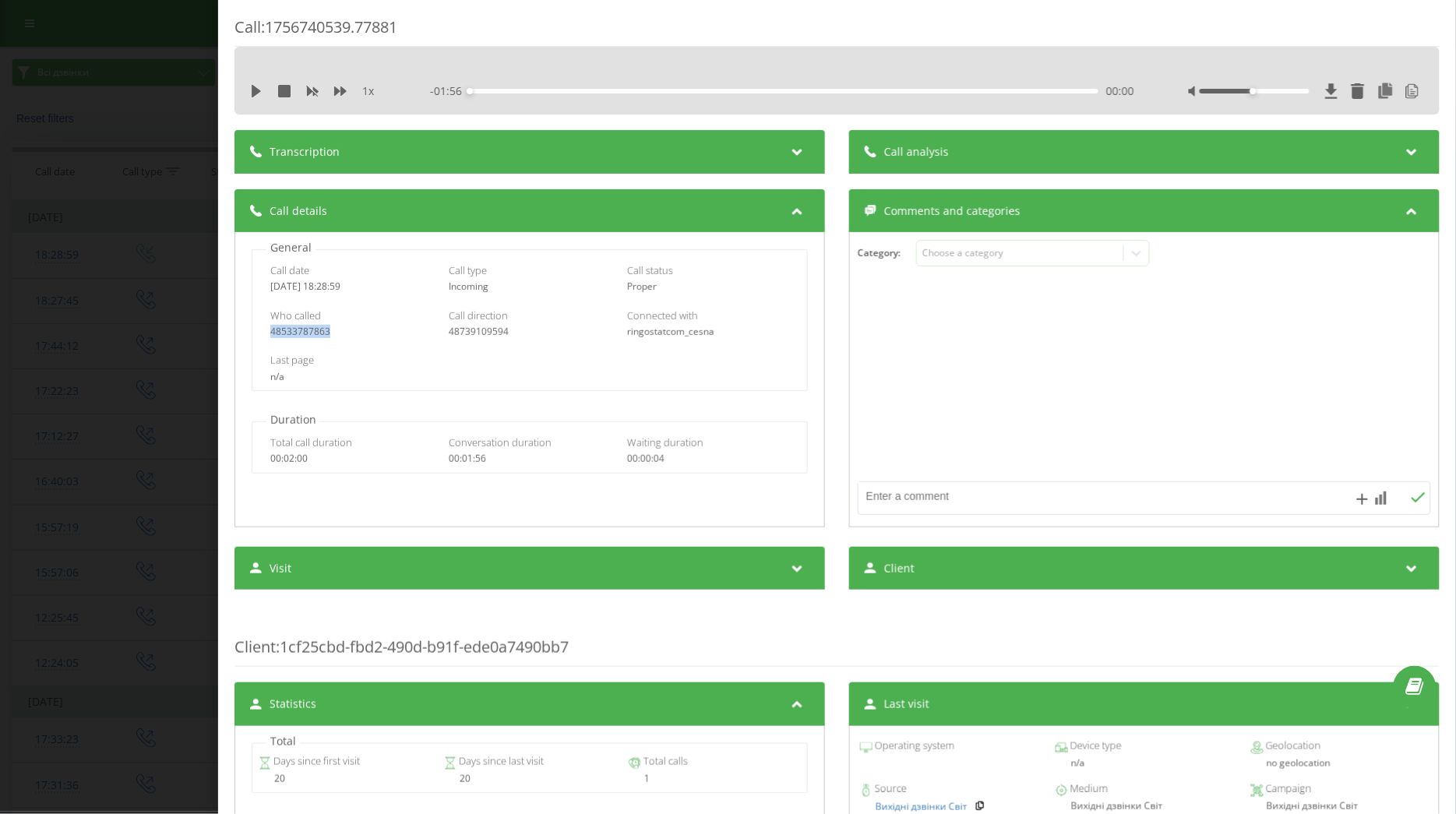
copy div "48533787863"
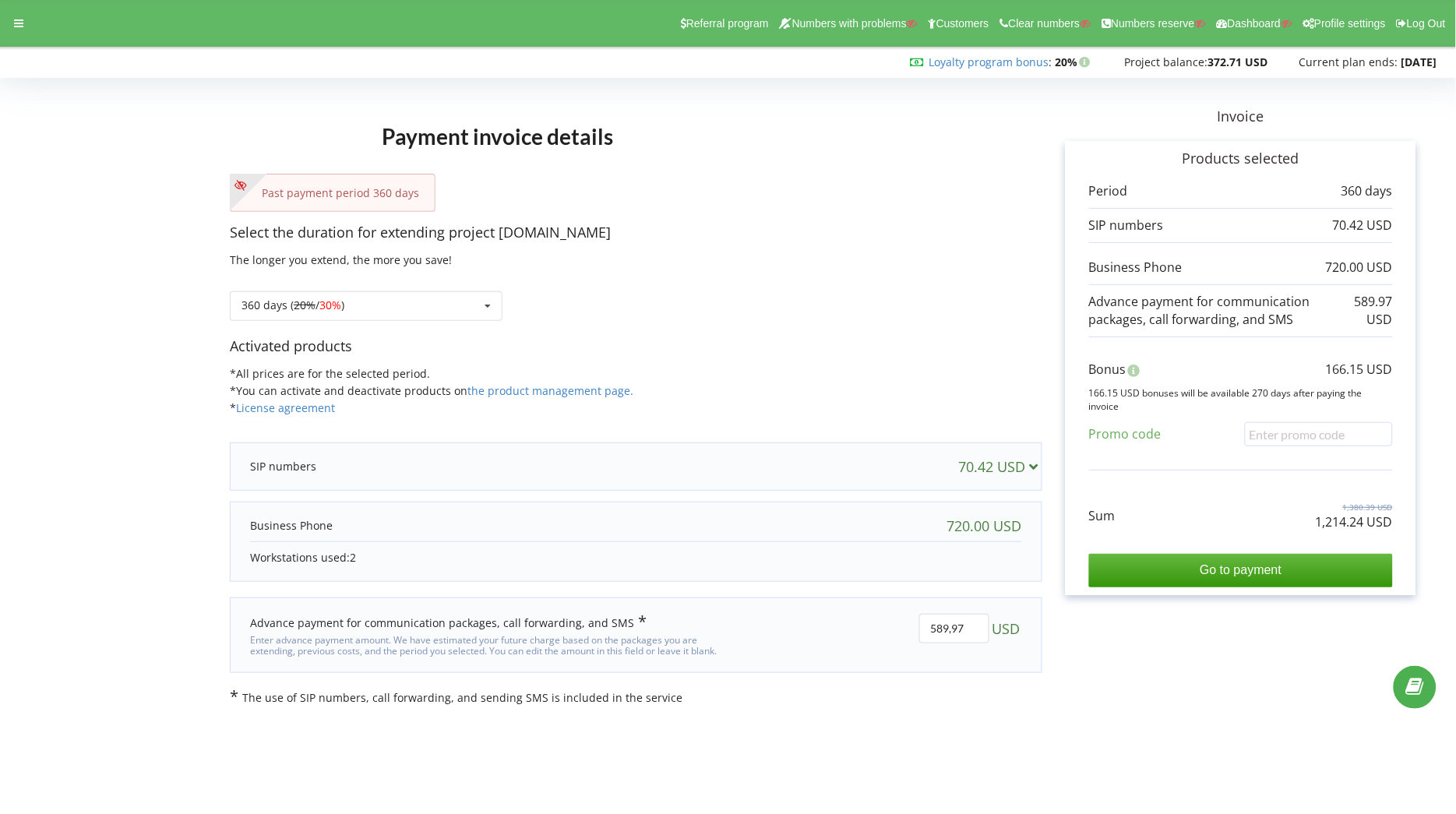
click at [14, 9] on div "Referral program Numbers with problems Customers Clear numbers Numbers reserve …" at bounding box center [728, 23] width 1478 height 46
click at [20, 24] on icon at bounding box center [18, 23] width 9 height 11
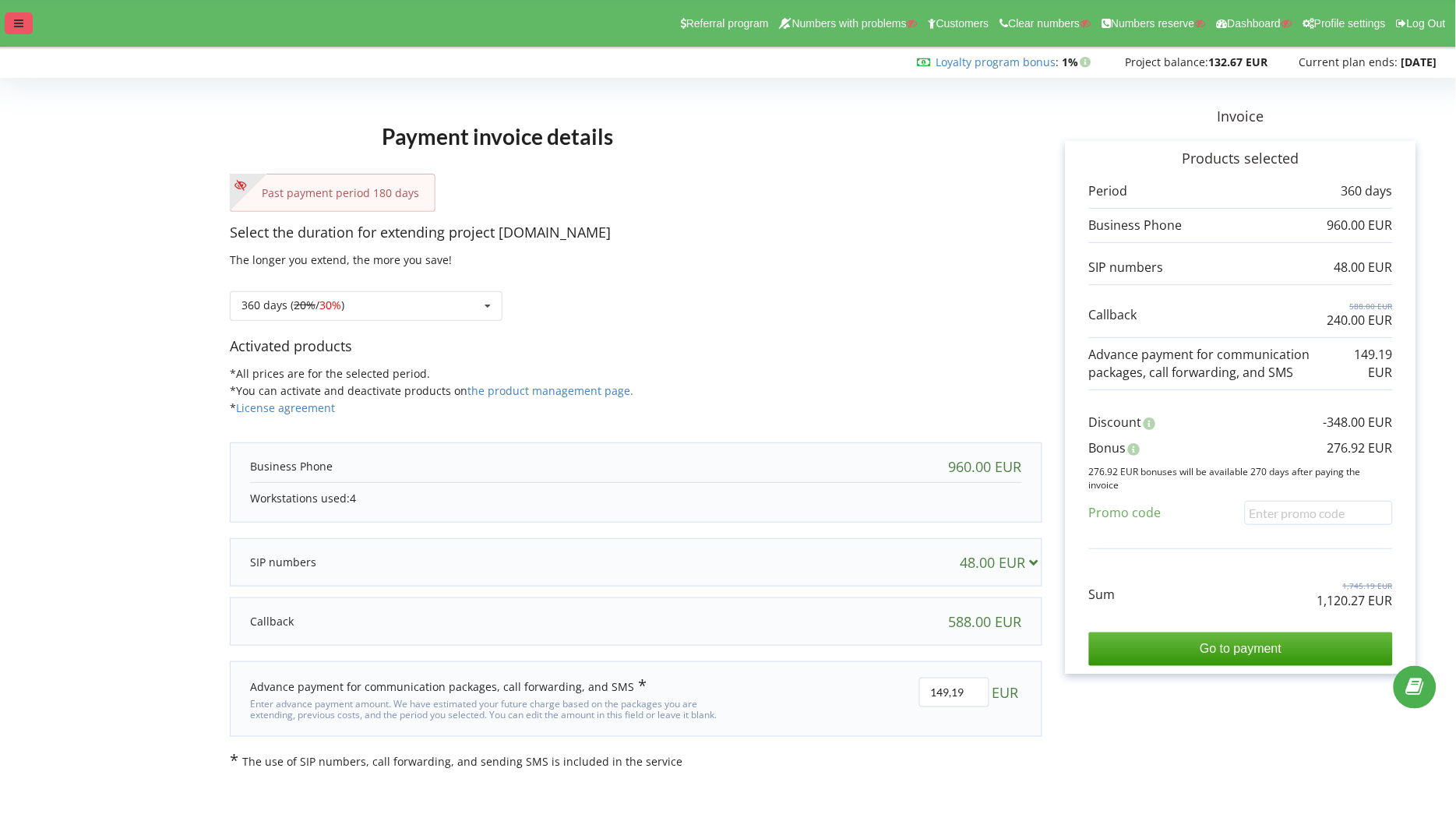
click at [17, 19] on icon at bounding box center [18, 23] width 9 height 11
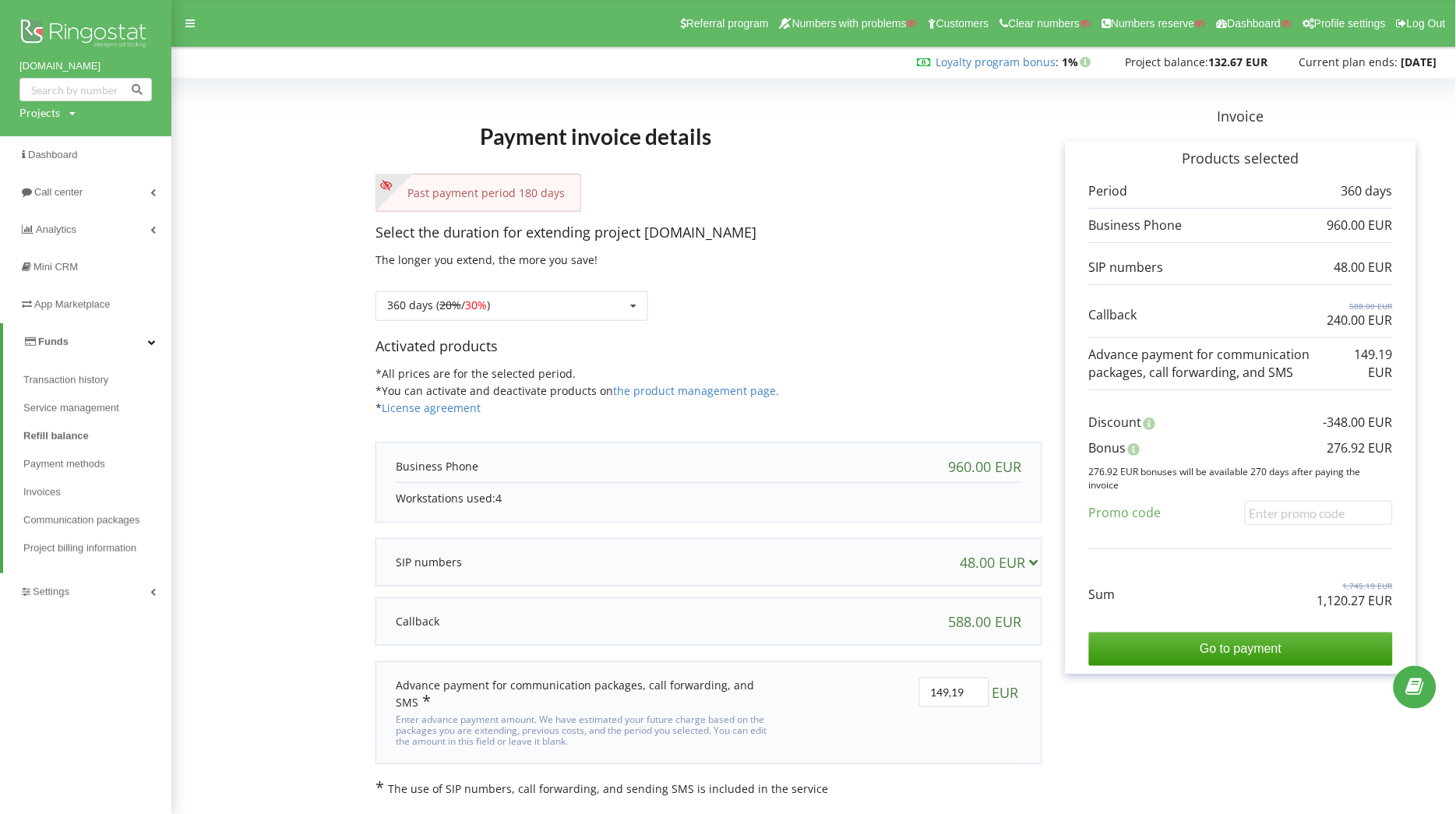
click at [57, 112] on div "Projects" at bounding box center [39, 113] width 40 height 16
click at [57, 135] on input "text" at bounding box center [67, 145] width 78 height 23
paste input "113829"
type input "113829"
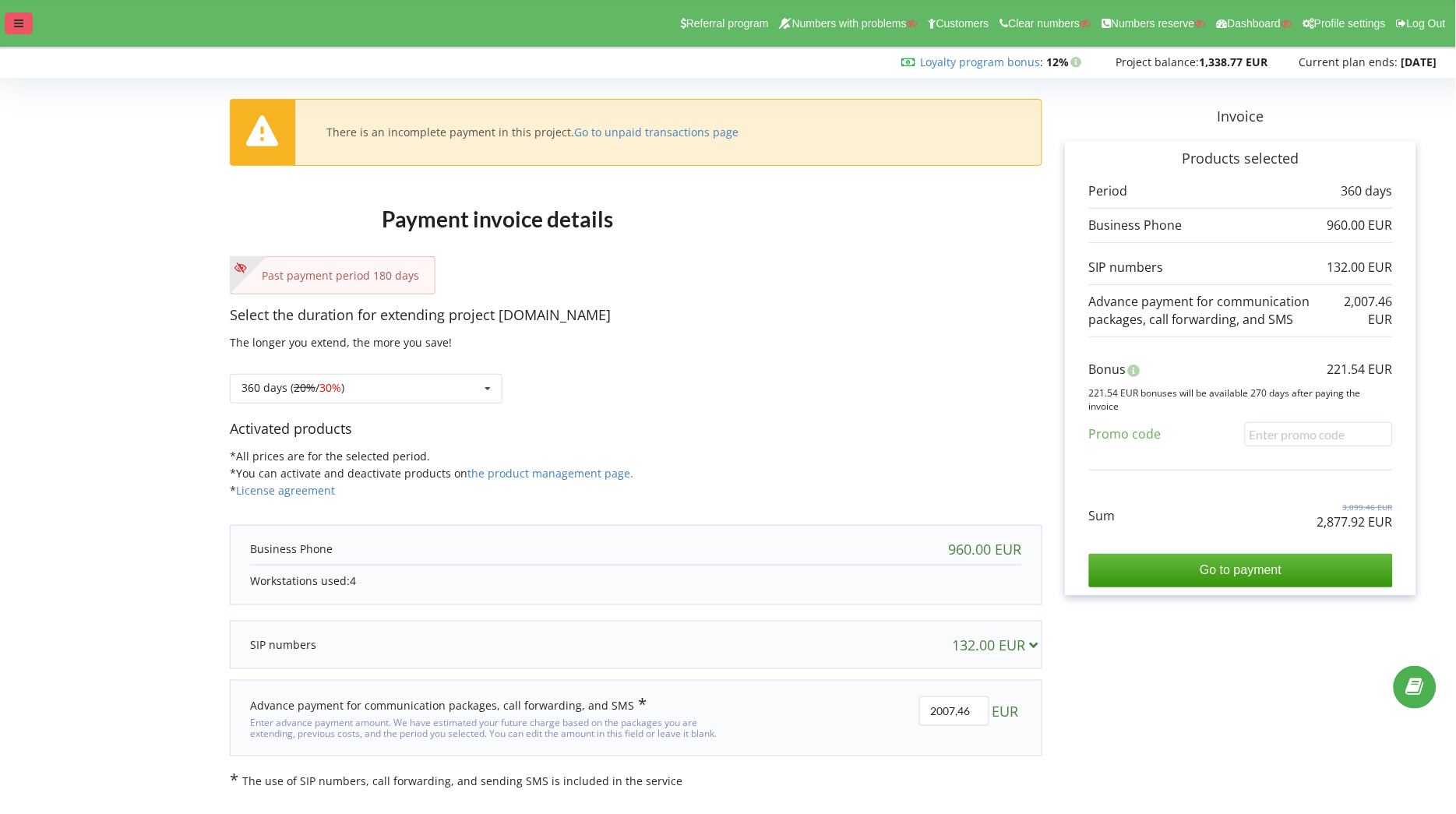
click at [19, 13] on div at bounding box center [19, 24] width 28 height 22
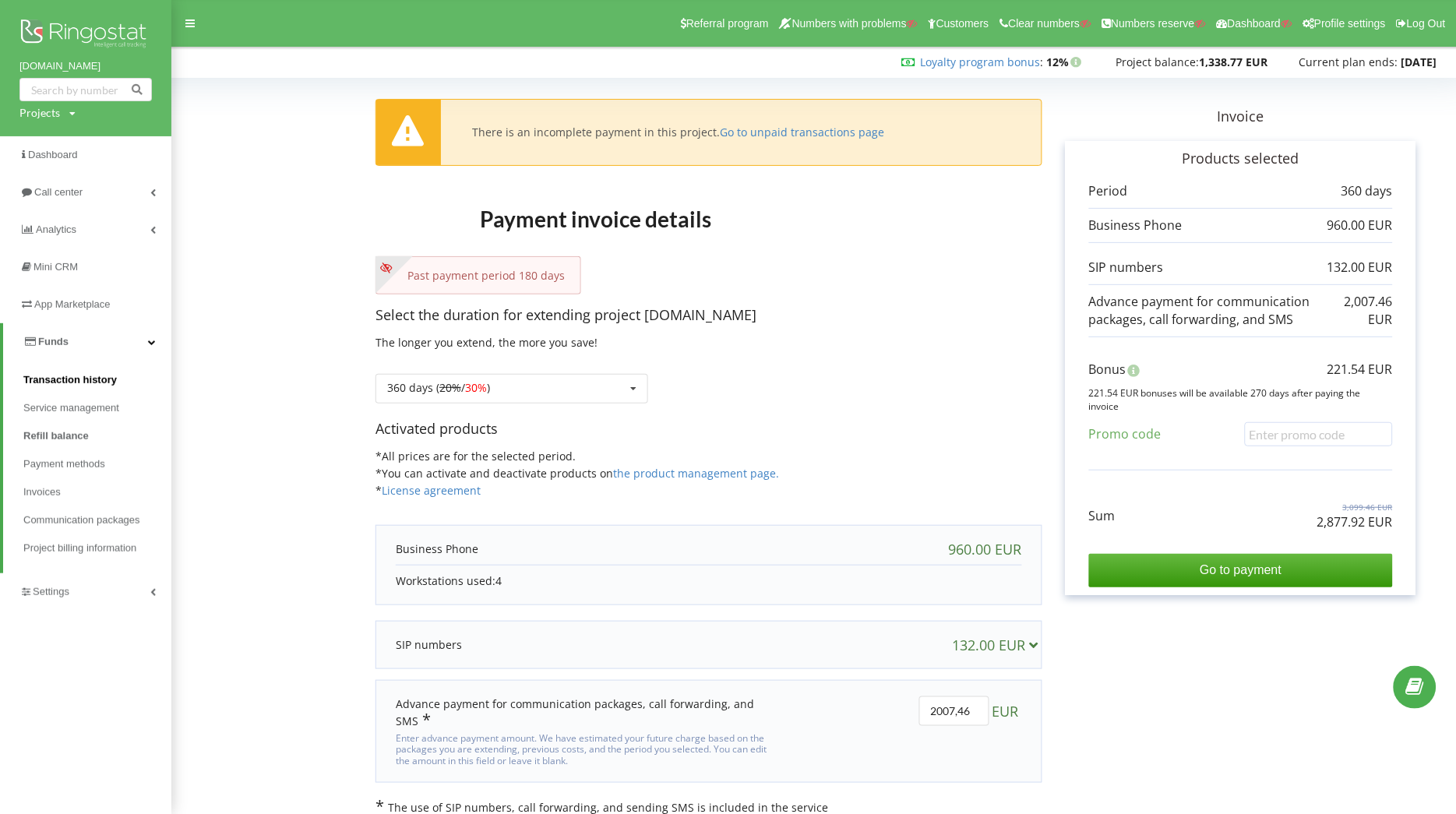
click at [91, 377] on span "Transaction history" at bounding box center [70, 380] width 94 height 16
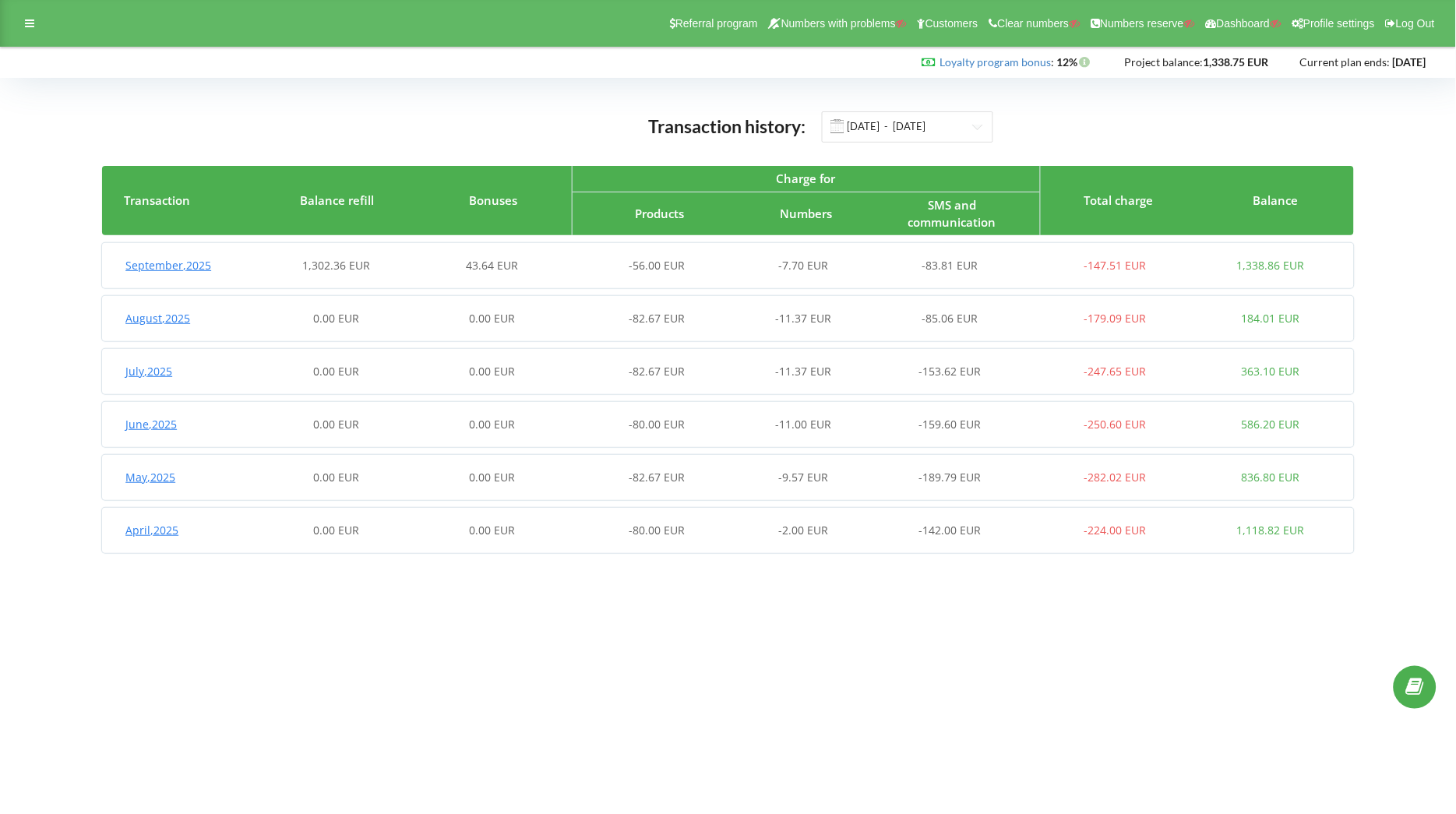
click at [415, 260] on div "43.64 EUR" at bounding box center [492, 266] width 156 height 16
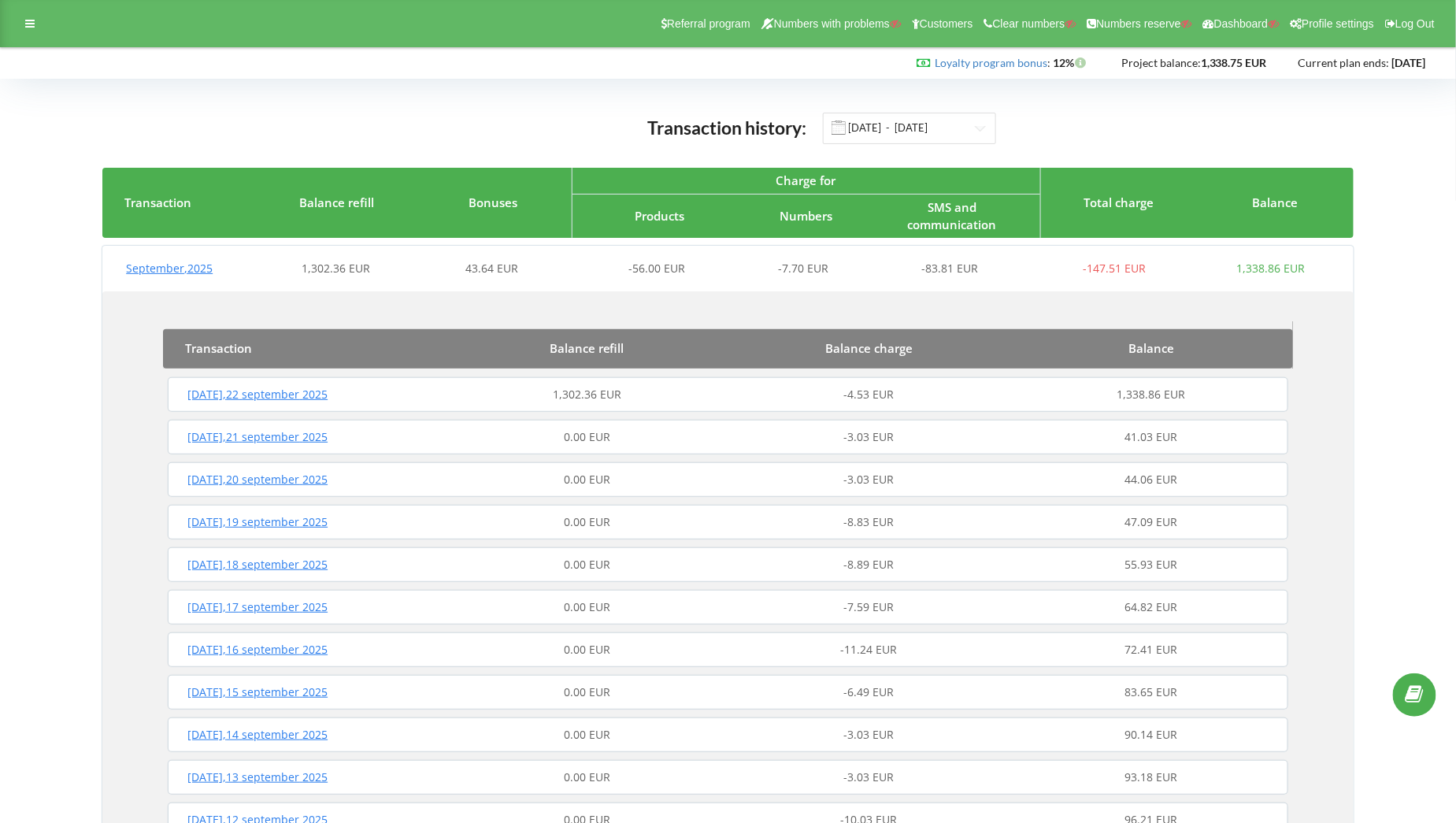
click at [510, 393] on div "1,302.36 EUR" at bounding box center [586, 395] width 282 height 16
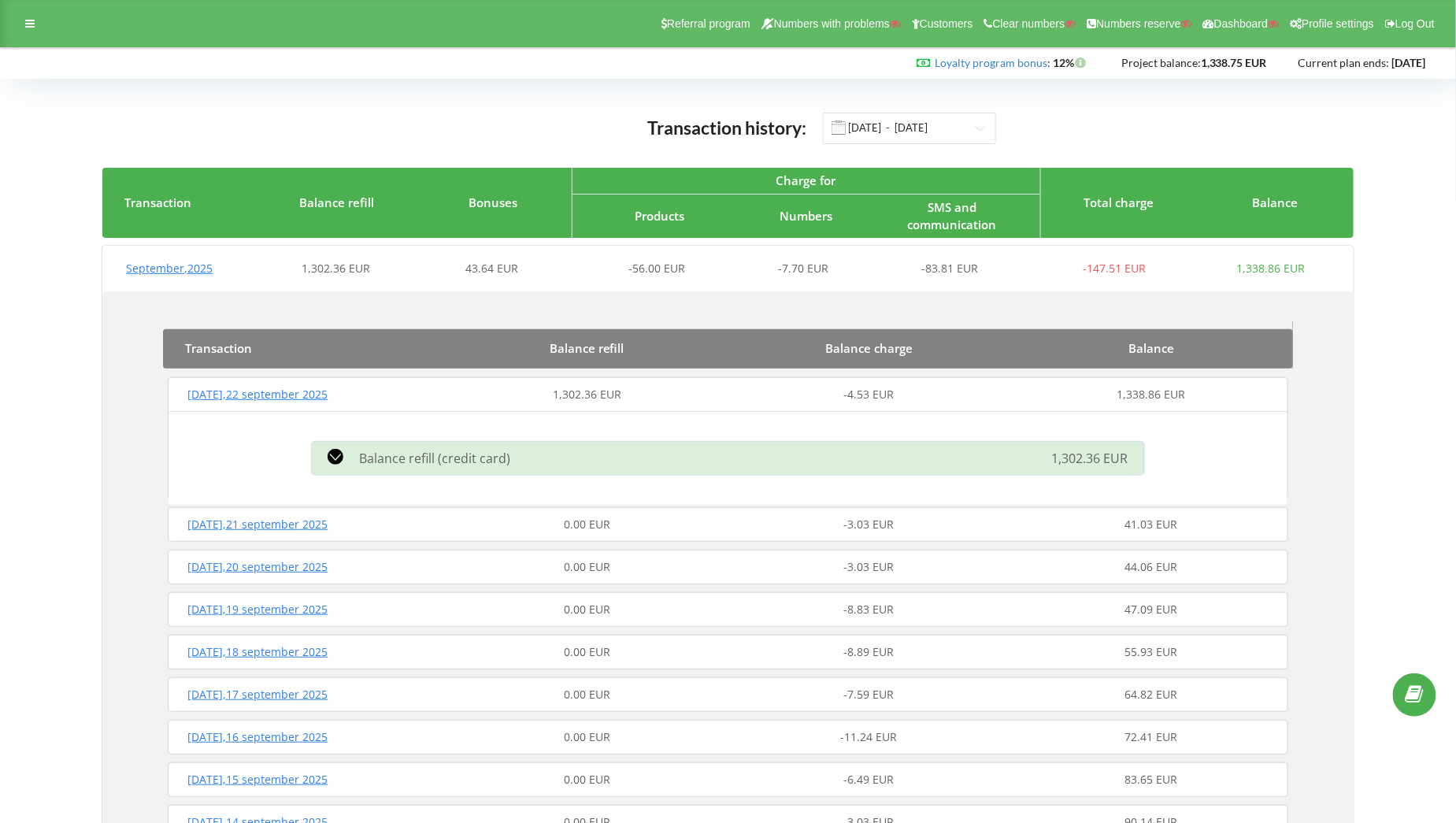
click at [504, 456] on span "Balance refill (credit card)" at bounding box center [435, 457] width 151 height 17
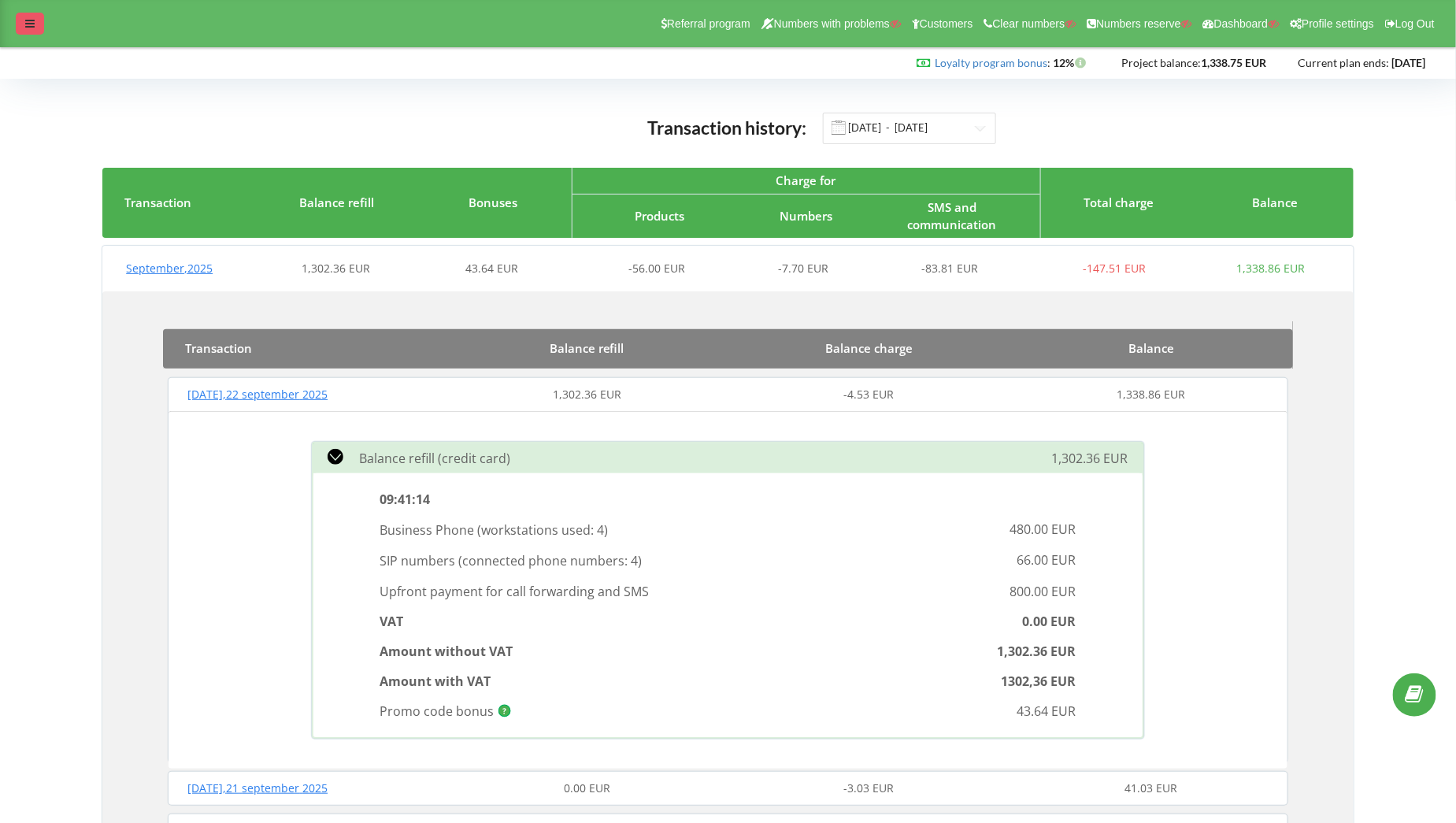
click at [22, 24] on div at bounding box center [30, 24] width 28 height 22
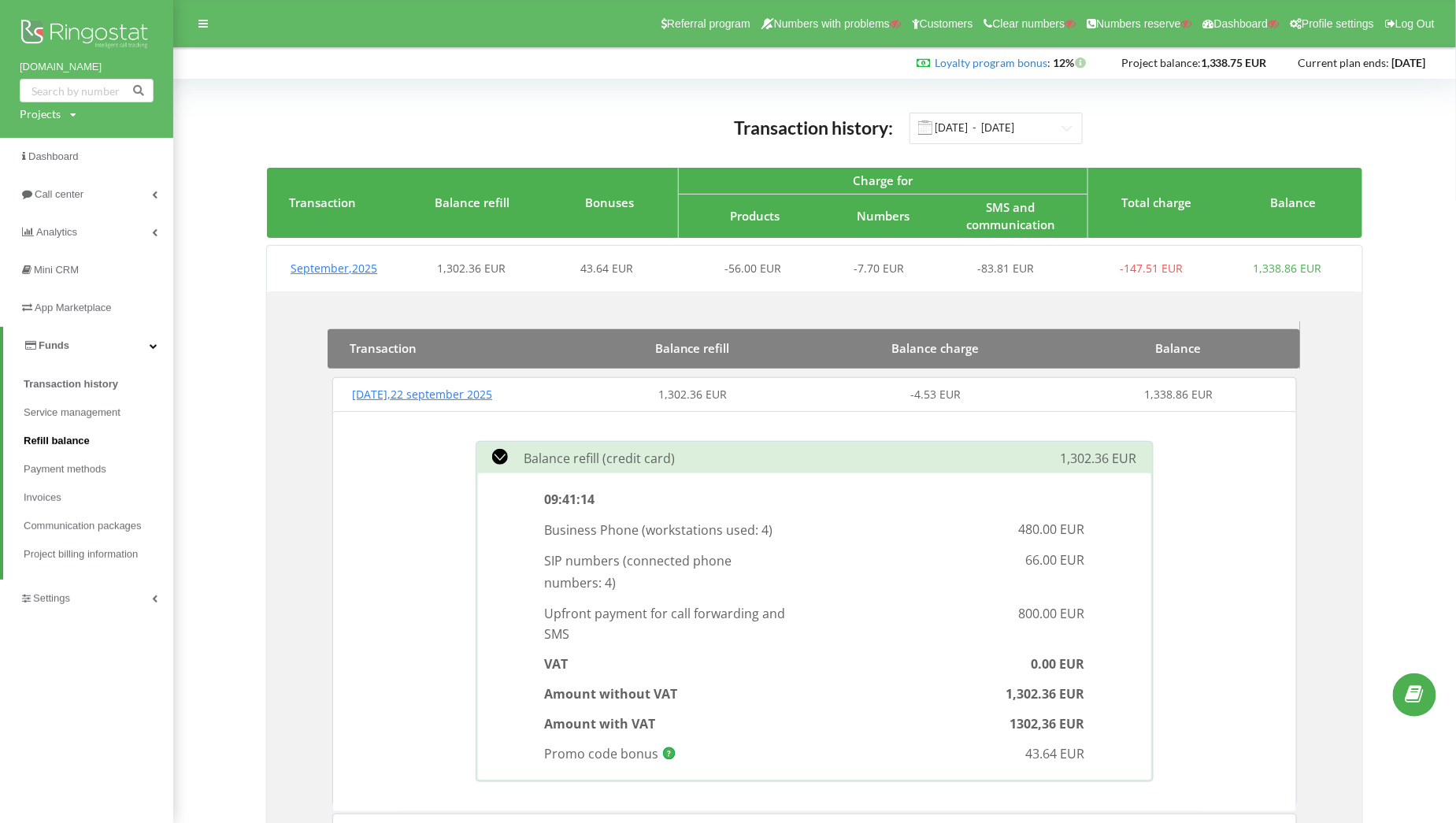
click at [78, 437] on span "Refill balance" at bounding box center [57, 441] width 66 height 16
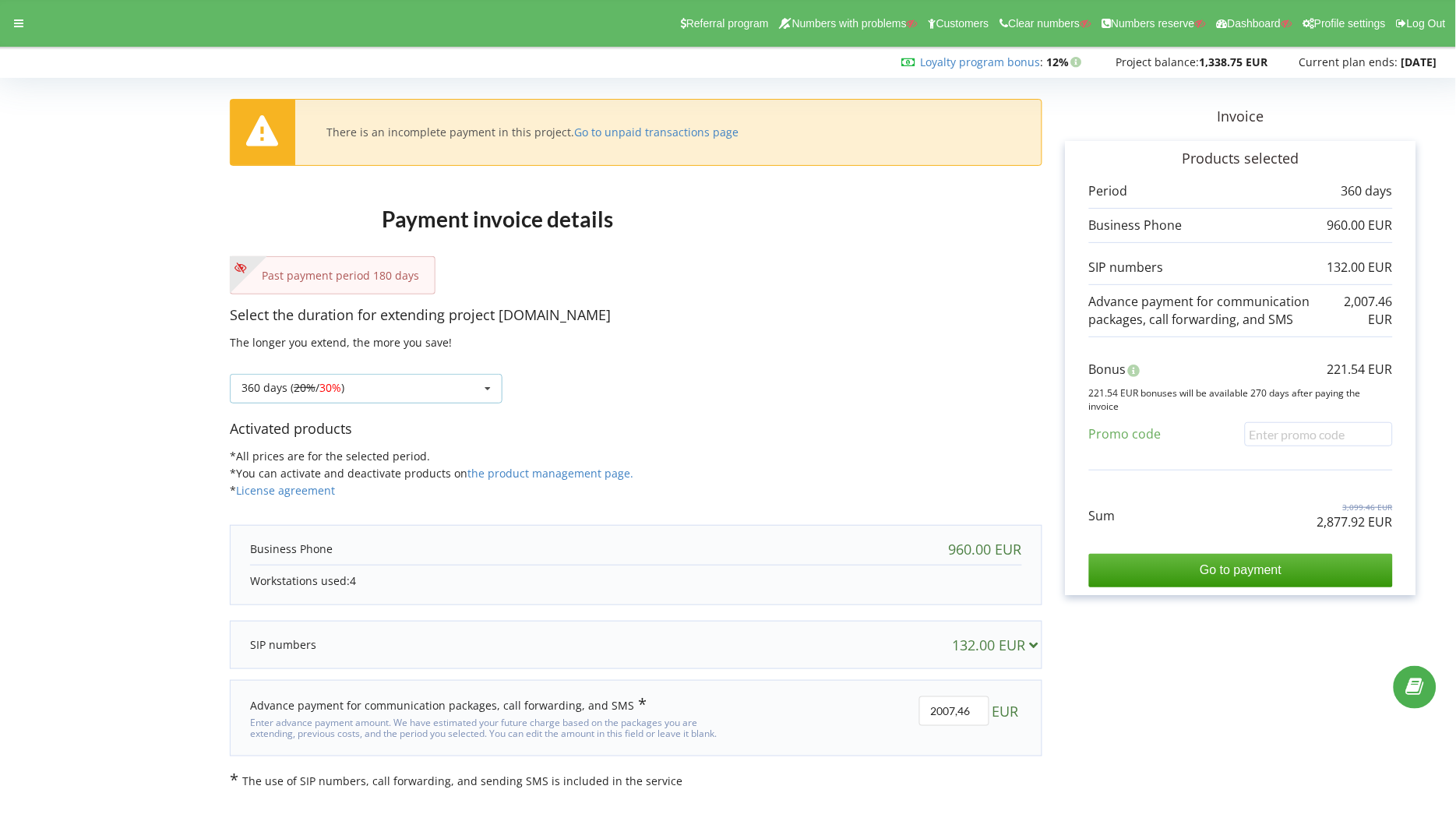
click at [474, 394] on div "360 days ( 20% / 30% ) Refill the balance without period 30 days 20% / 30% 30%" at bounding box center [366, 388] width 273 height 30
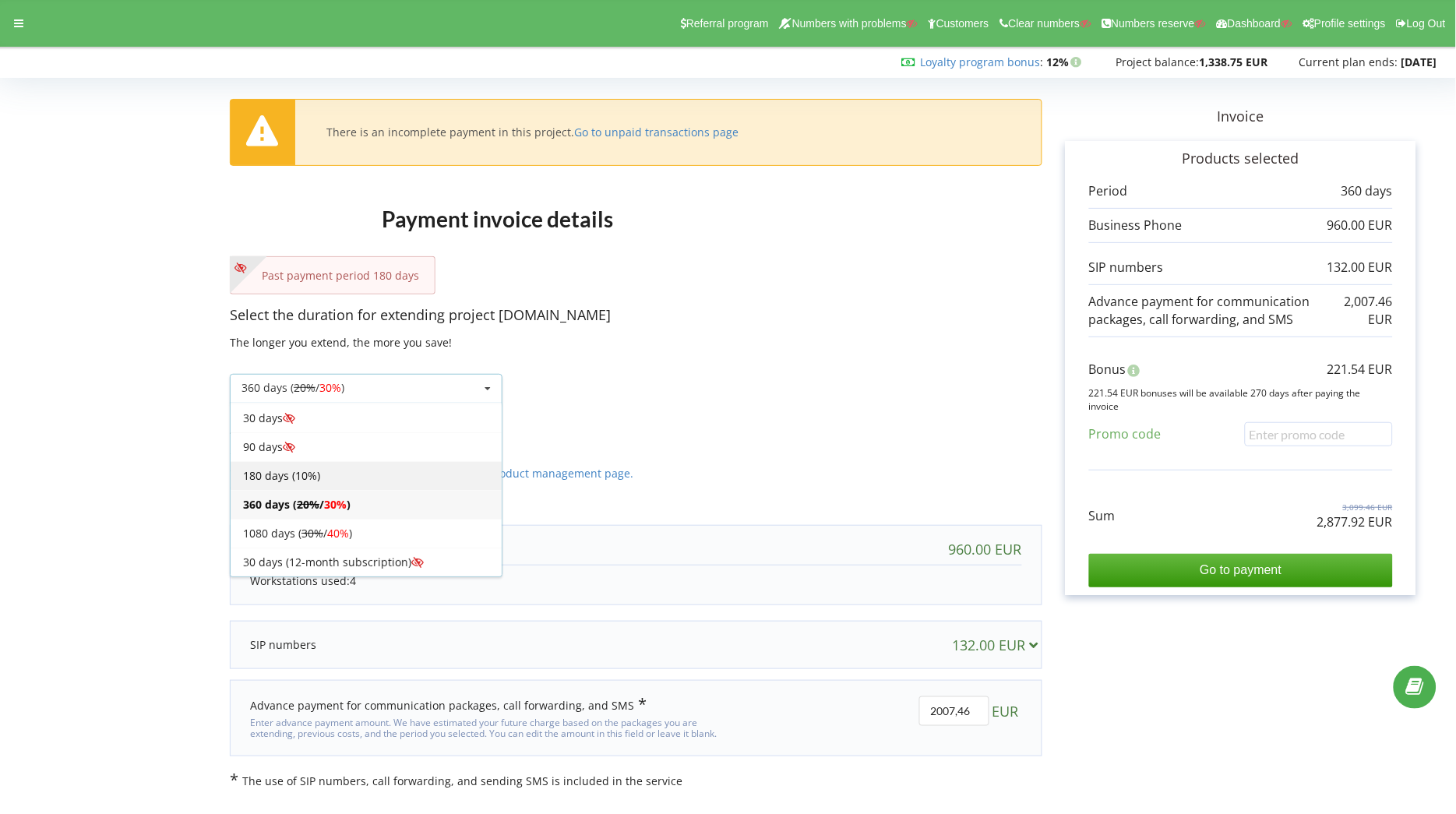
click at [331, 473] on div "180 days (10%)" at bounding box center [366, 475] width 271 height 29
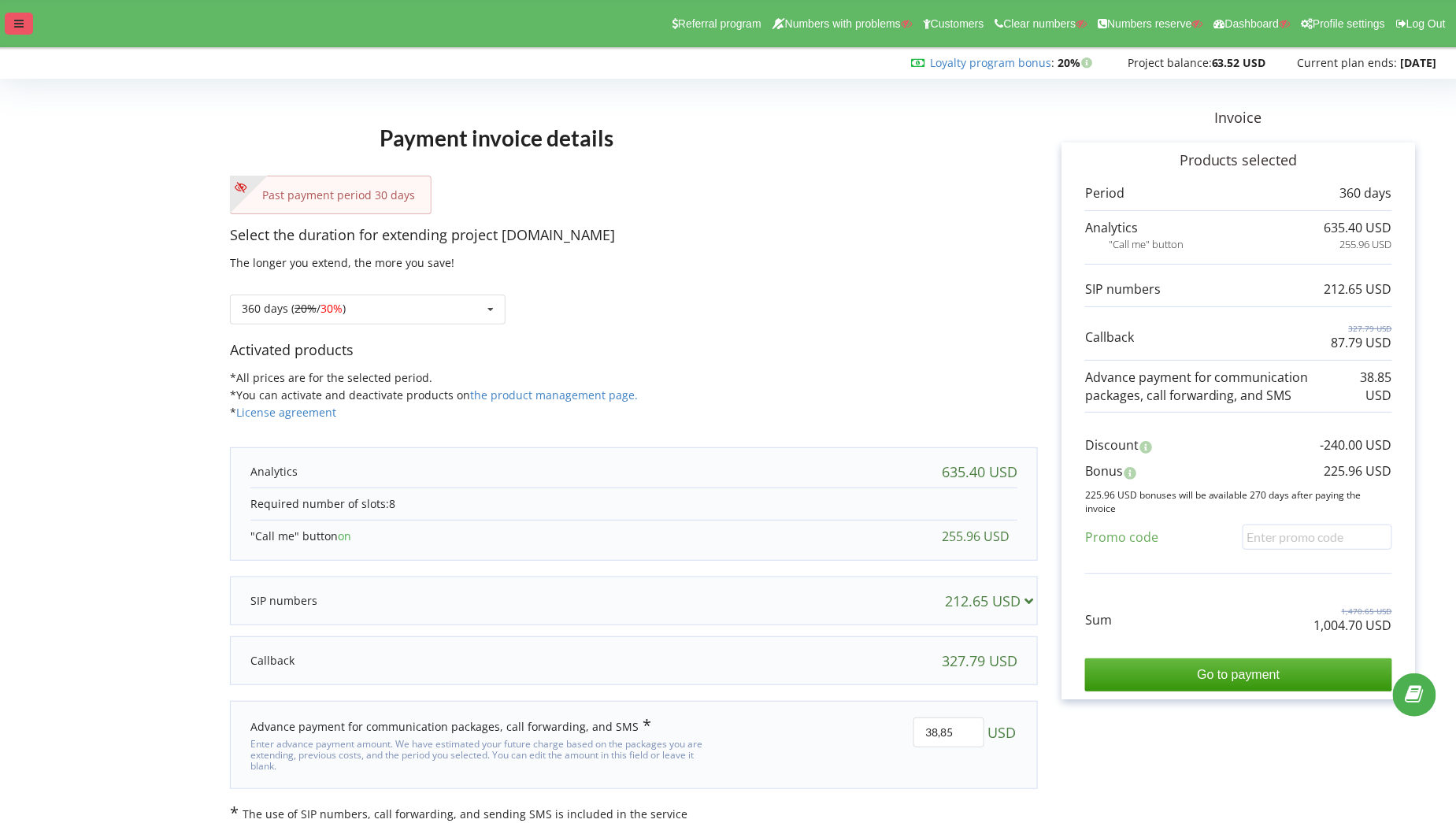
click at [15, 19] on icon at bounding box center [18, 23] width 9 height 11
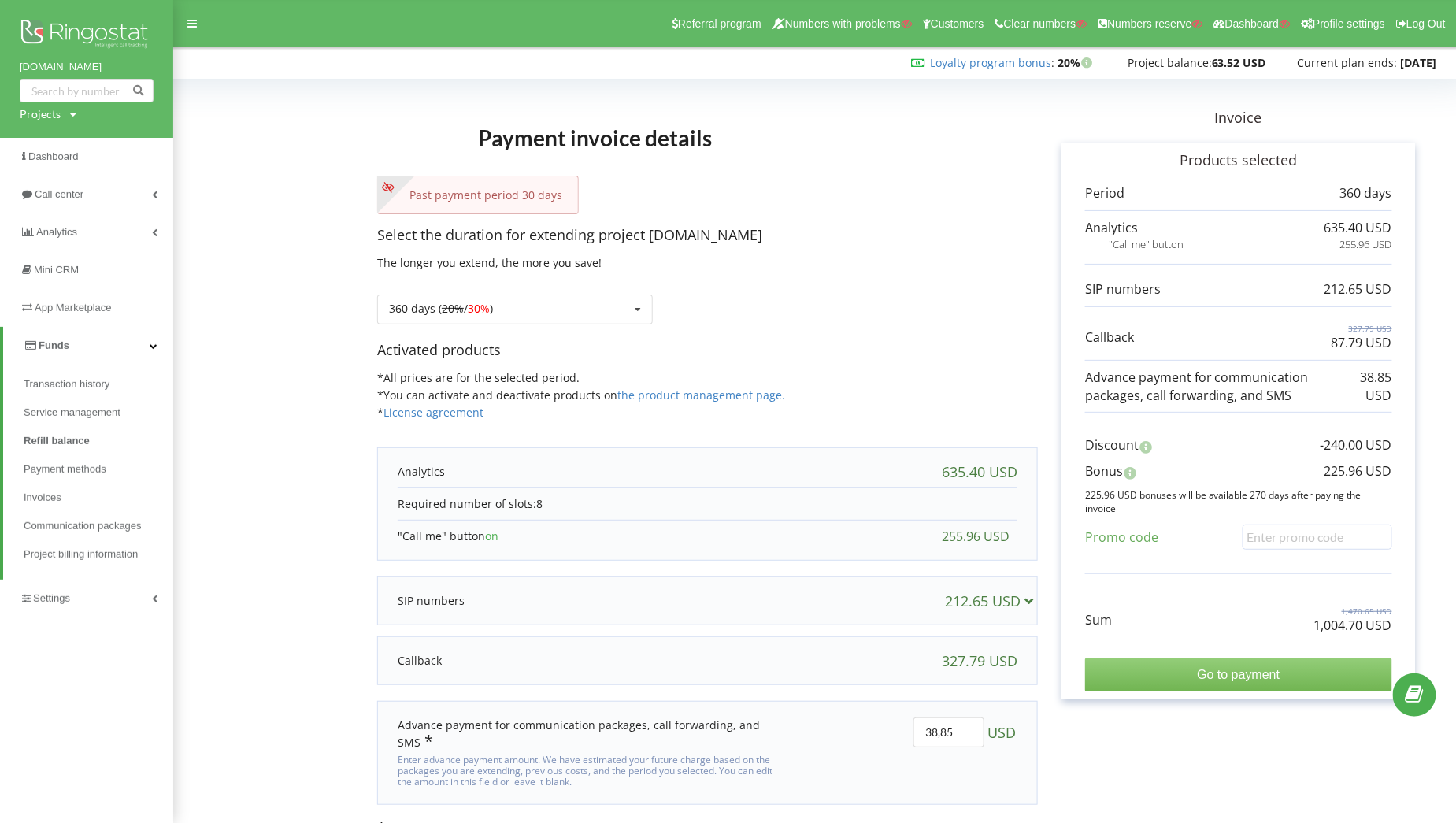
click at [1224, 676] on input "Go to payment" at bounding box center [1239, 675] width 307 height 33
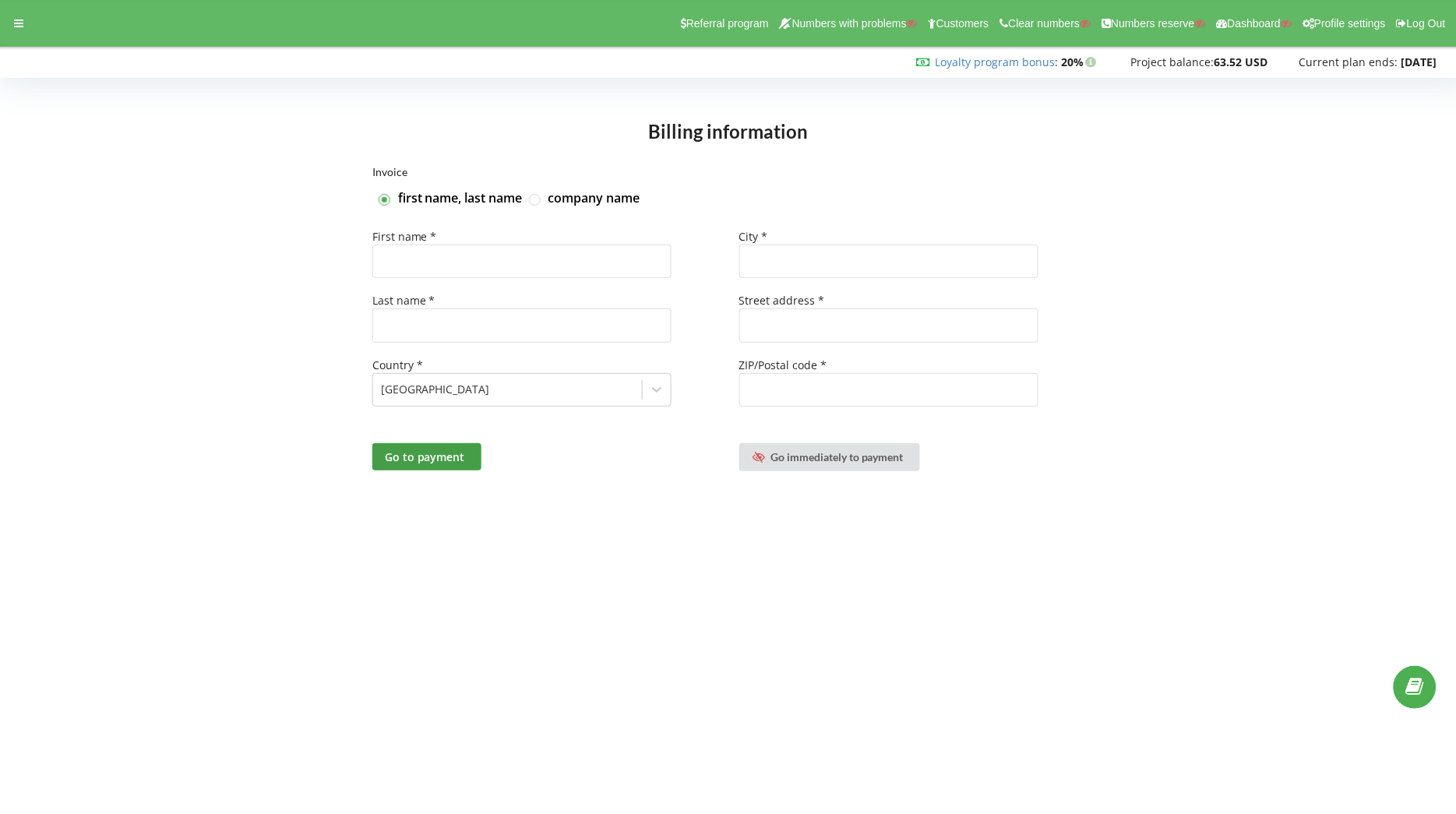
click at [451, 696] on body "Referral program Numbers with problems Customers Clear numbers Numbers reserve …" at bounding box center [728, 407] width 1456 height 814
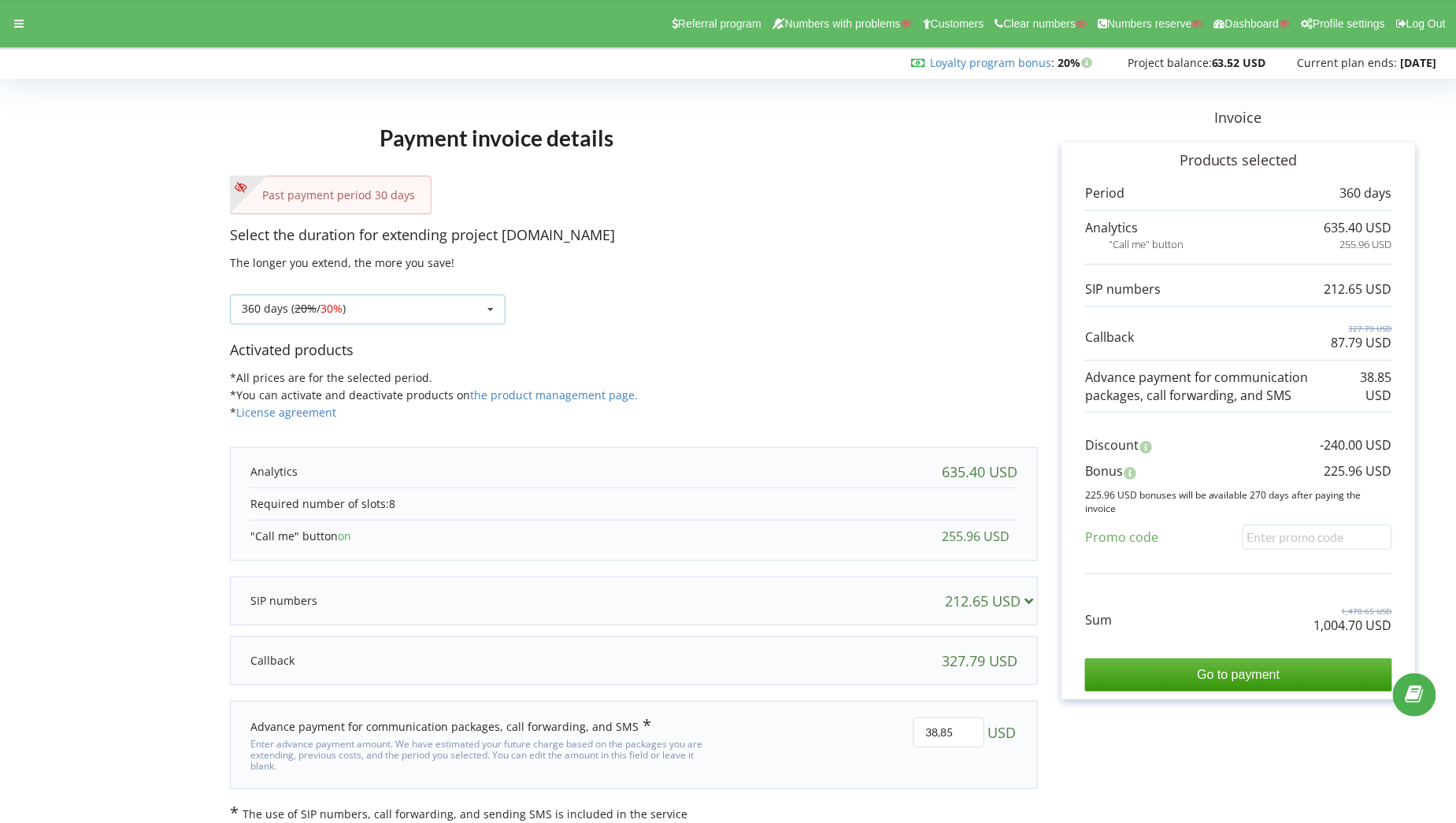
click at [467, 309] on div "360 days ( 20% / 30% ) Refill the balance without period 30 days 20% / 30% 30% …" at bounding box center [368, 310] width 276 height 30
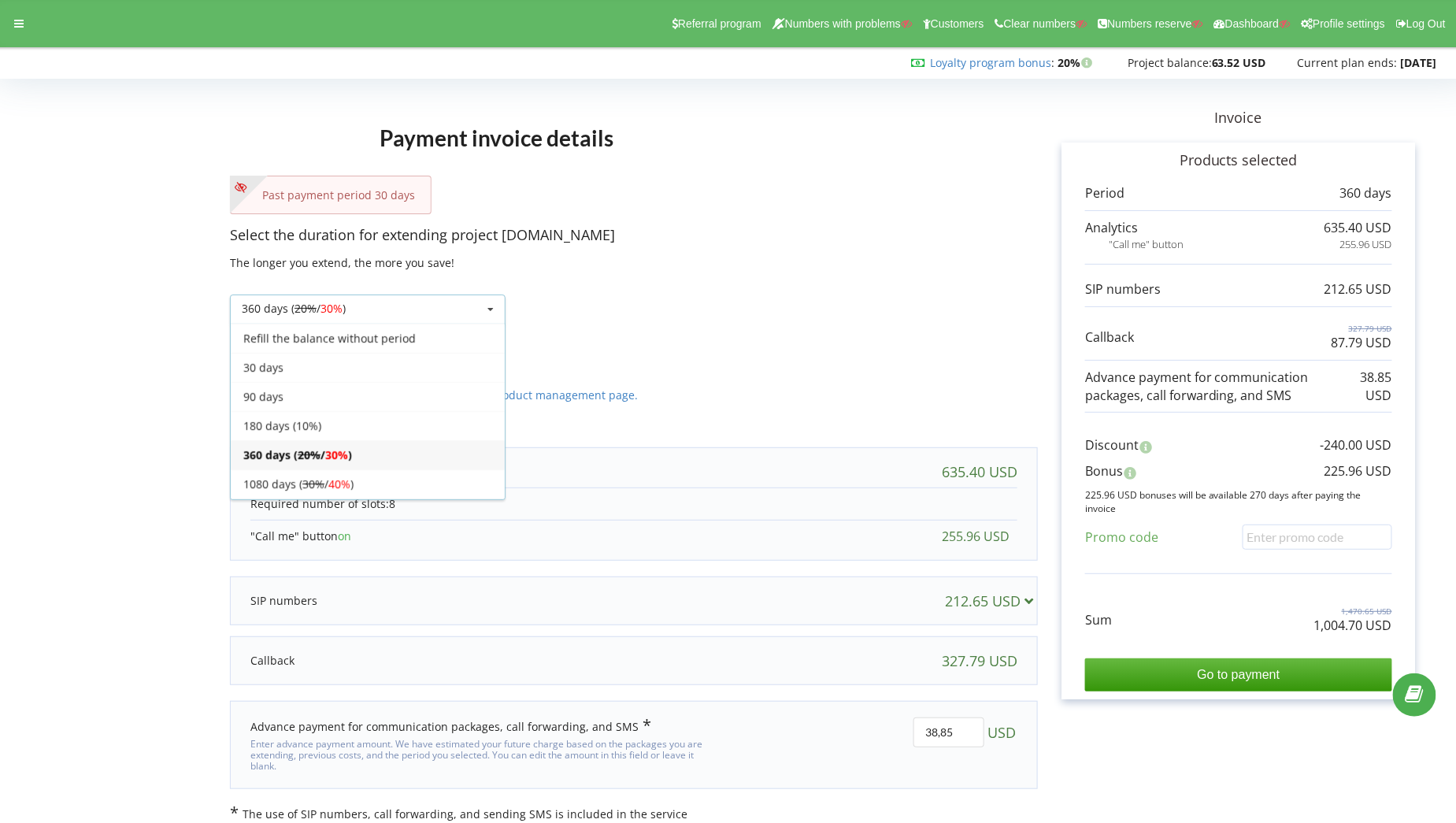
scroll to position [28, 0]
click at [371, 449] on div "1080 days ( 30% / 40% )" at bounding box center [368, 455] width 274 height 29
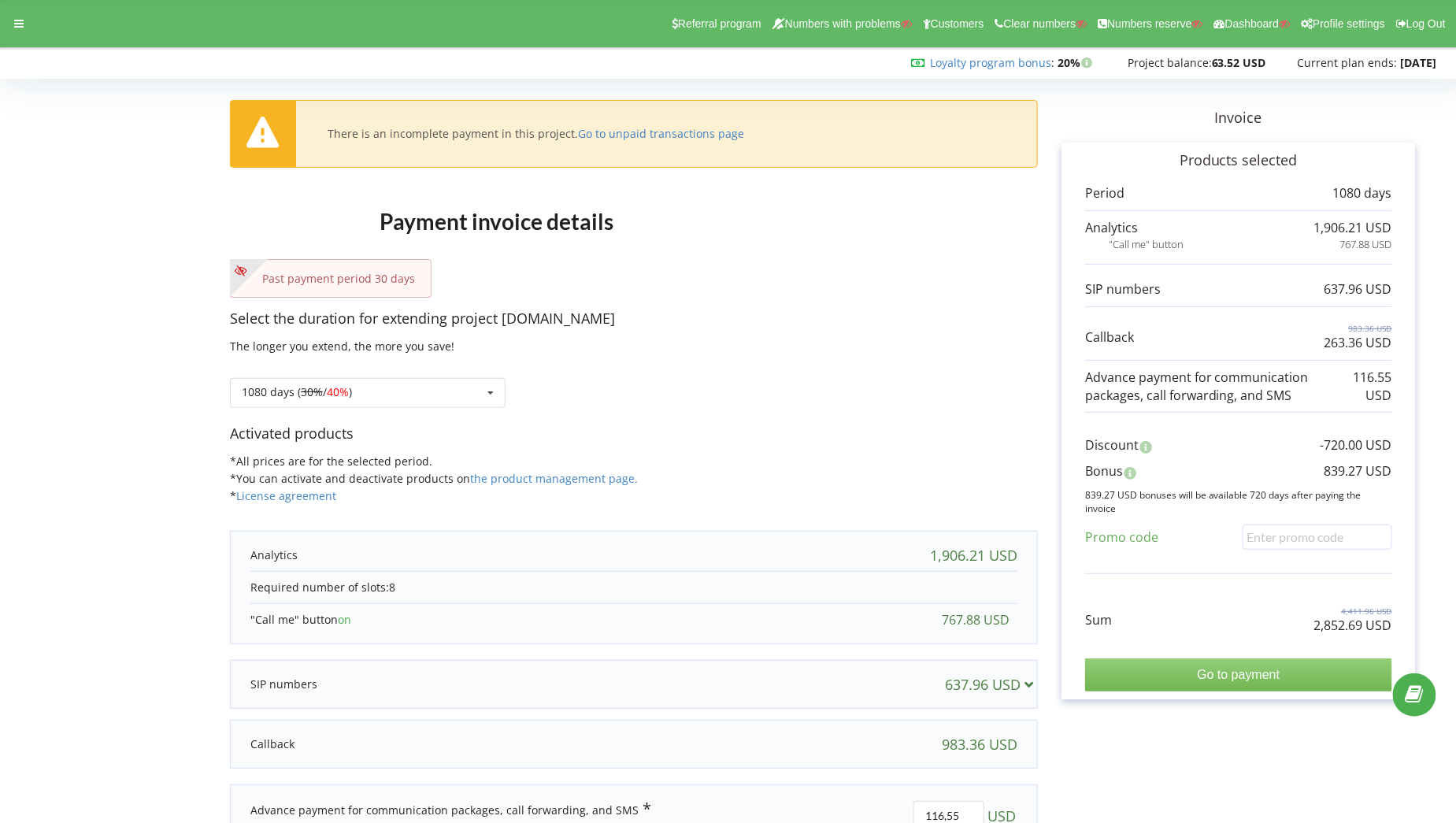
click at [1227, 670] on input "Go to payment" at bounding box center [1239, 675] width 307 height 33
click at [9, 25] on div at bounding box center [19, 24] width 28 height 22
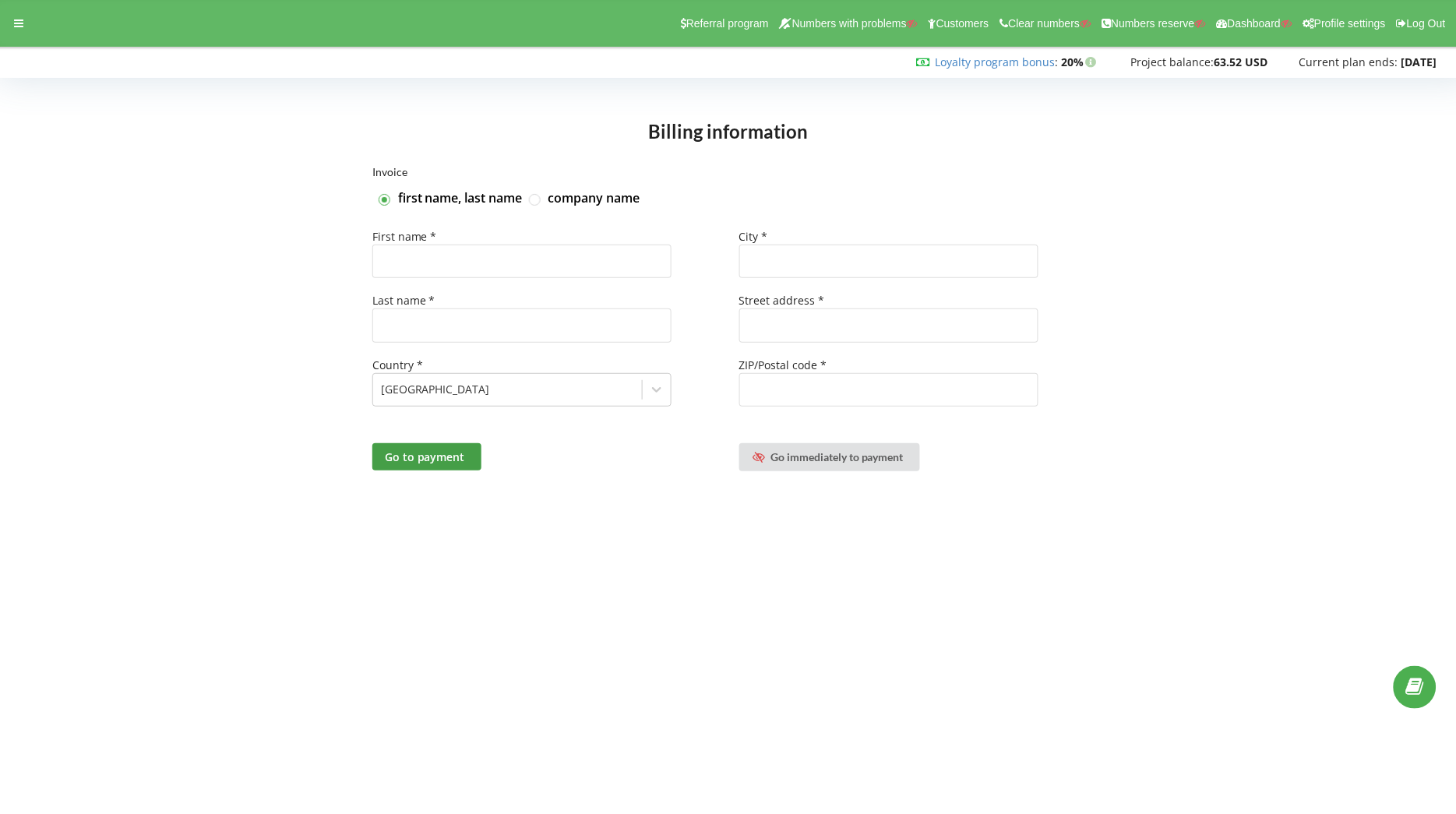
click at [566, 507] on div "Invoice first name, last name company name First name * Last name * Country * […" at bounding box center [728, 338] width 1423 height 343
